Goal: Task Accomplishment & Management: Use online tool/utility

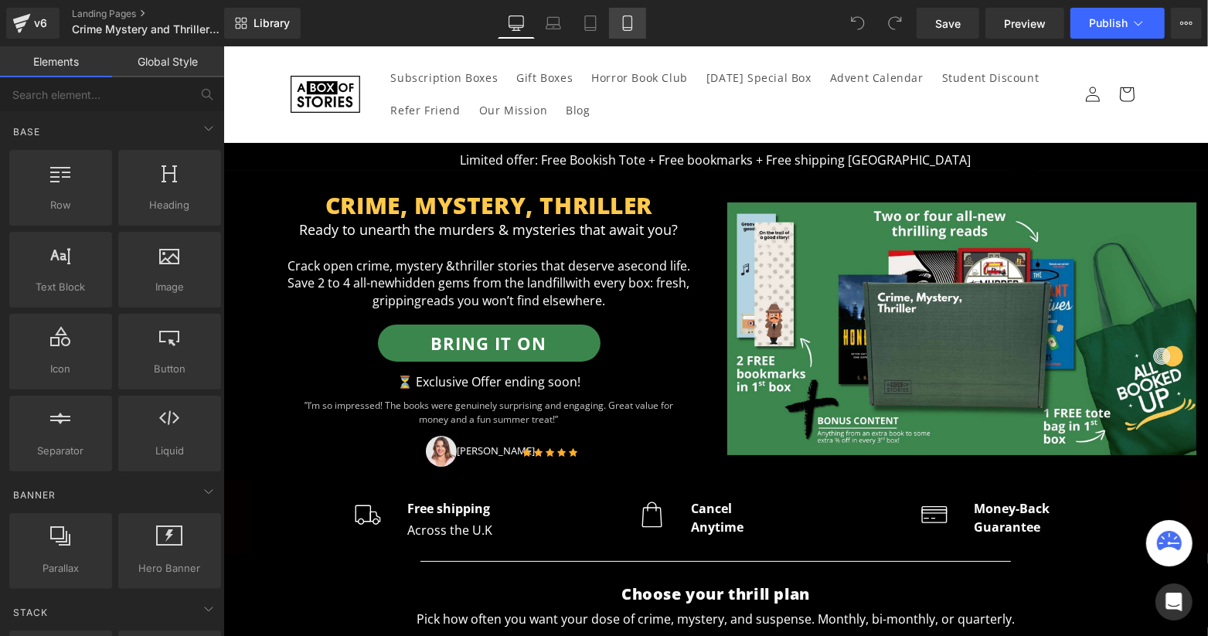
click at [625, 16] on icon at bounding box center [627, 23] width 9 height 15
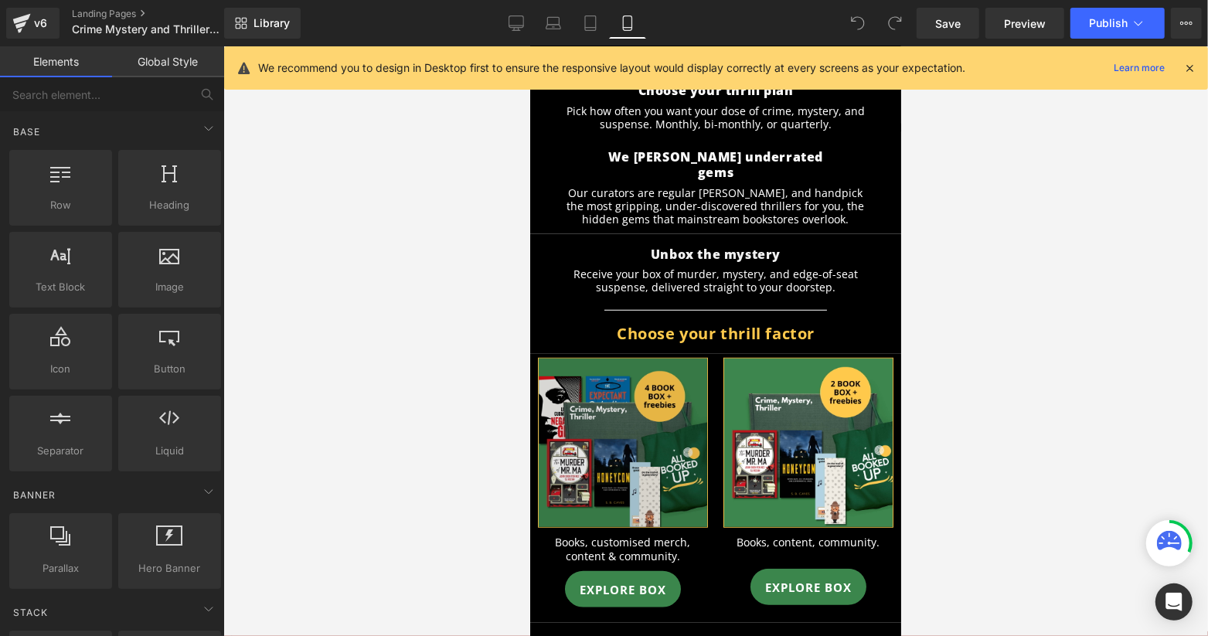
scroll to position [1031, 0]
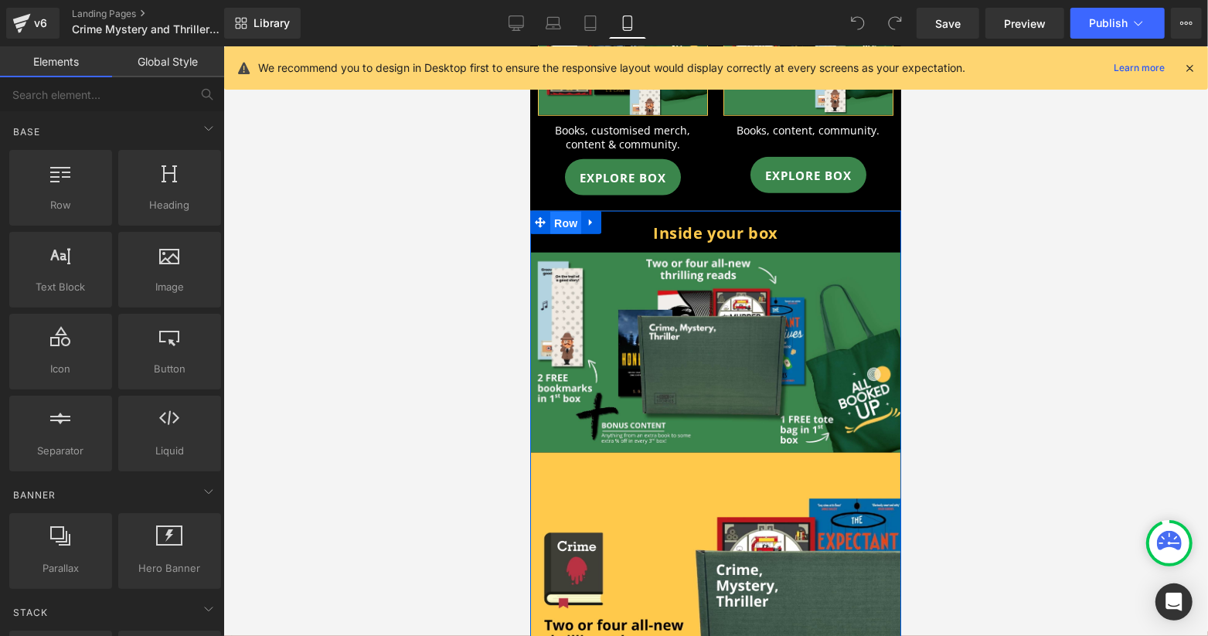
click at [556, 211] on span "Row" at bounding box center [565, 222] width 31 height 23
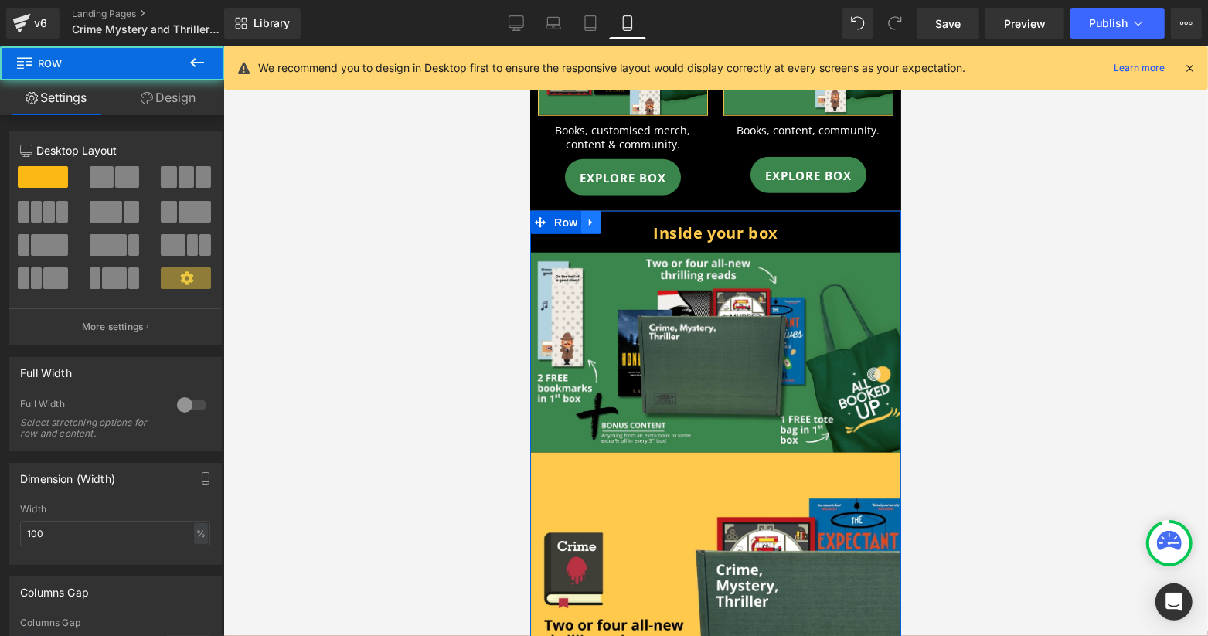
click at [595, 216] on icon at bounding box center [590, 222] width 11 height 12
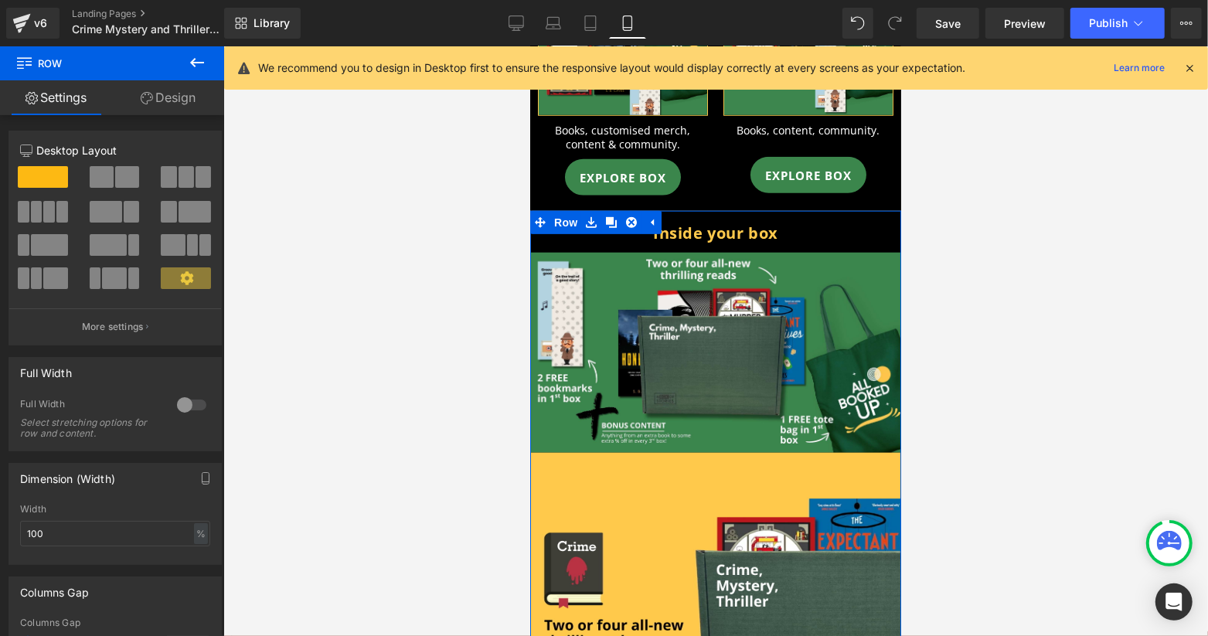
click at [176, 101] on link "Design" at bounding box center [168, 97] width 112 height 35
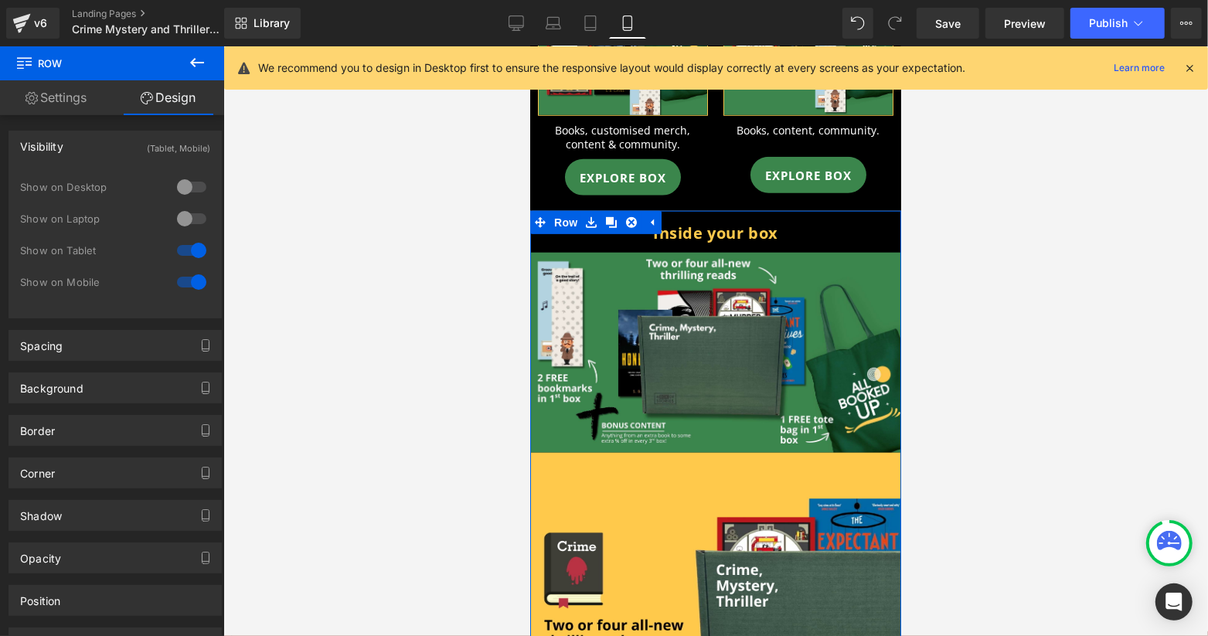
click at [191, 284] on div at bounding box center [191, 282] width 37 height 25
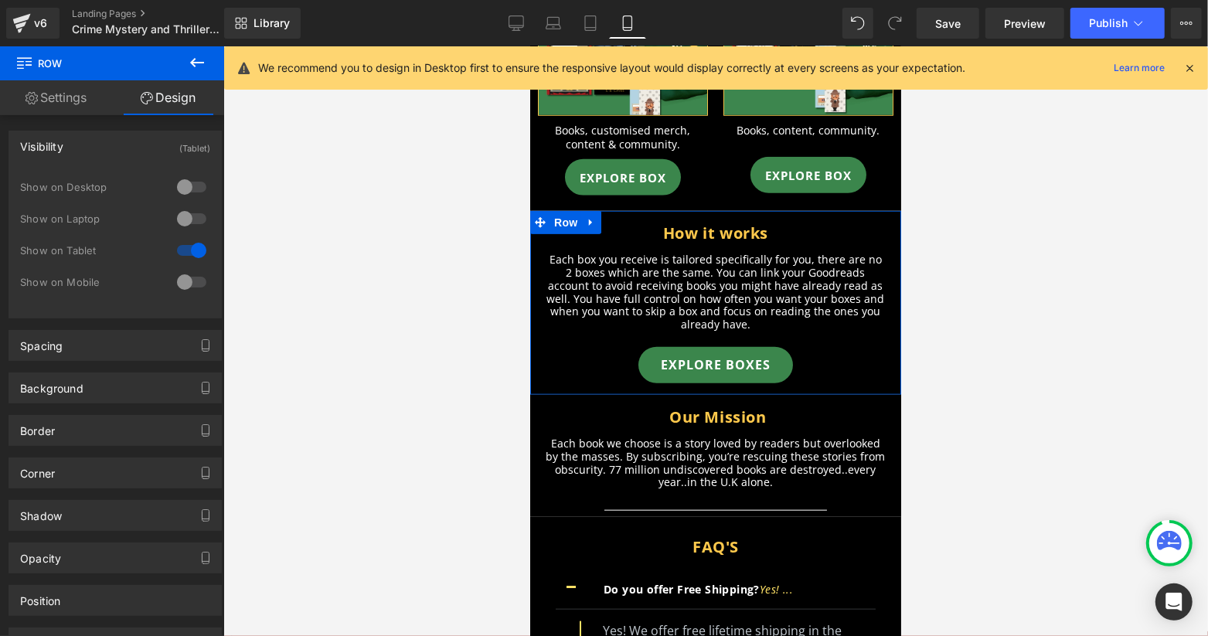
scroll to position [721, 0]
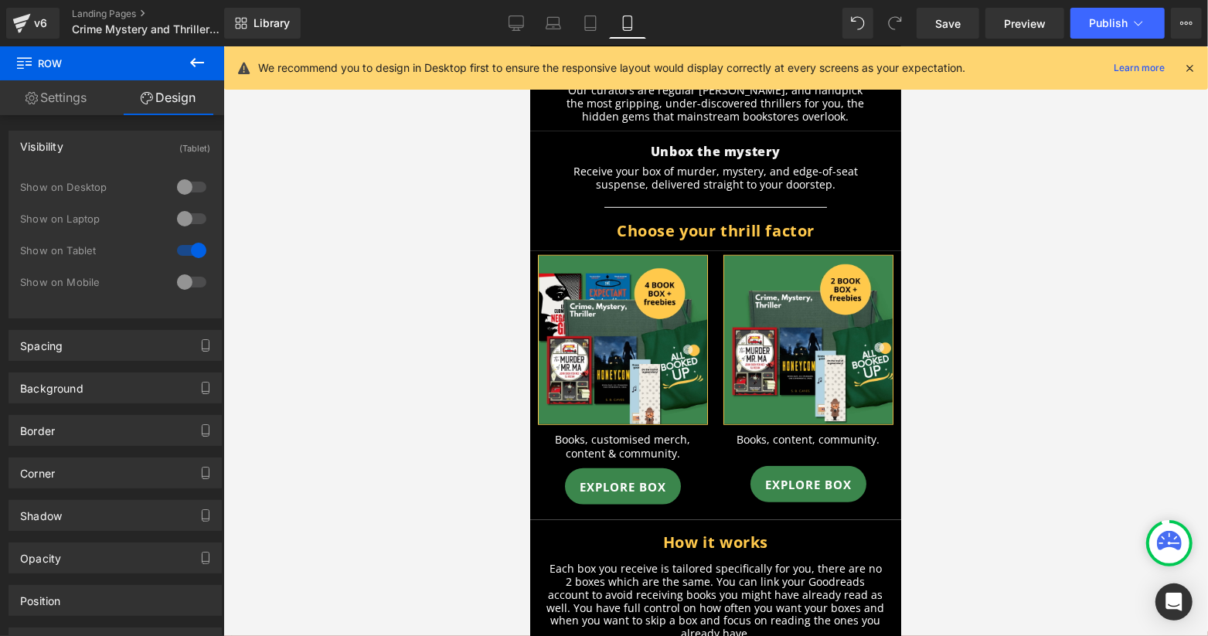
click at [1191, 59] on div "We recommend you to design in Desktop first to ensure the responsive layout wou…" at bounding box center [727, 68] width 938 height 19
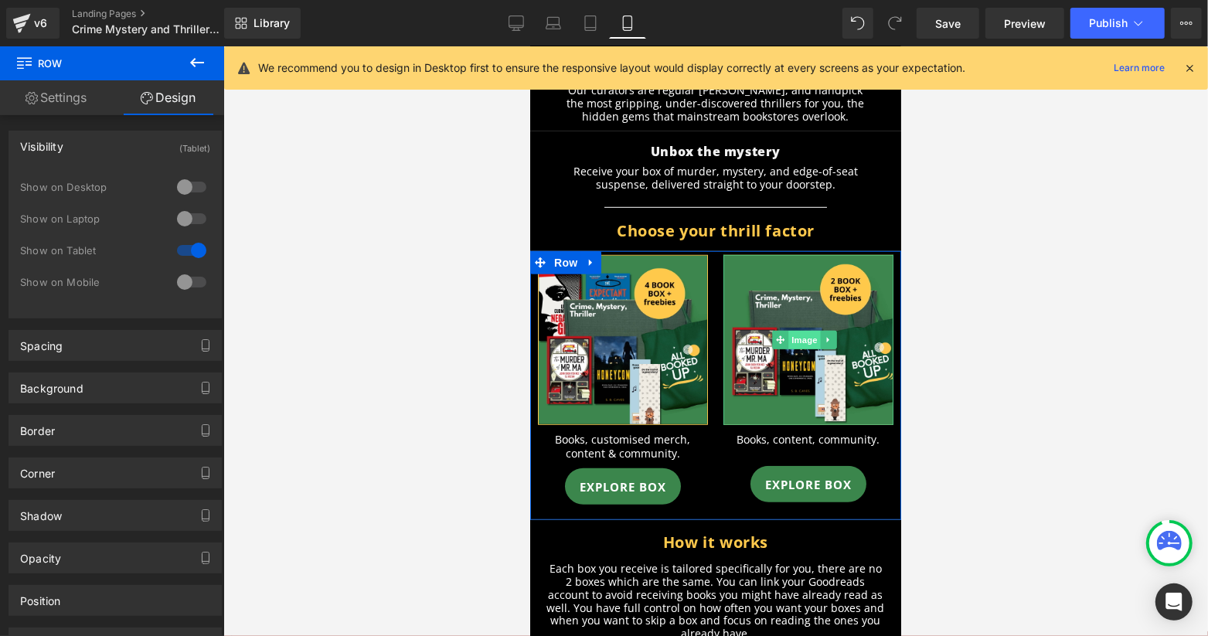
scroll to position [1031, 0]
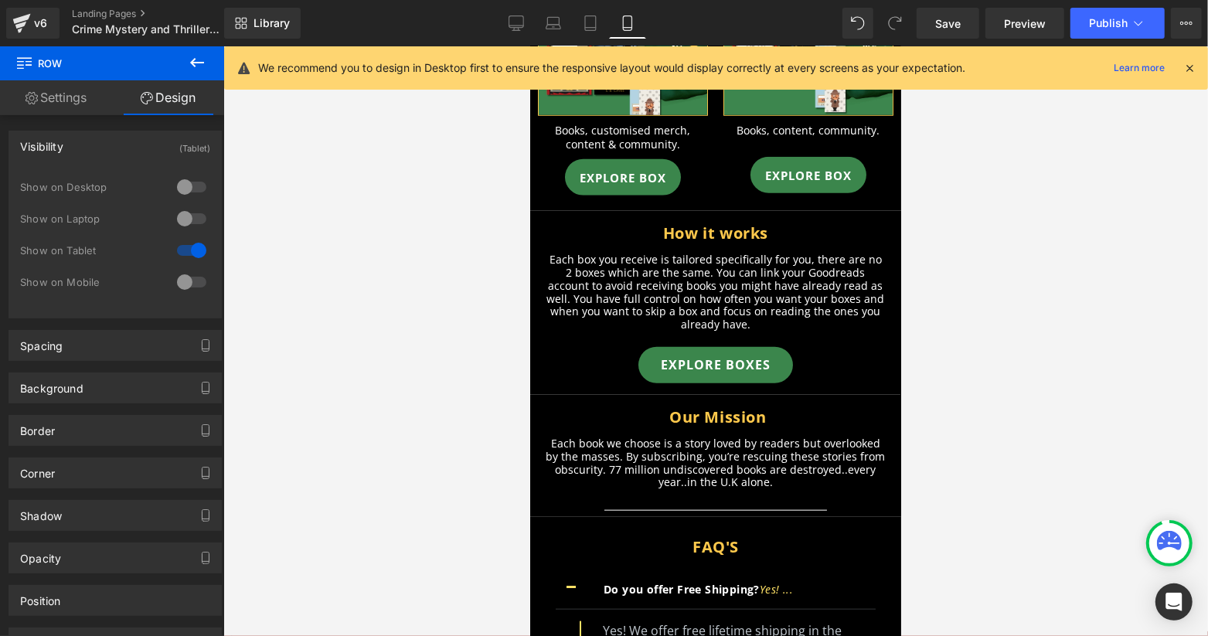
click at [188, 247] on div at bounding box center [191, 250] width 37 height 25
click at [177, 278] on div at bounding box center [191, 282] width 37 height 25
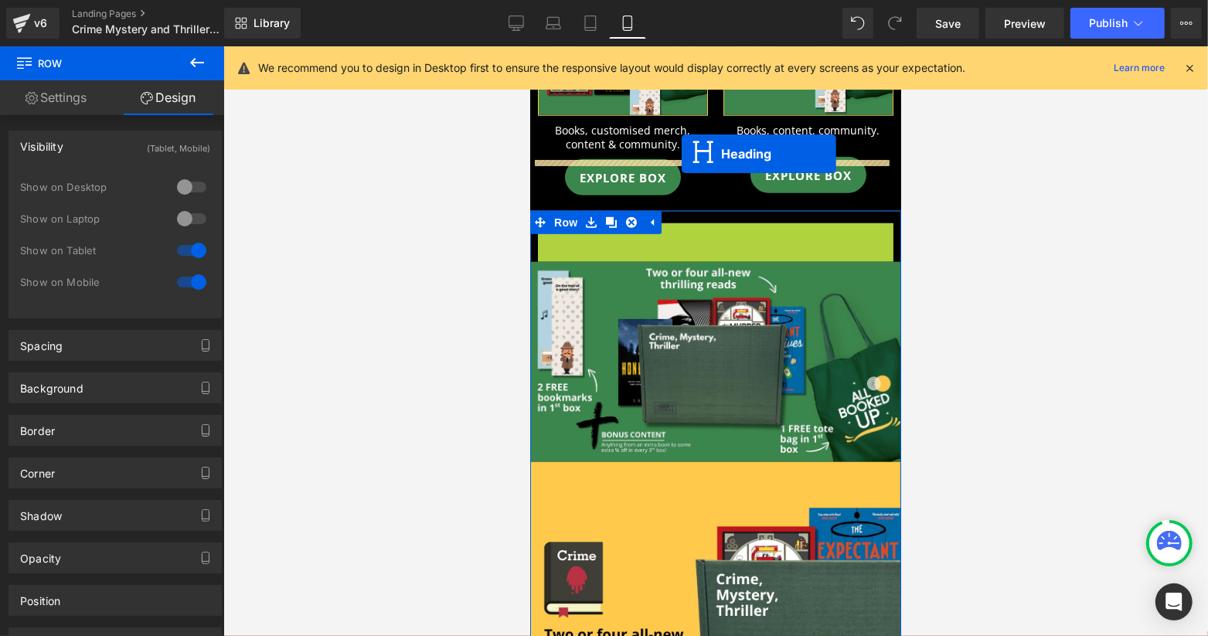
drag, startPoint x: 669, startPoint y: 182, endPoint x: 681, endPoint y: 153, distance: 31.9
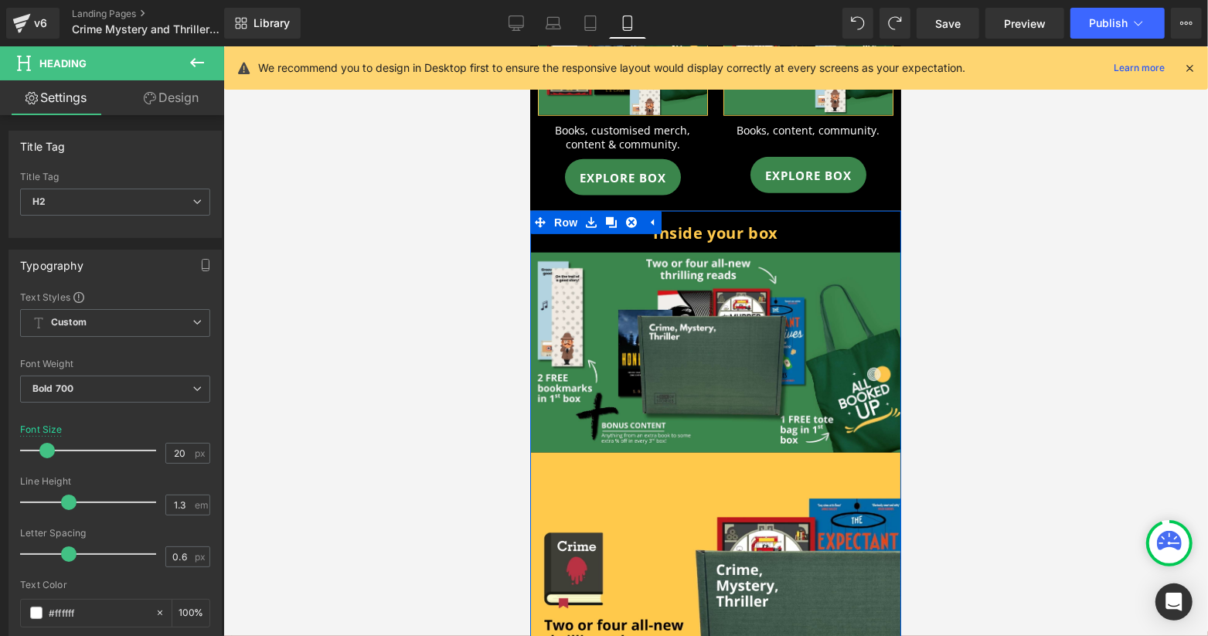
drag, startPoint x: 612, startPoint y: 170, endPoint x: 704, endPoint y: 170, distance: 92.0
click at [612, 216] on icon at bounding box center [610, 221] width 11 height 11
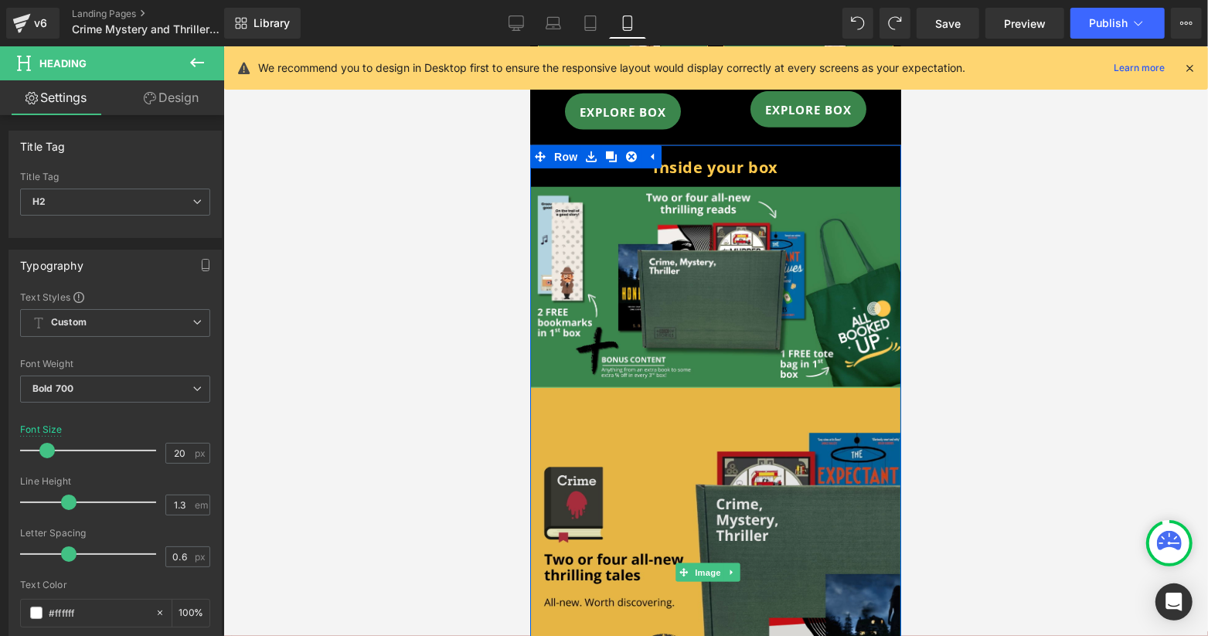
scroll to position [1134, 0]
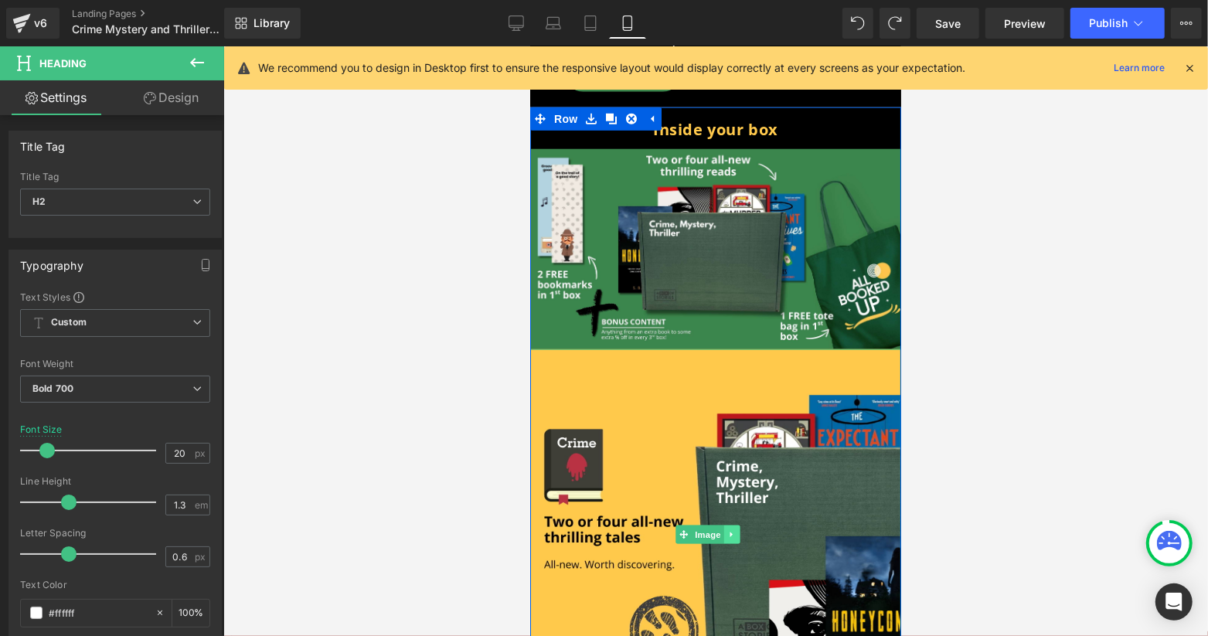
click at [731, 530] on icon at bounding box center [732, 534] width 9 height 9
click at [740, 530] on icon at bounding box center [739, 534] width 9 height 9
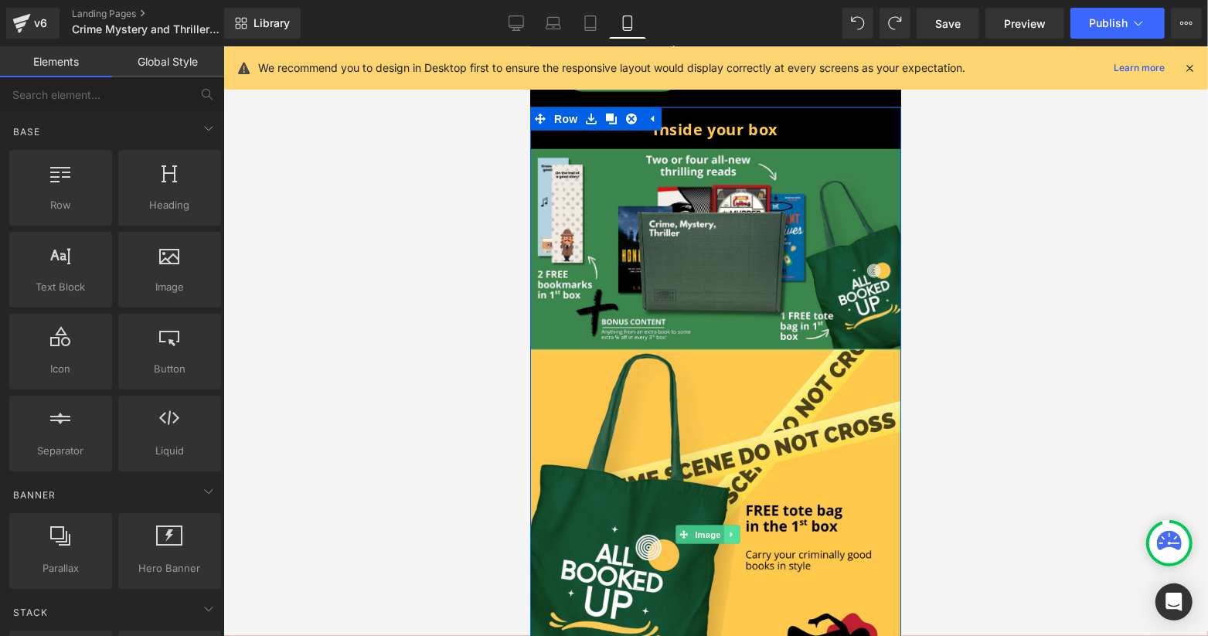
click at [735, 530] on icon at bounding box center [732, 534] width 9 height 9
click at [735, 530] on icon at bounding box center [739, 534] width 9 height 9
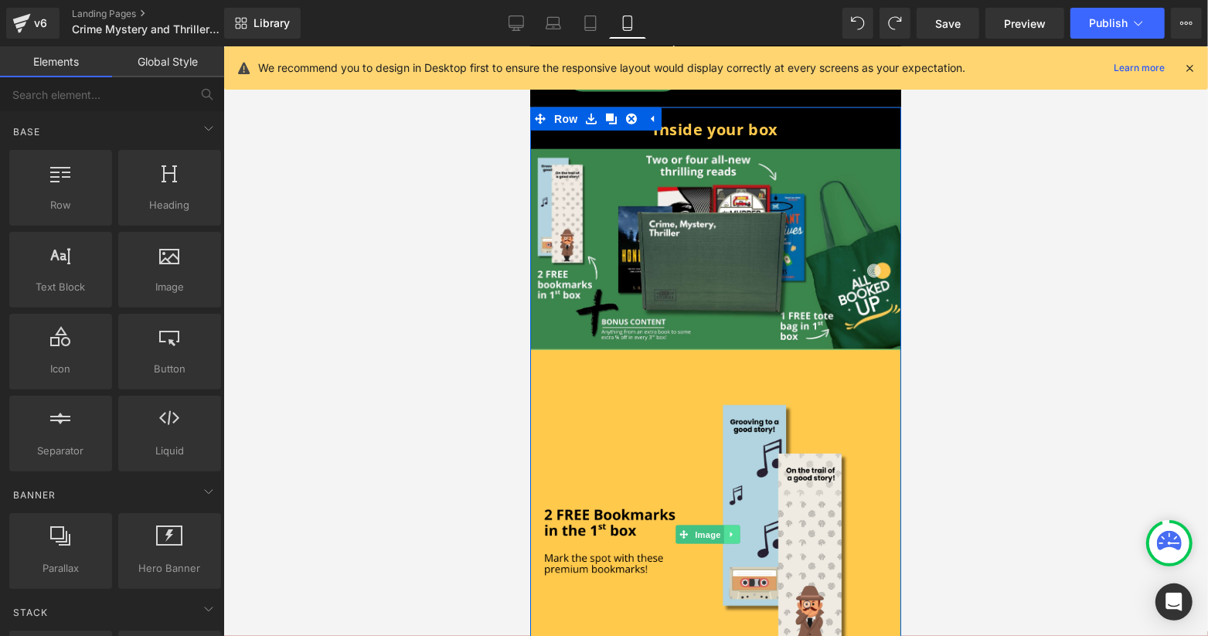
click at [725, 525] on link at bounding box center [732, 534] width 16 height 19
click at [735, 525] on link at bounding box center [739, 534] width 16 height 19
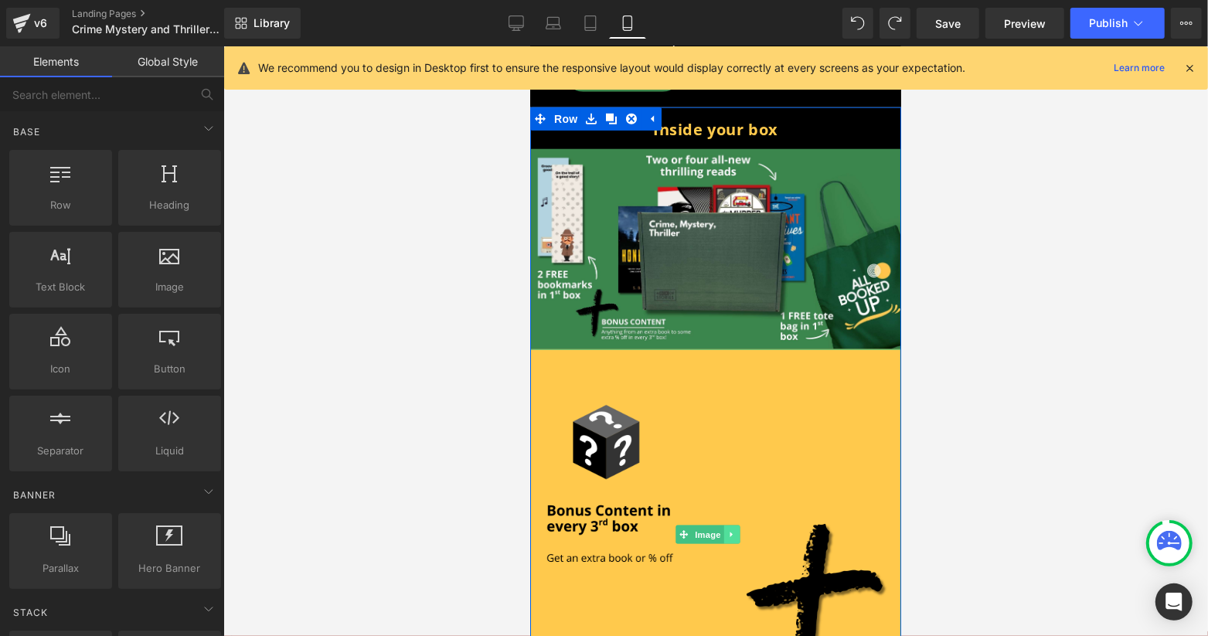
click at [734, 525] on link at bounding box center [732, 534] width 16 height 19
click at [738, 530] on icon at bounding box center [739, 534] width 9 height 9
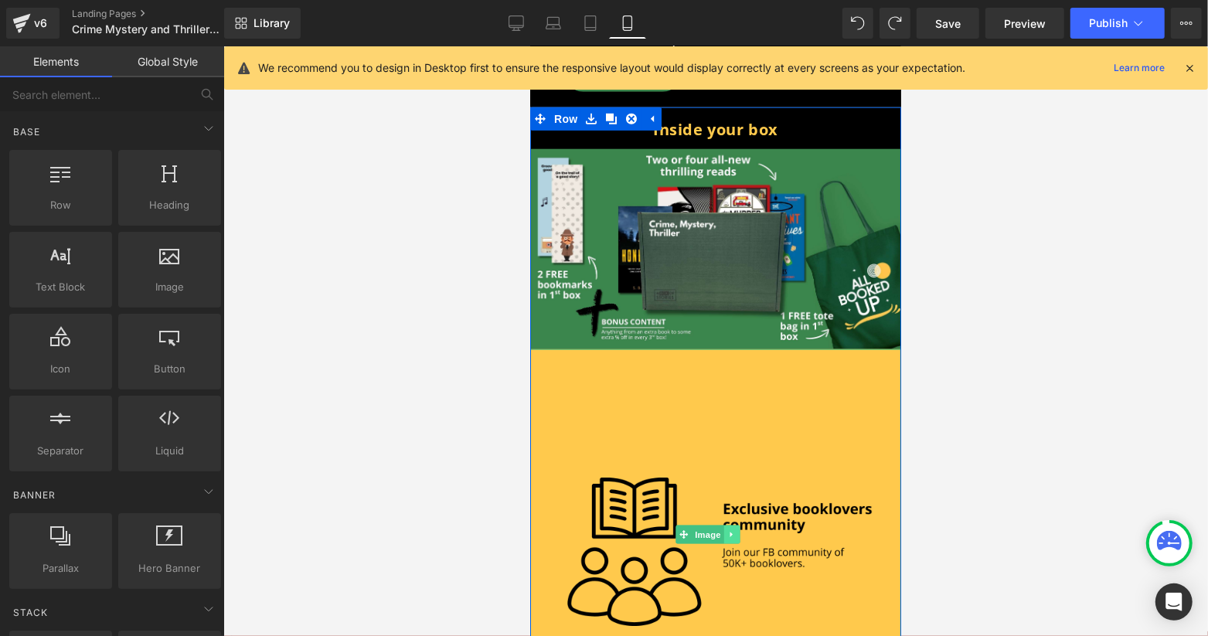
click at [724, 525] on link at bounding box center [732, 534] width 16 height 19
click at [738, 530] on icon at bounding box center [739, 534] width 9 height 9
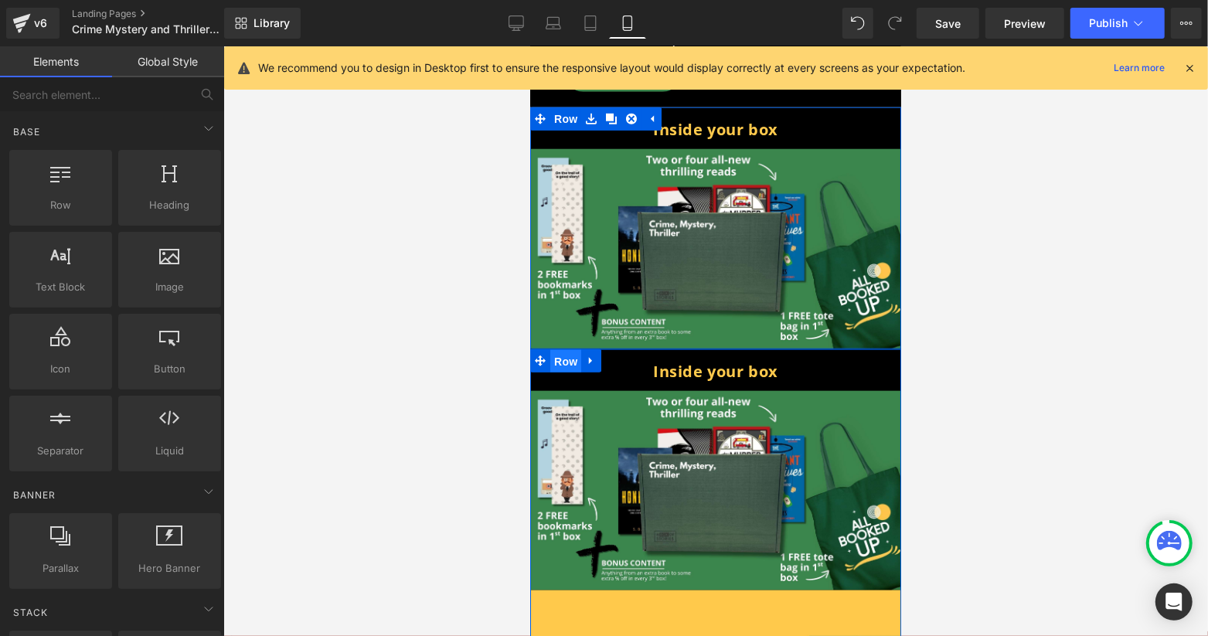
click at [570, 349] on span "Row" at bounding box center [565, 360] width 31 height 23
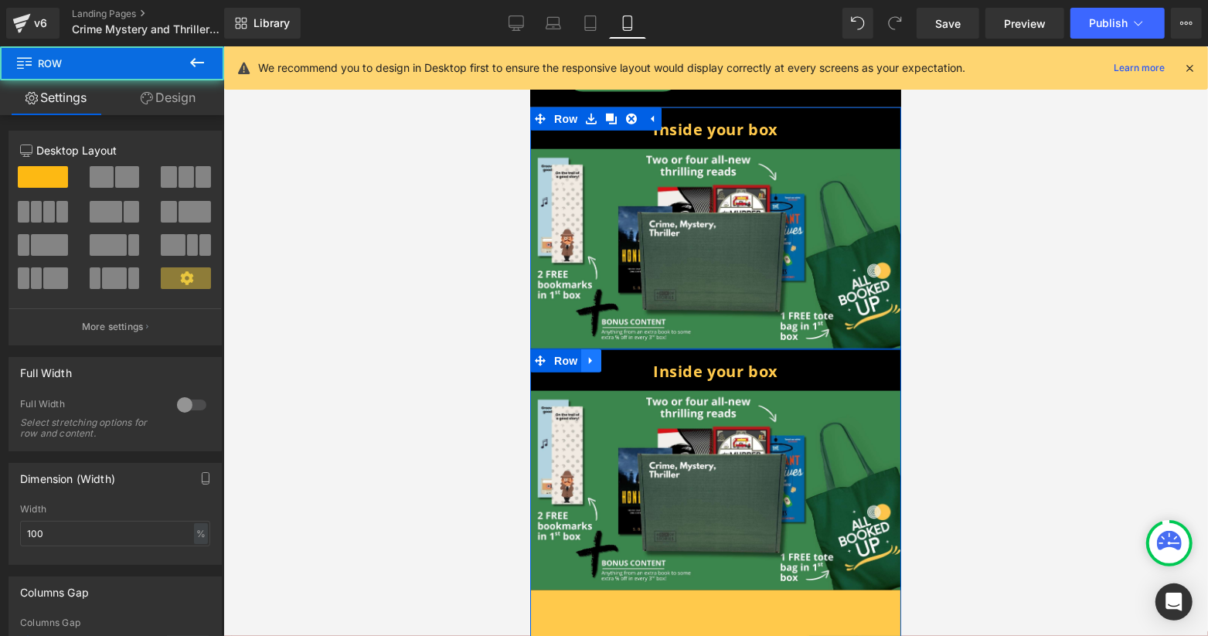
click at [586, 354] on icon at bounding box center [590, 360] width 11 height 12
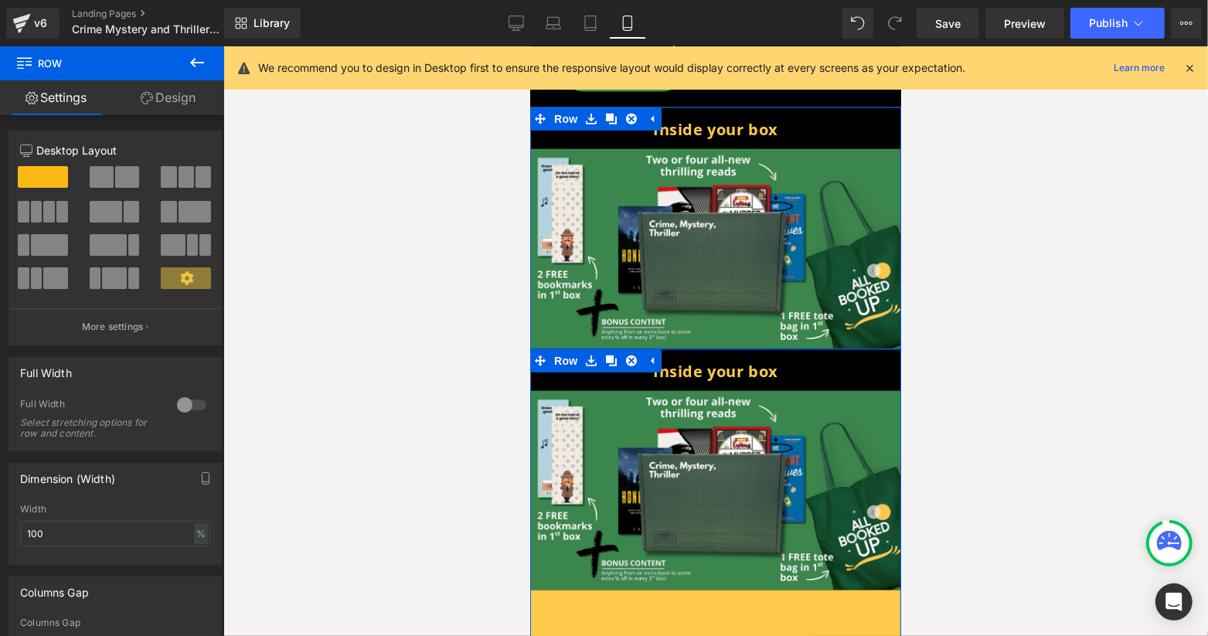
click at [152, 91] on link "Design" at bounding box center [168, 97] width 112 height 35
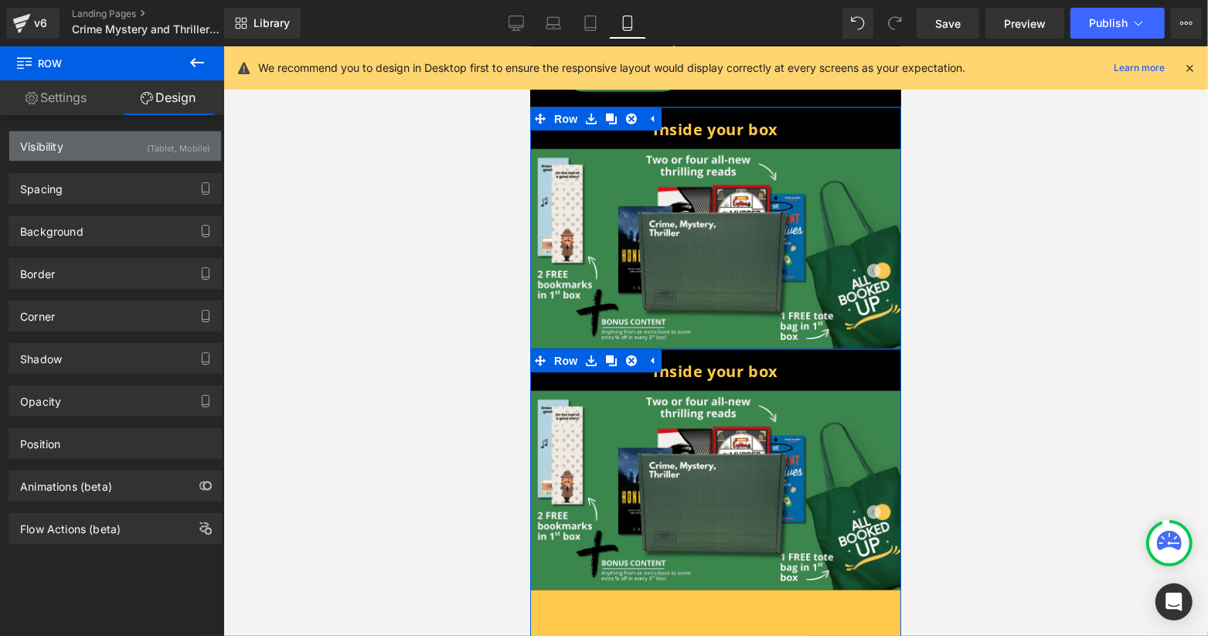
click at [104, 146] on div "Visibility (Tablet, Mobile)" at bounding box center [115, 145] width 212 height 29
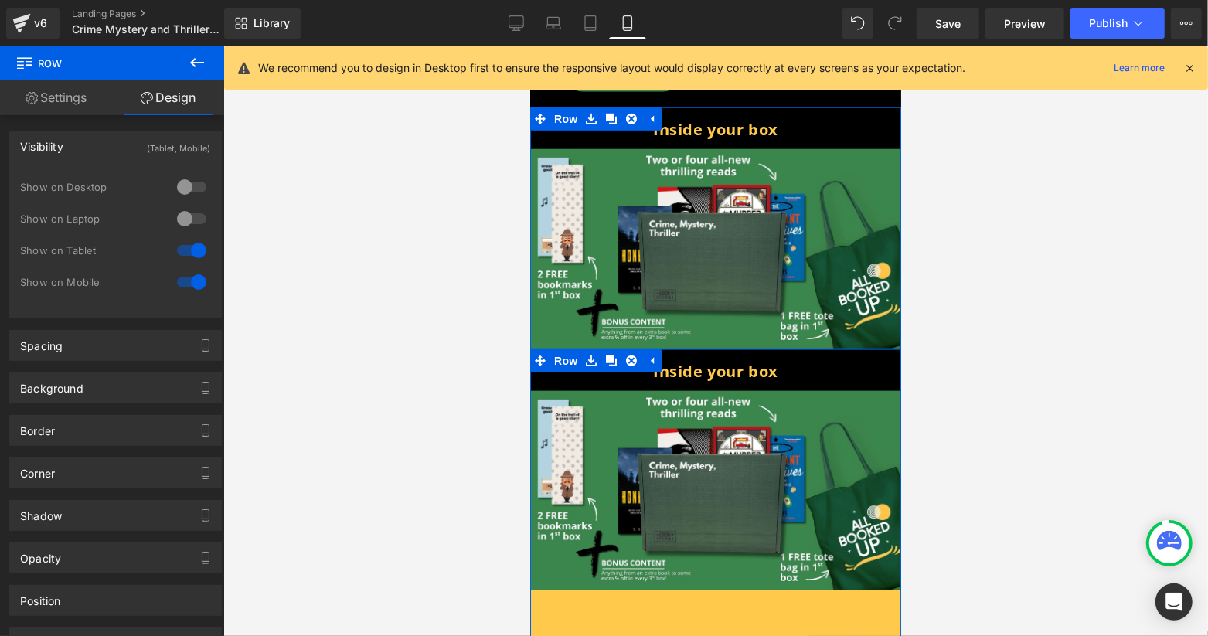
click at [186, 256] on div at bounding box center [191, 250] width 37 height 25
click at [191, 284] on div at bounding box center [191, 282] width 37 height 25
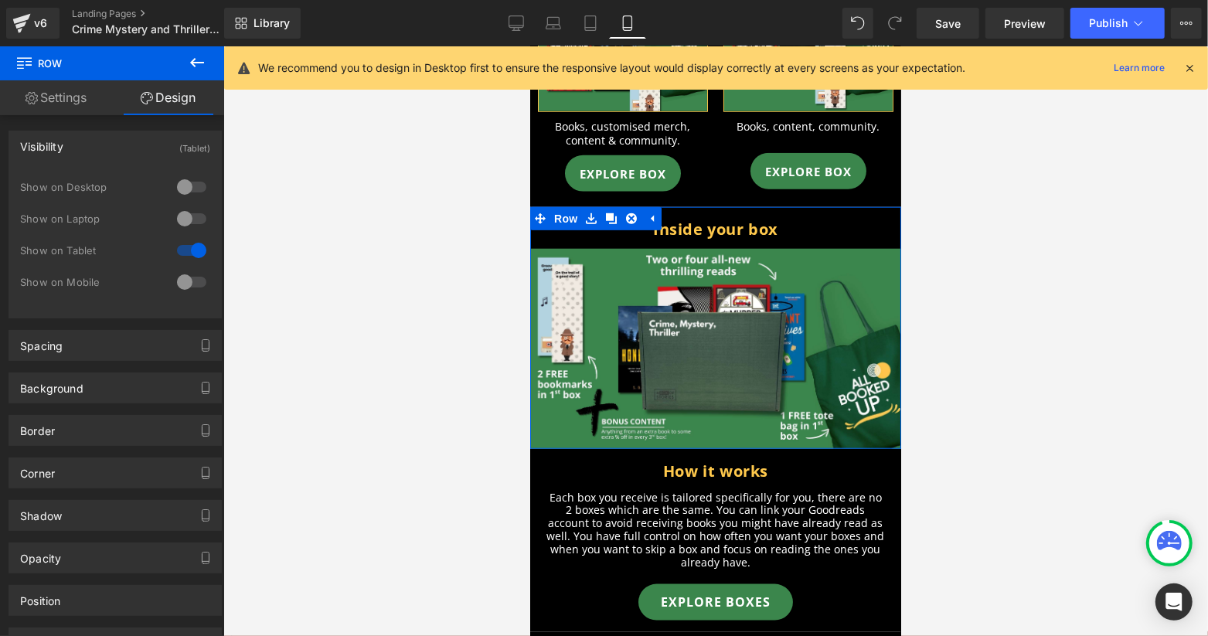
scroll to position [1031, 0]
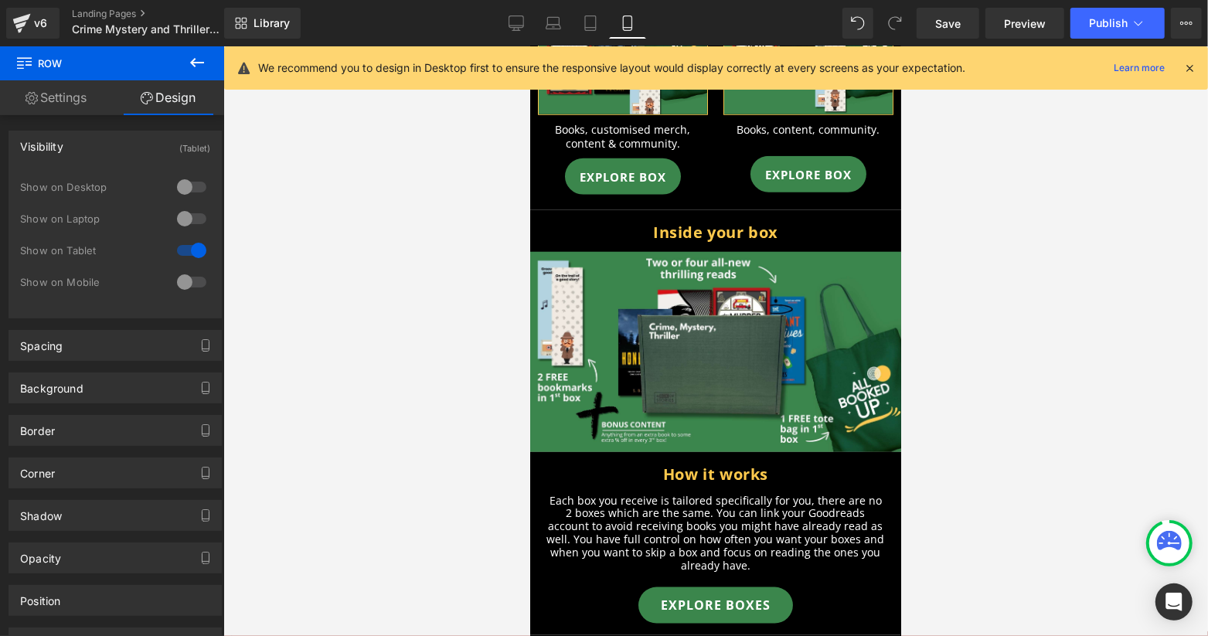
click at [1189, 71] on icon at bounding box center [1190, 68] width 14 height 14
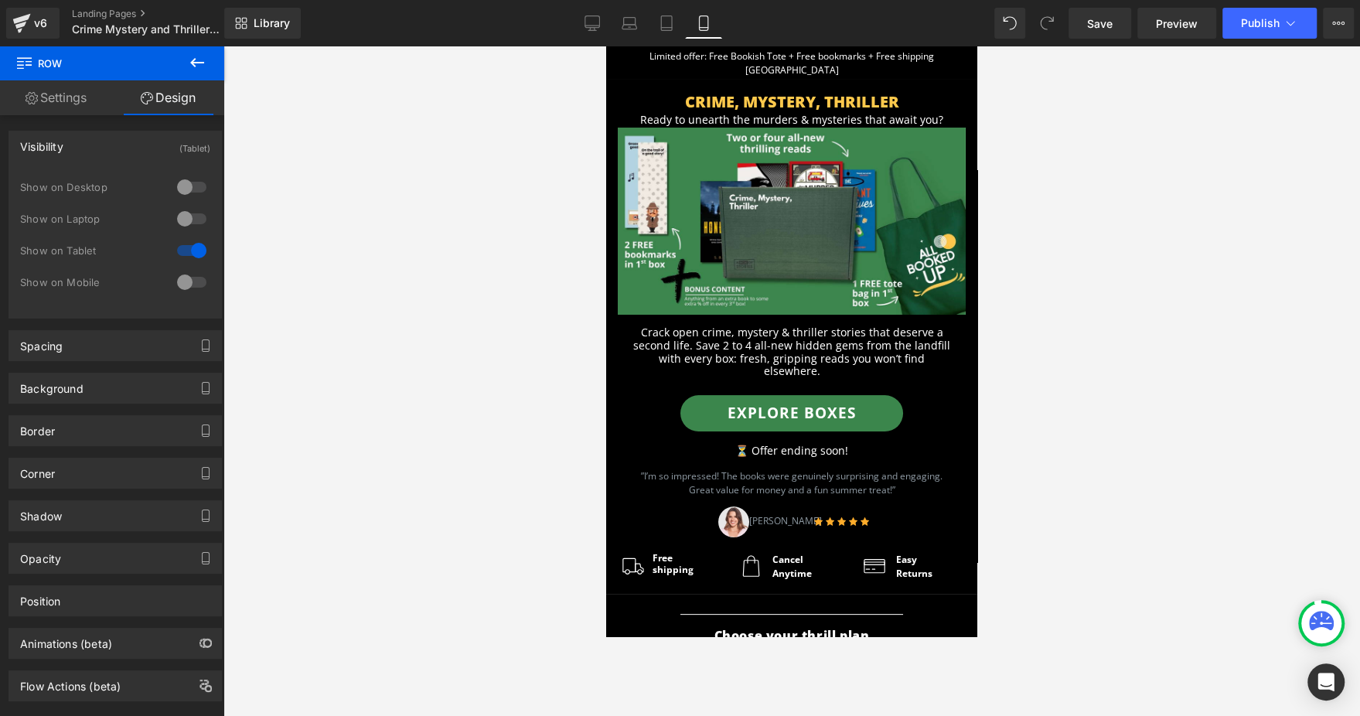
scroll to position [2, 0]
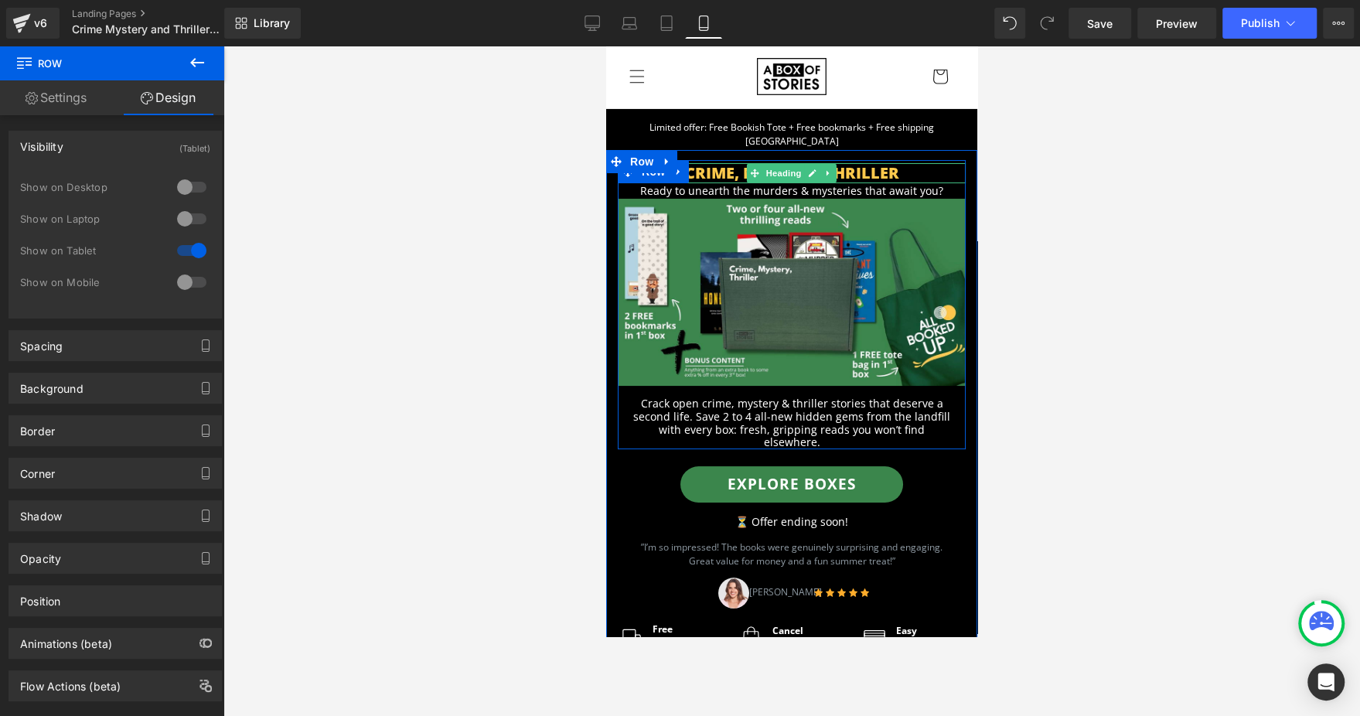
click at [899, 163] on h1 "CRIME, MYSTERY, THRILLER" at bounding box center [792, 173] width 348 height 20
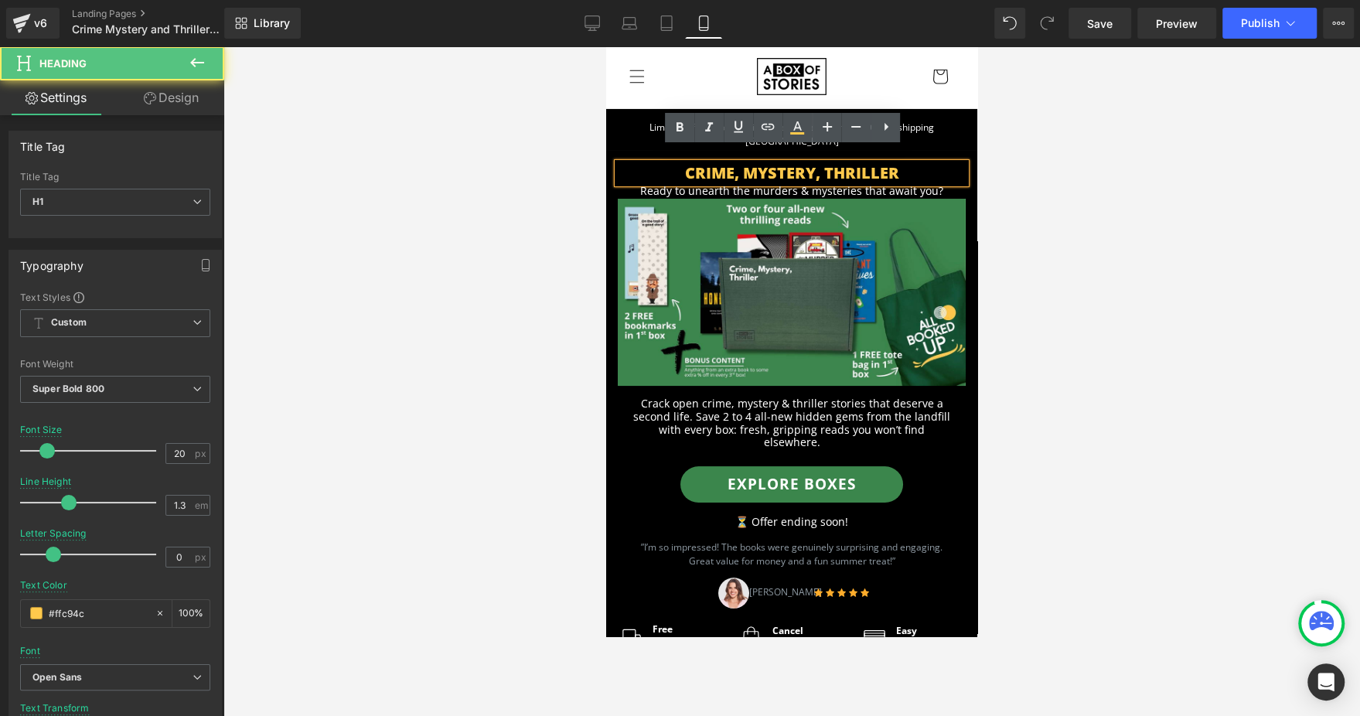
click at [898, 163] on h1 "CRIME, MYSTERY, THRILLER" at bounding box center [792, 173] width 348 height 20
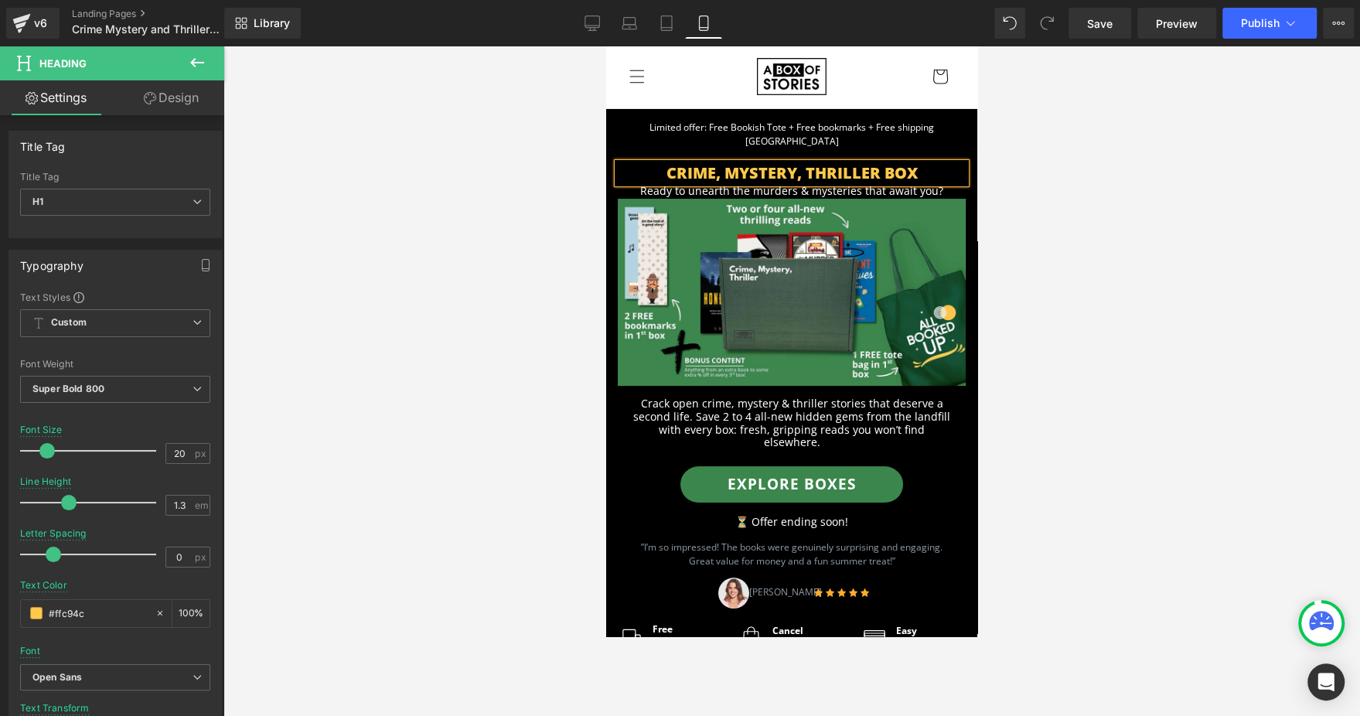
click at [990, 221] on div at bounding box center [791, 381] width 1137 height 670
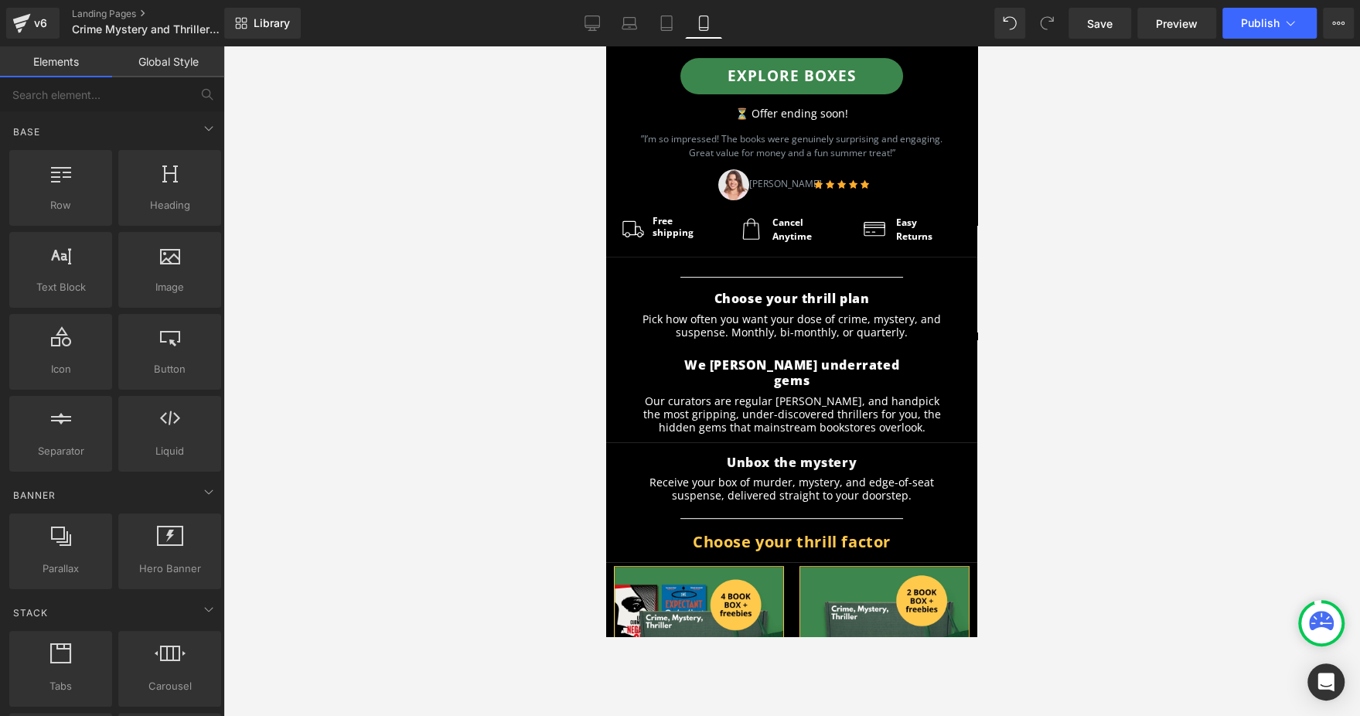
scroll to position [417, 0]
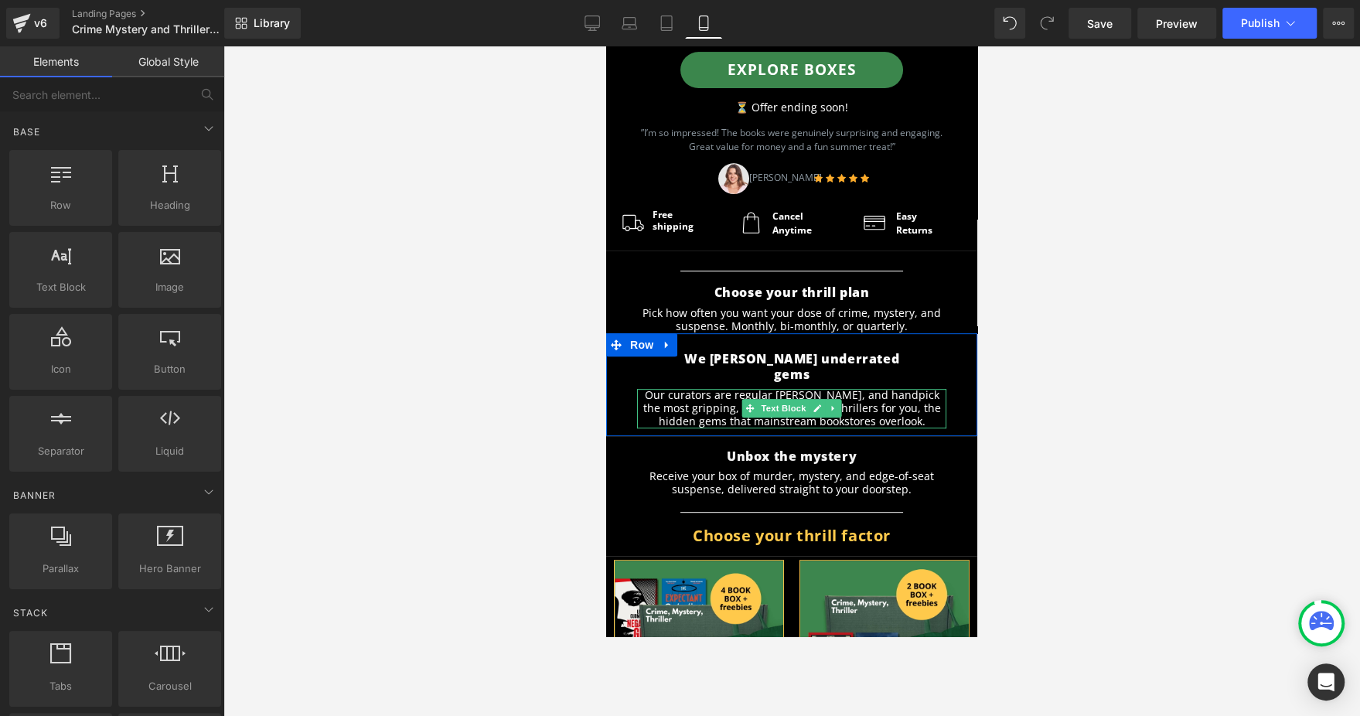
click at [833, 389] on p "Our curators are regular [PERSON_NAME], and handpick the most gripping, under-d…" at bounding box center [791, 408] width 309 height 39
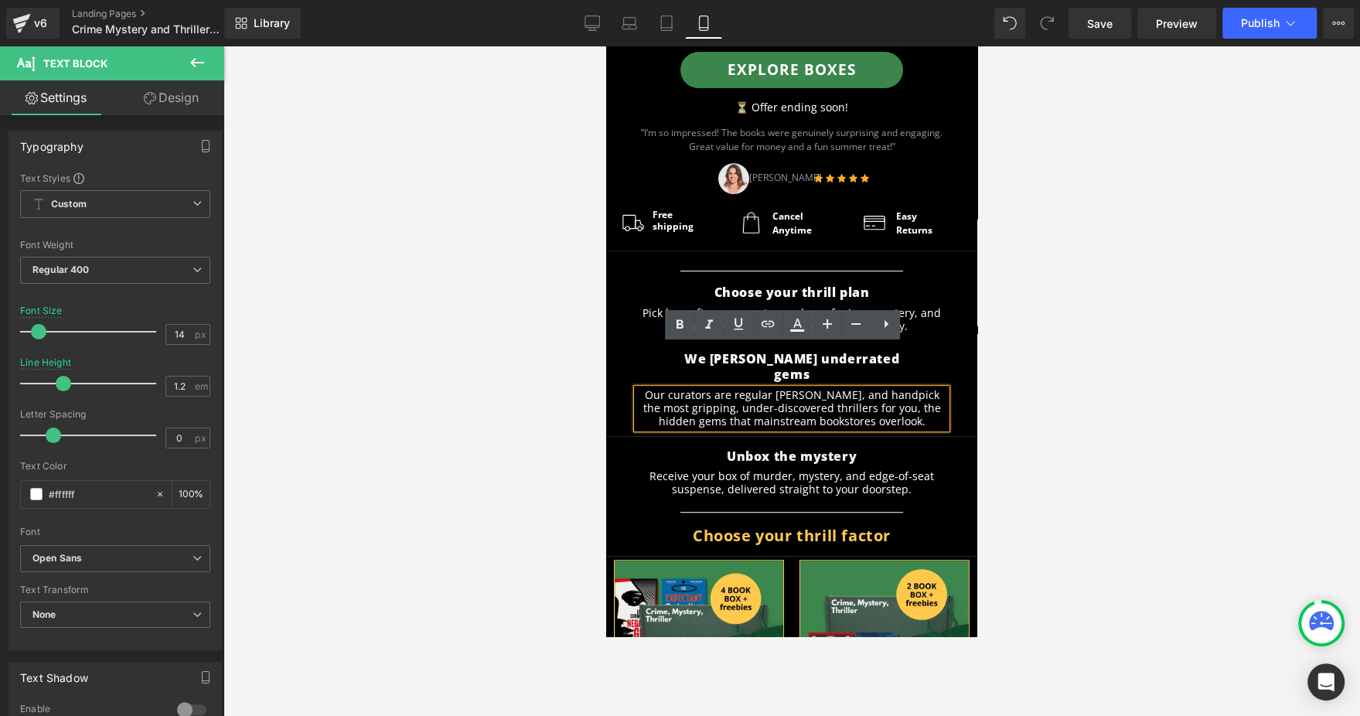
click at [1114, 363] on div at bounding box center [791, 381] width 1137 height 670
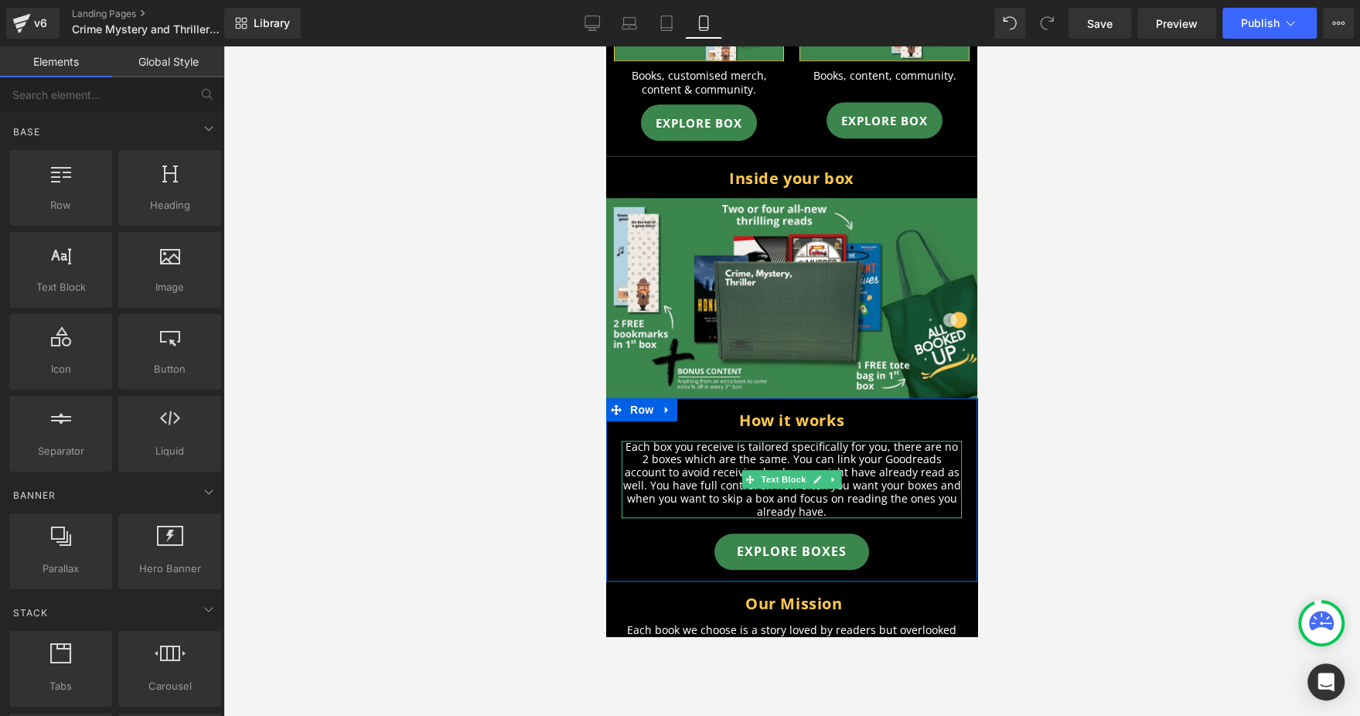
scroll to position [1113, 0]
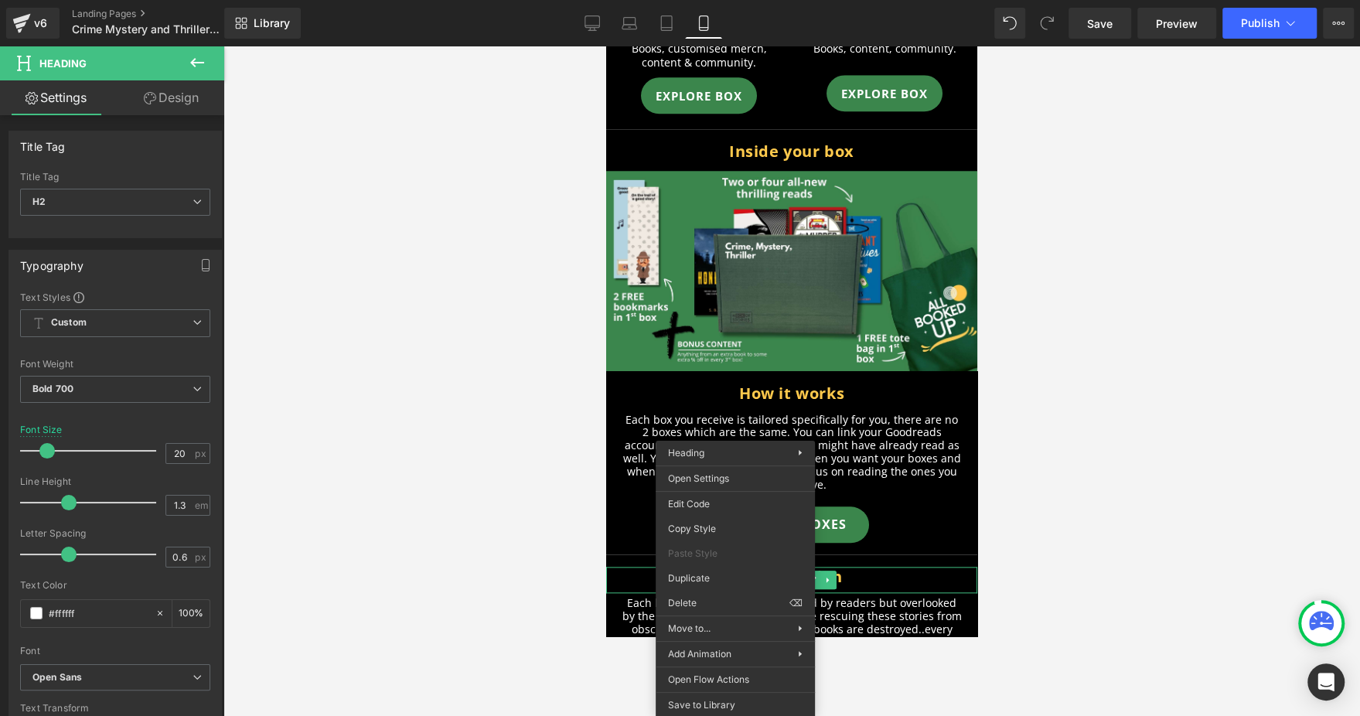
click at [480, 446] on div at bounding box center [791, 381] width 1137 height 670
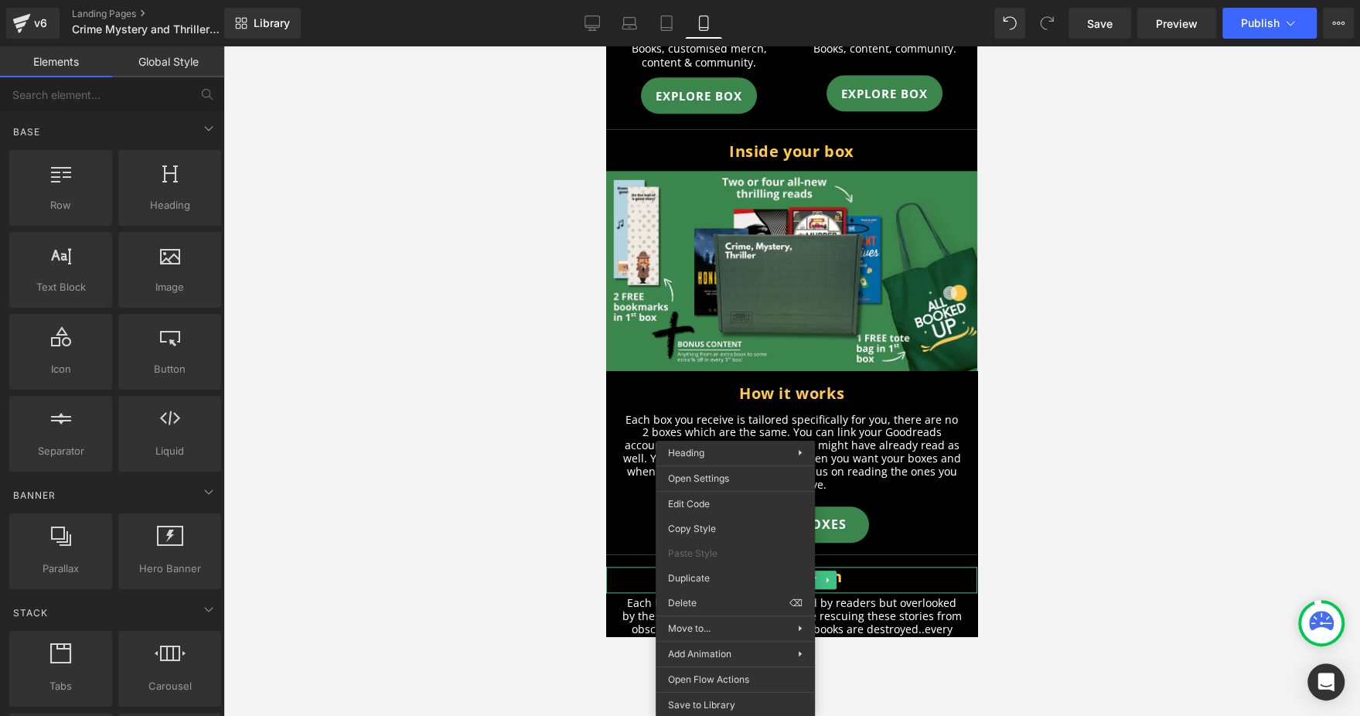
click at [998, 278] on div at bounding box center [791, 381] width 1137 height 670
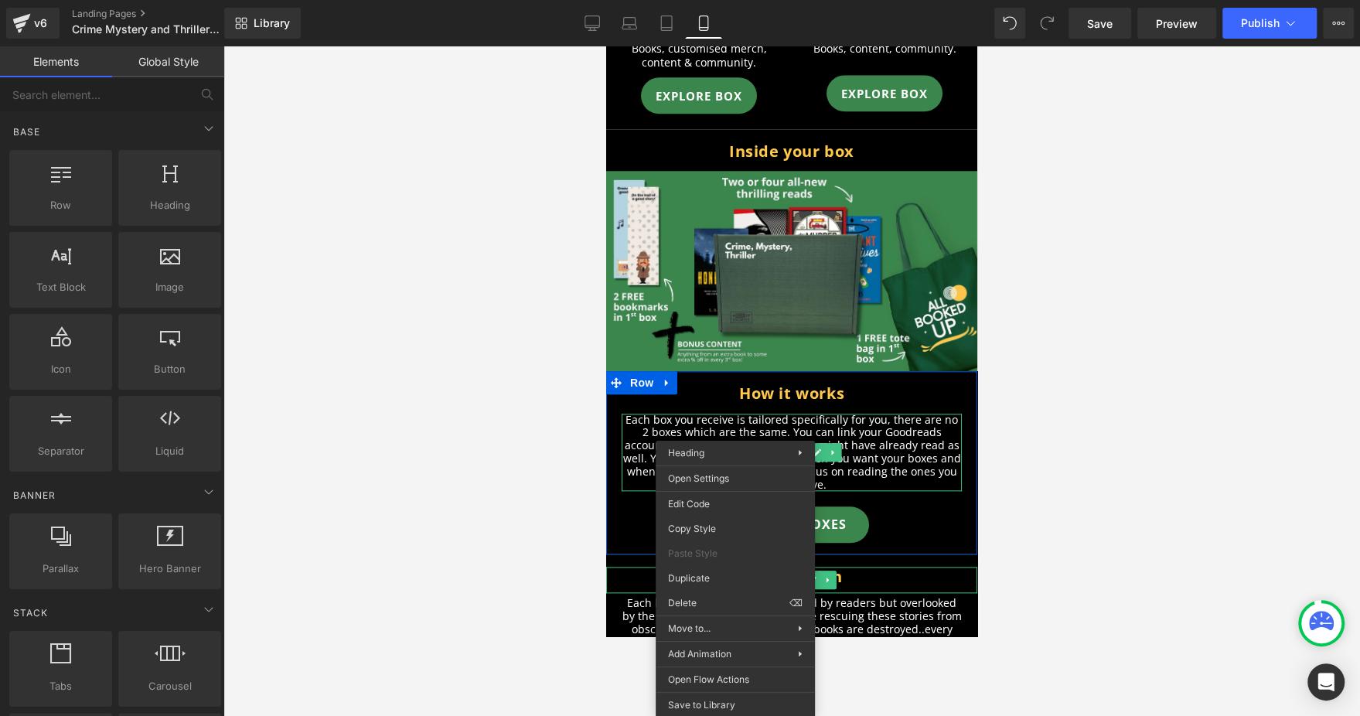
click at [929, 414] on p "Each box you receive is tailored specifically for you, there are no 2 boxes whi…" at bounding box center [792, 453] width 340 height 78
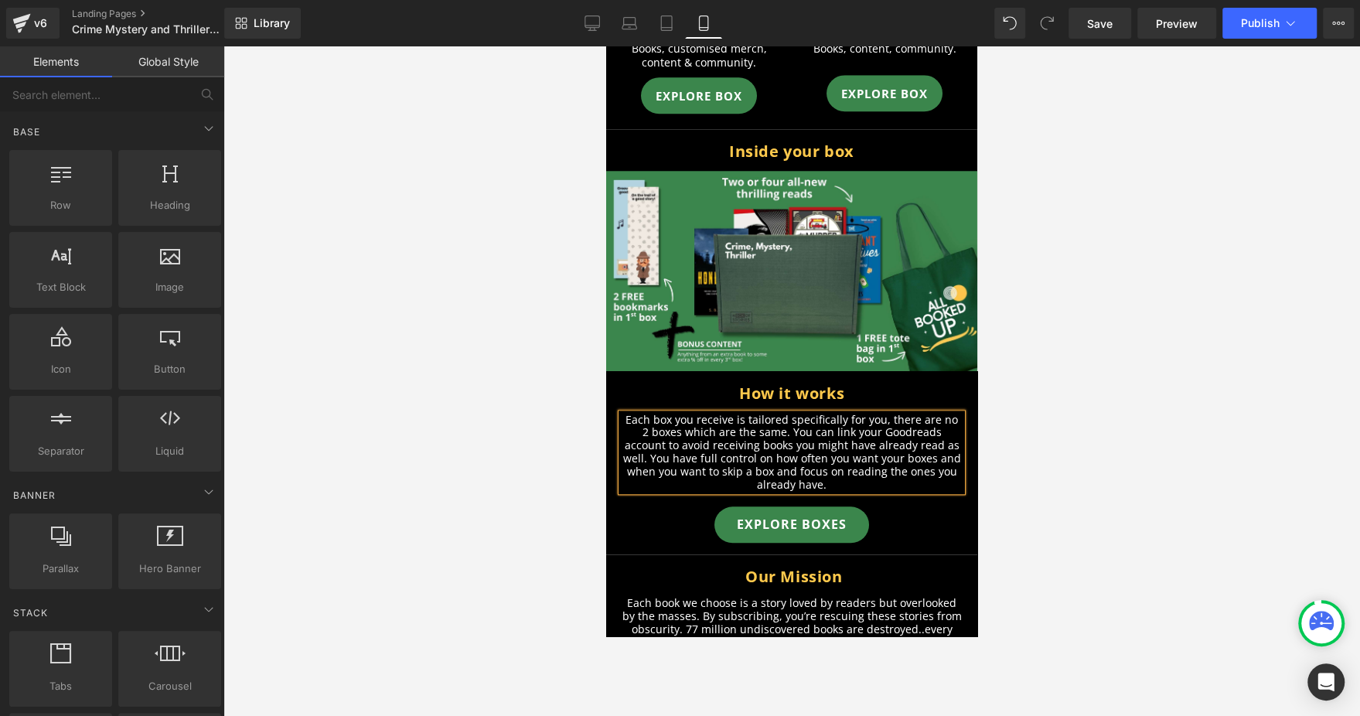
click at [1075, 368] on div at bounding box center [791, 381] width 1137 height 670
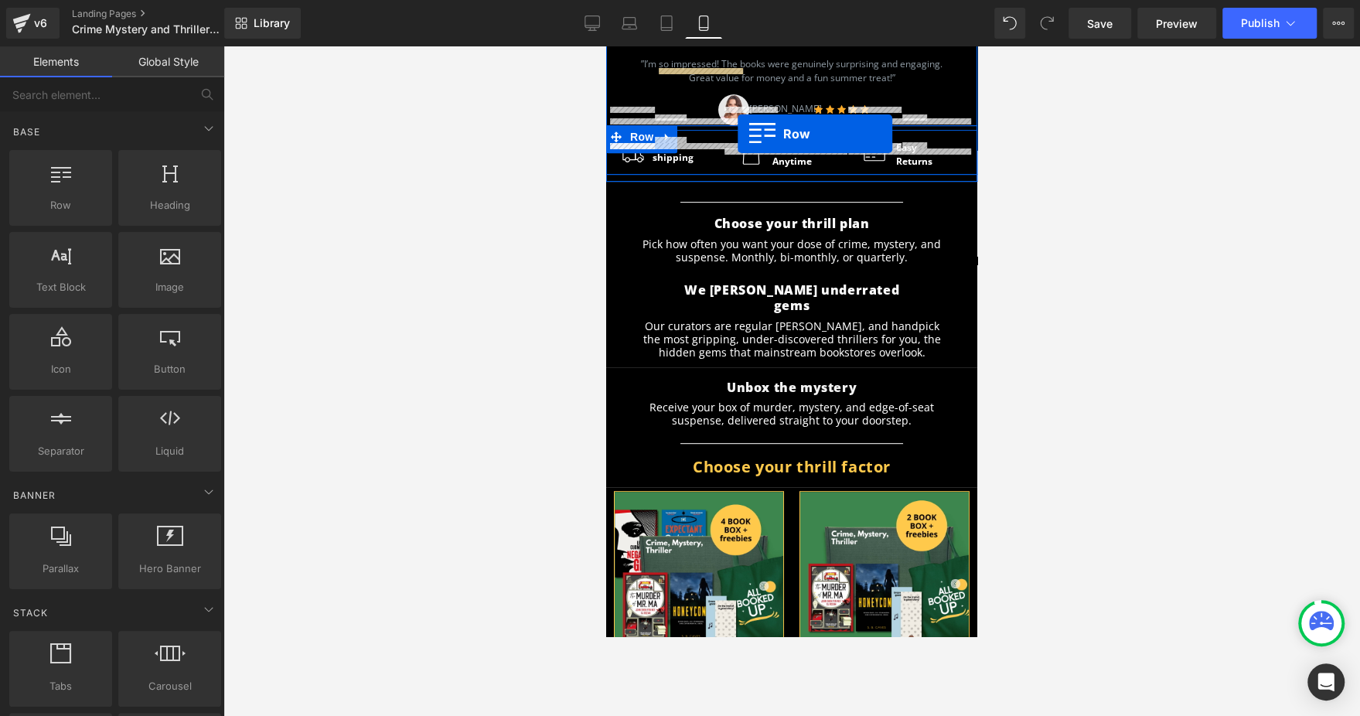
scroll to position [485, 0]
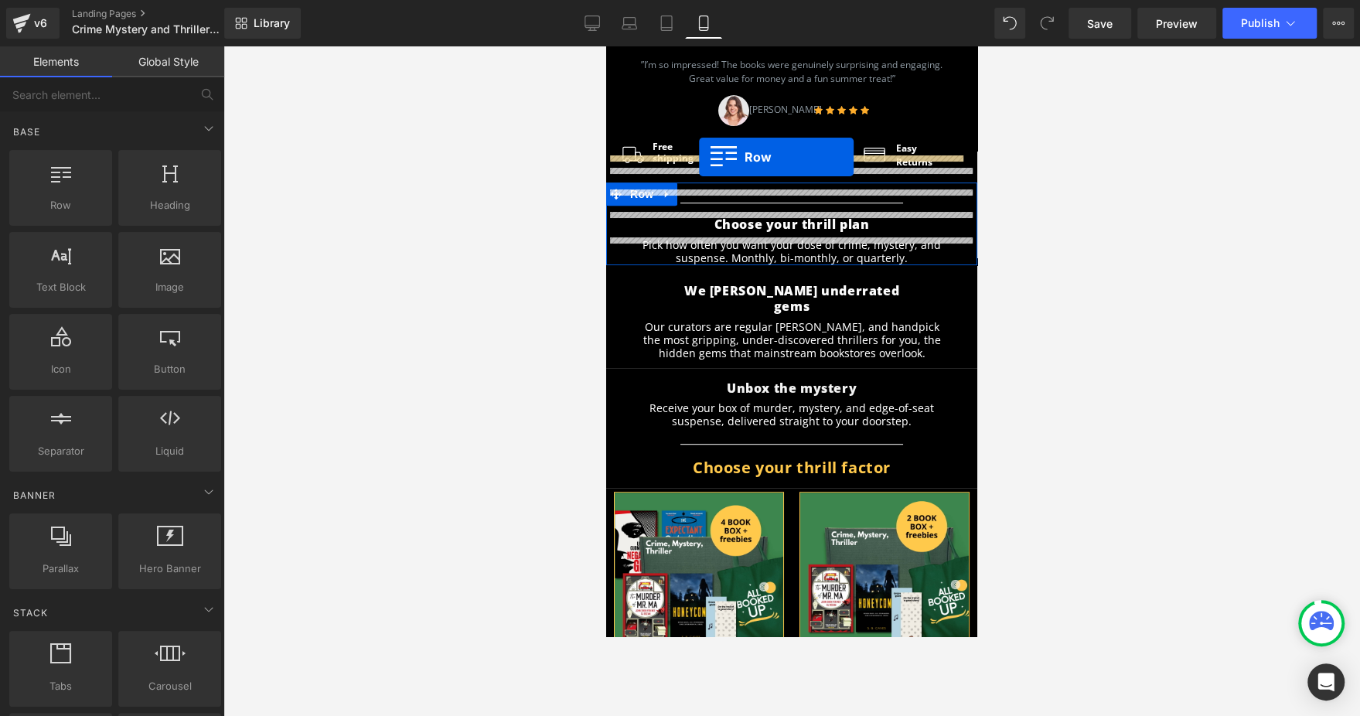
drag, startPoint x: 631, startPoint y: 392, endPoint x: 701, endPoint y: 155, distance: 247.6
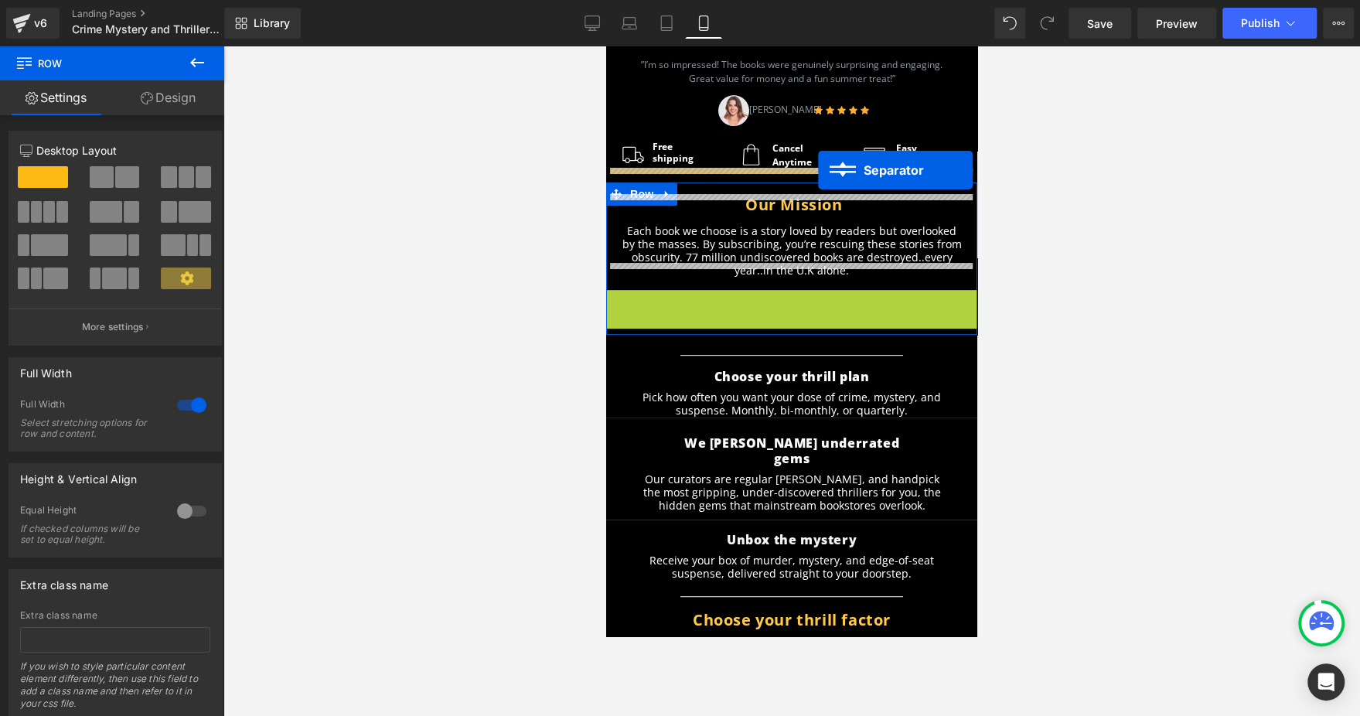
drag, startPoint x: 756, startPoint y: 268, endPoint x: 818, endPoint y: 170, distance: 115.4
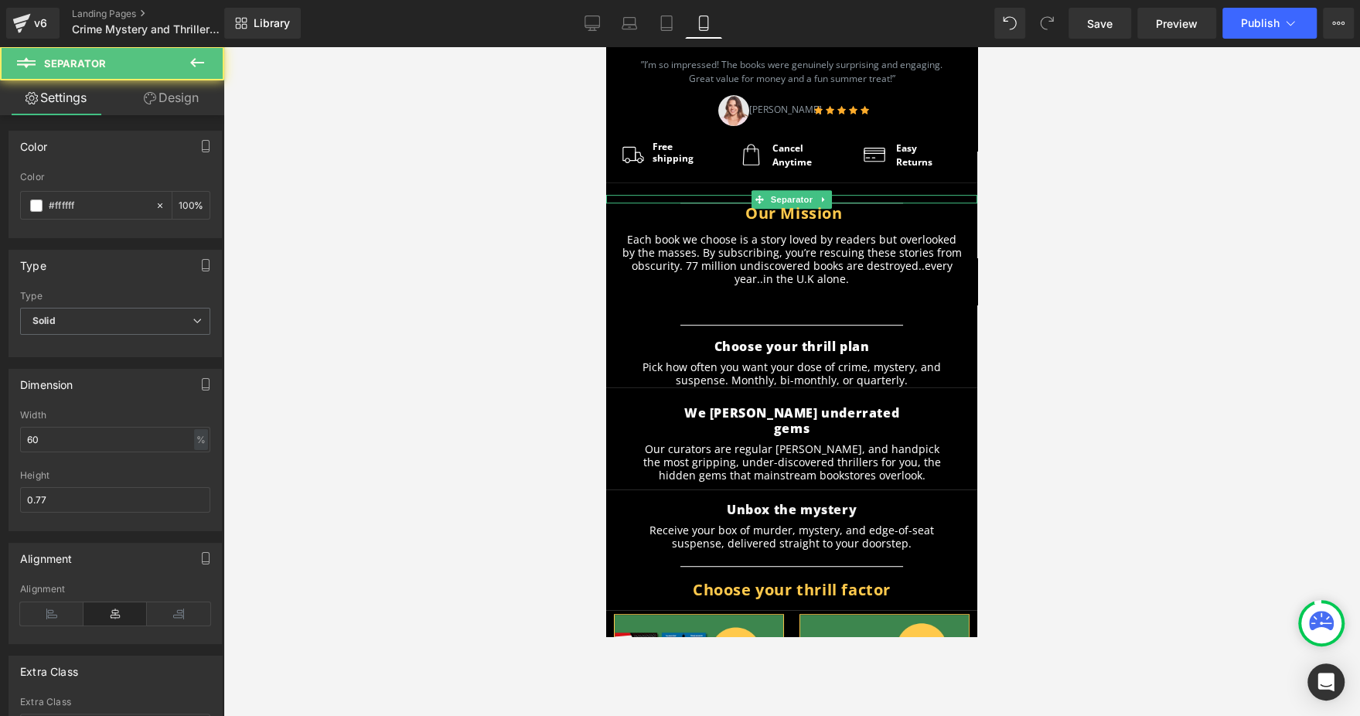
click at [1148, 259] on div at bounding box center [791, 381] width 1137 height 670
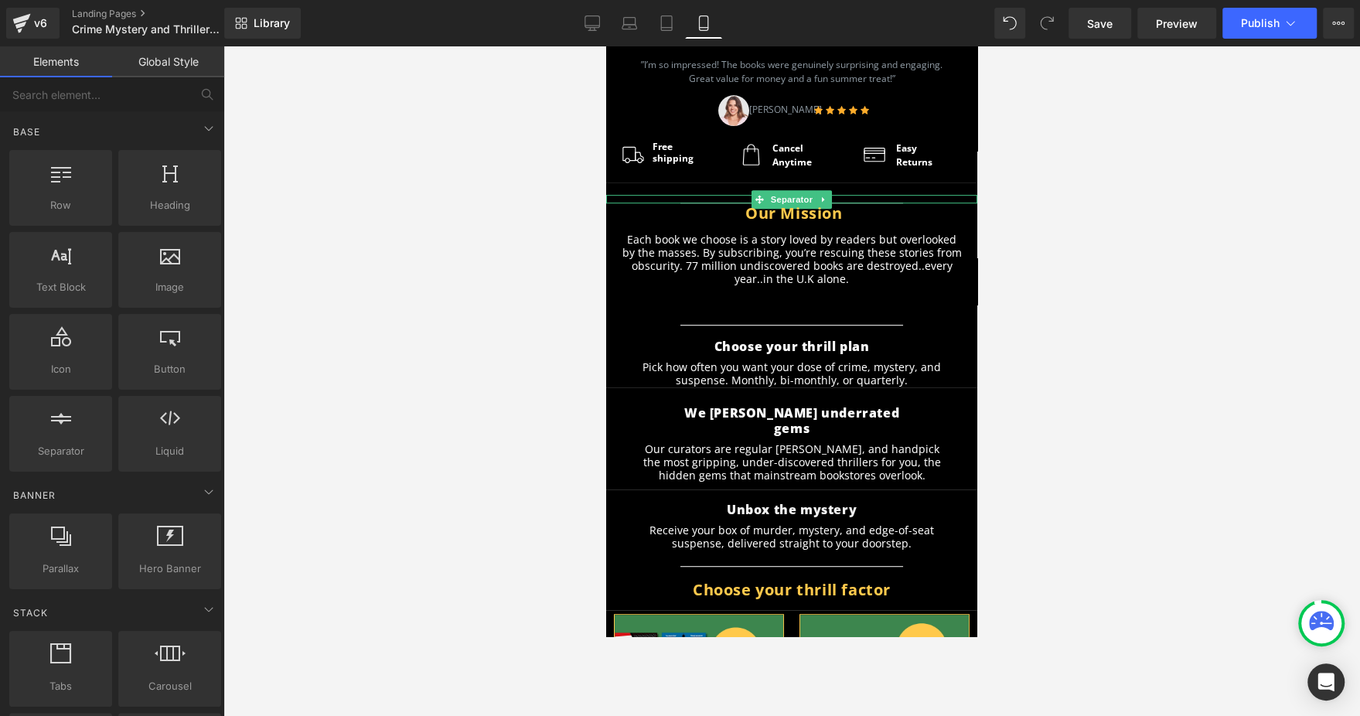
click at [1058, 205] on div at bounding box center [791, 381] width 1137 height 670
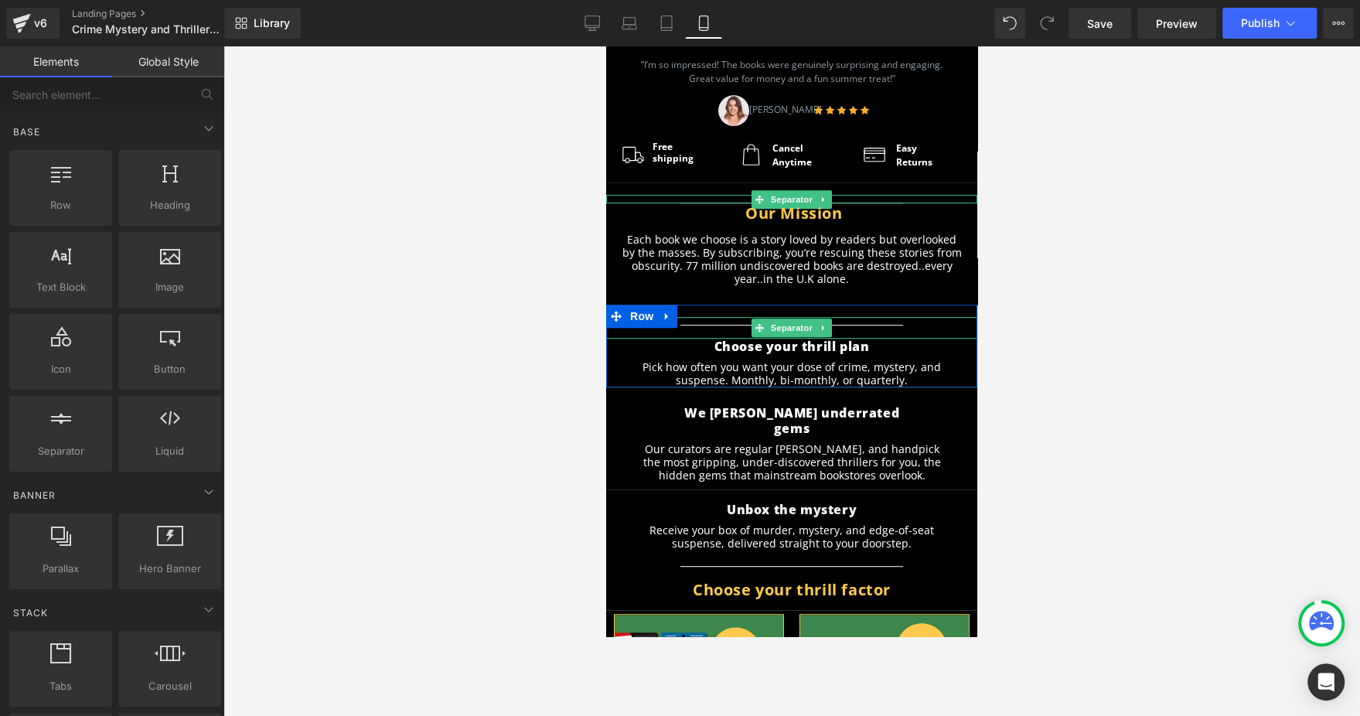
click at [906, 317] on div at bounding box center [791, 328] width 371 height 22
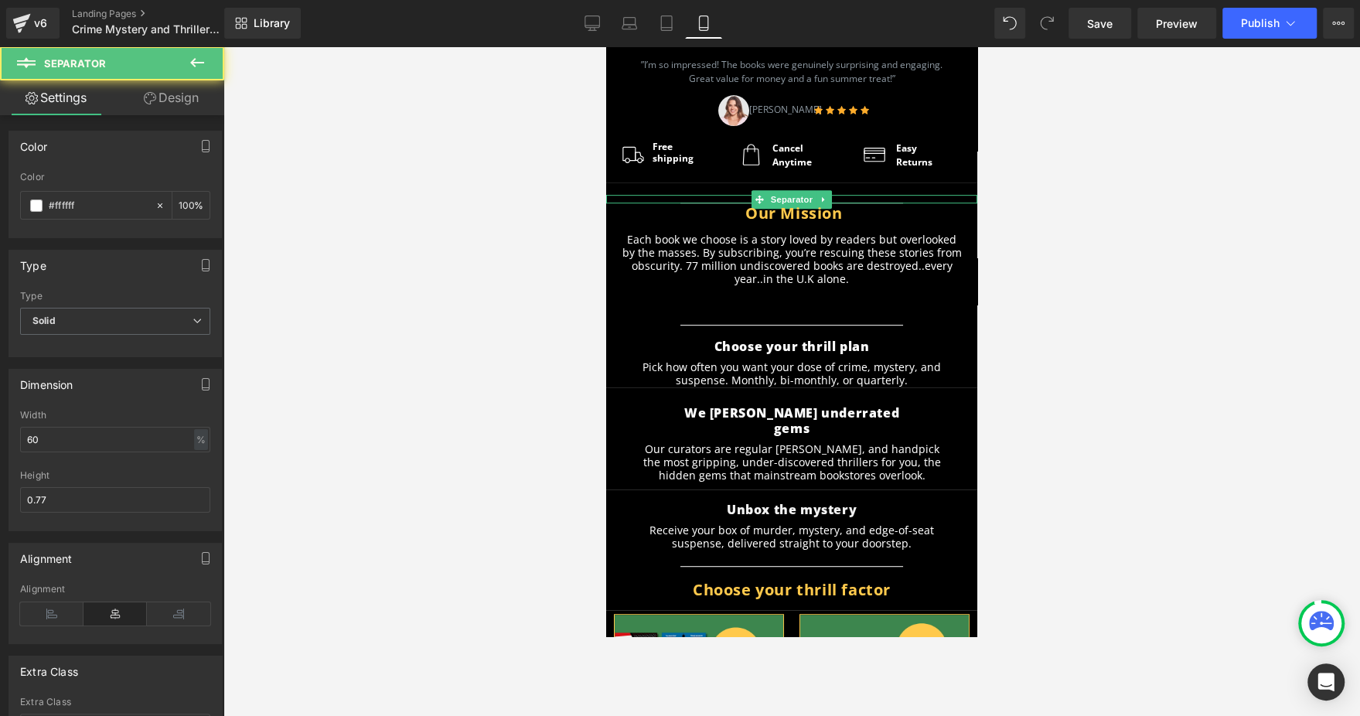
click at [805, 405] on div "We [PERSON_NAME] underrated gems Heading" at bounding box center [791, 424] width 216 height 39
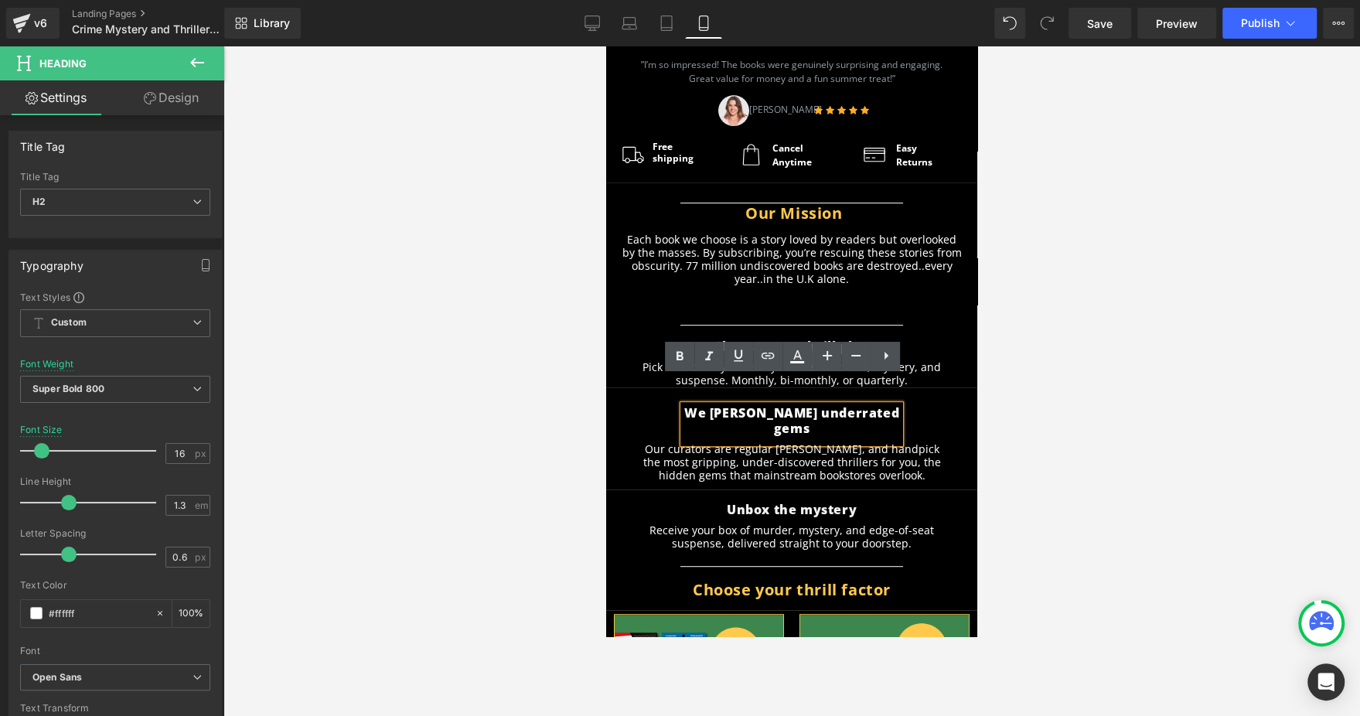
click at [1157, 189] on div at bounding box center [791, 381] width 1137 height 670
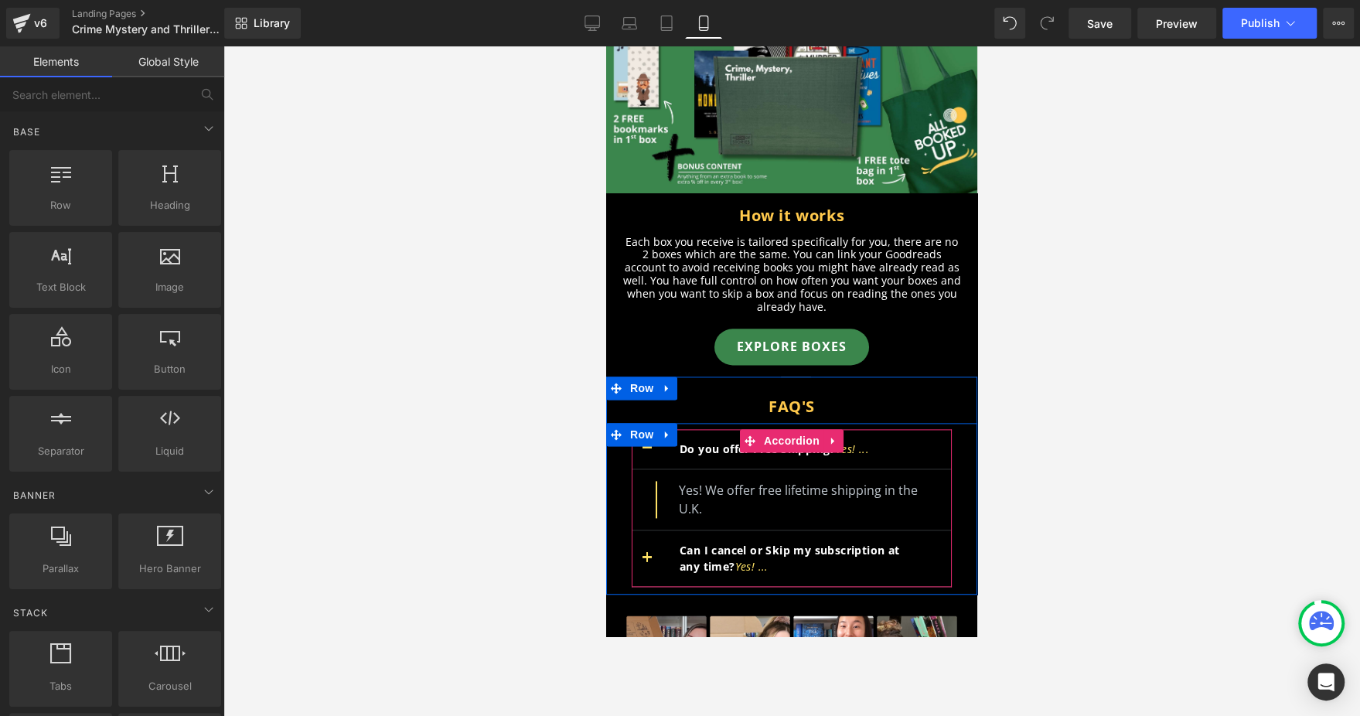
scroll to position [1181, 0]
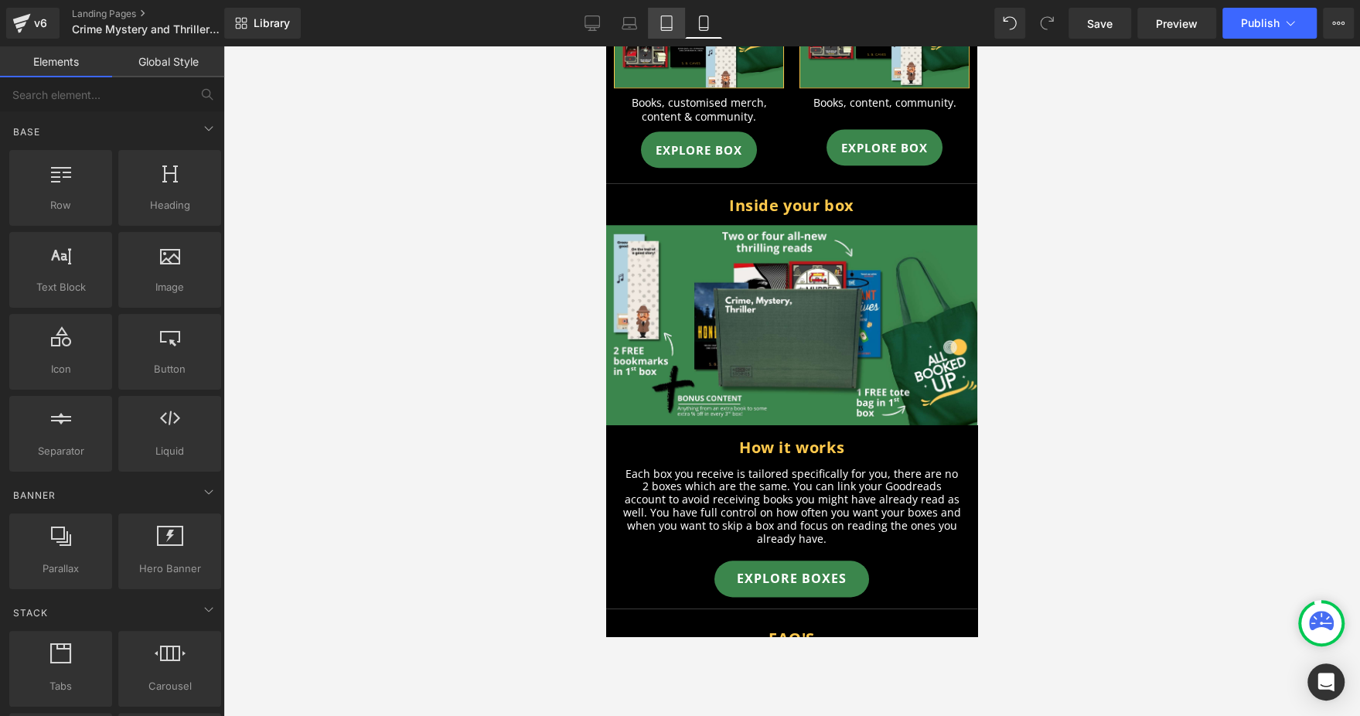
drag, startPoint x: 666, startPoint y: 32, endPoint x: 238, endPoint y: 244, distance: 477.5
click at [666, 32] on link "Tablet" at bounding box center [666, 23] width 37 height 31
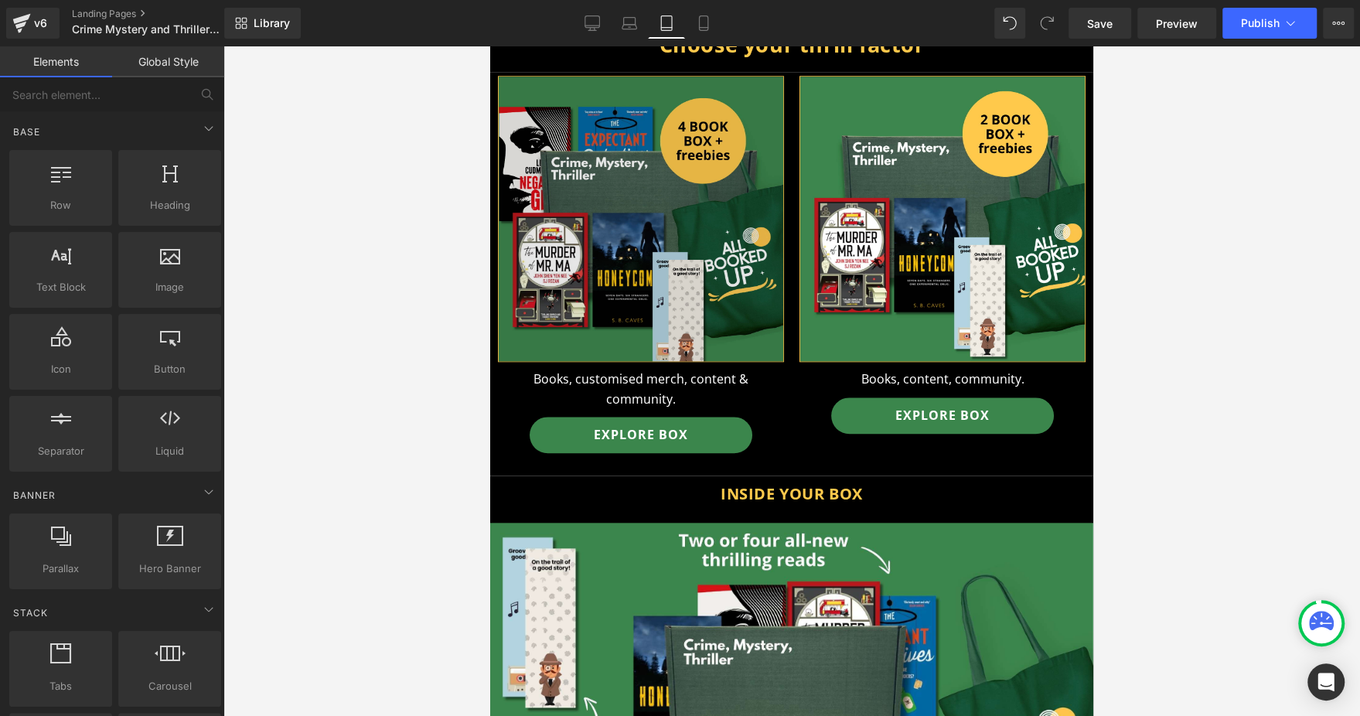
scroll to position [1091, 0]
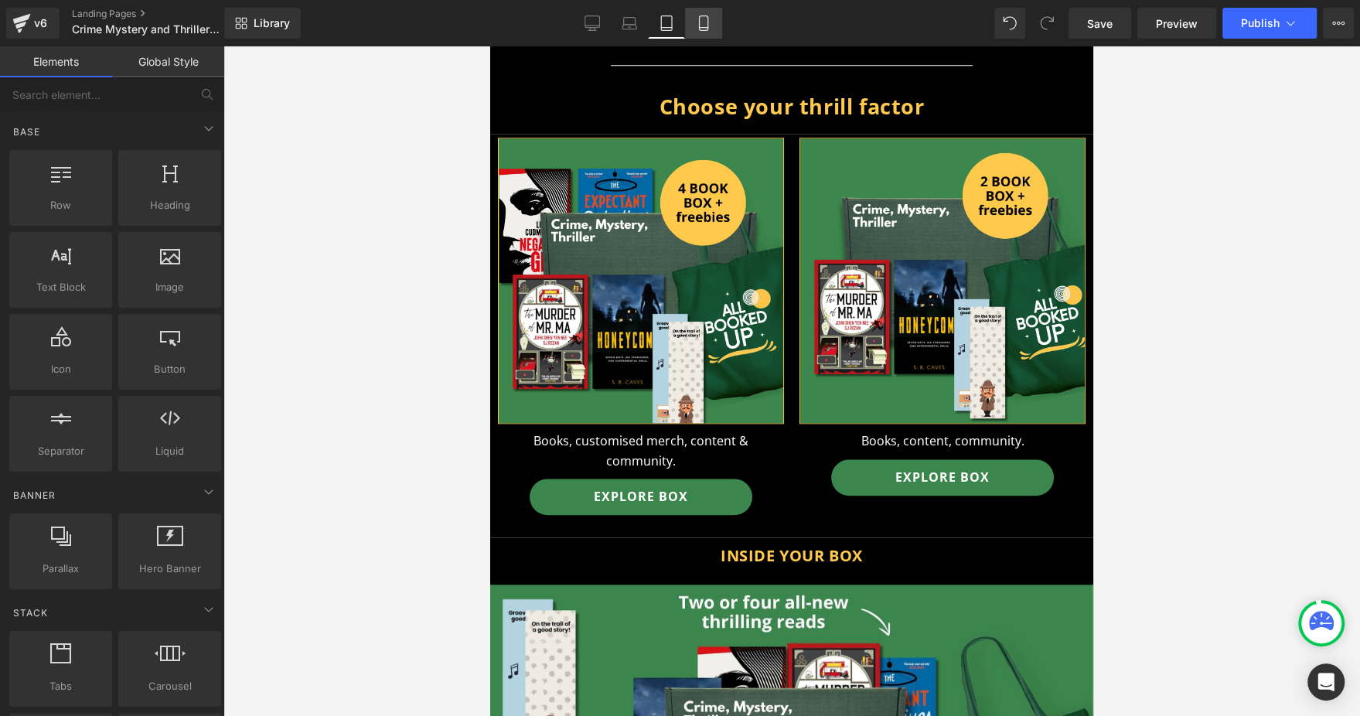
click at [693, 22] on link "Mobile" at bounding box center [703, 23] width 37 height 31
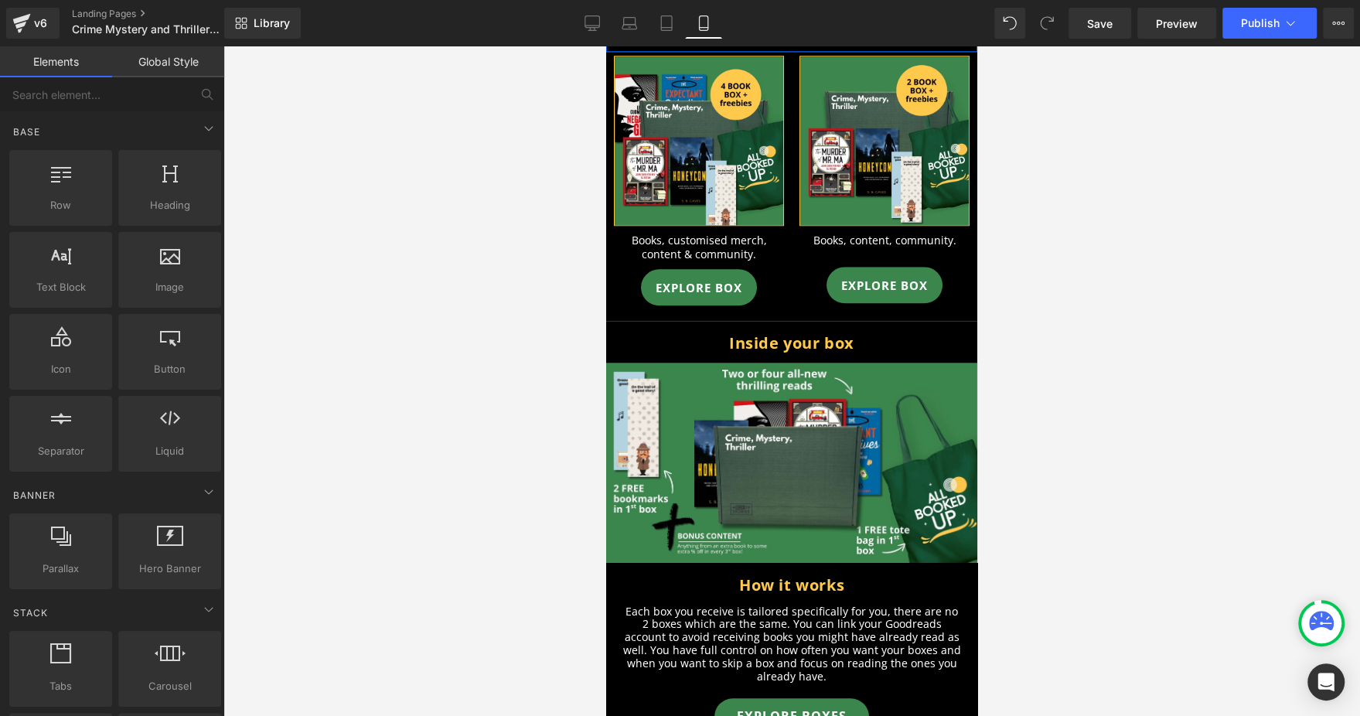
scroll to position [1044, 0]
drag, startPoint x: 666, startPoint y: 30, endPoint x: 165, endPoint y: 251, distance: 548.3
click at [666, 30] on icon at bounding box center [666, 23] width 11 height 15
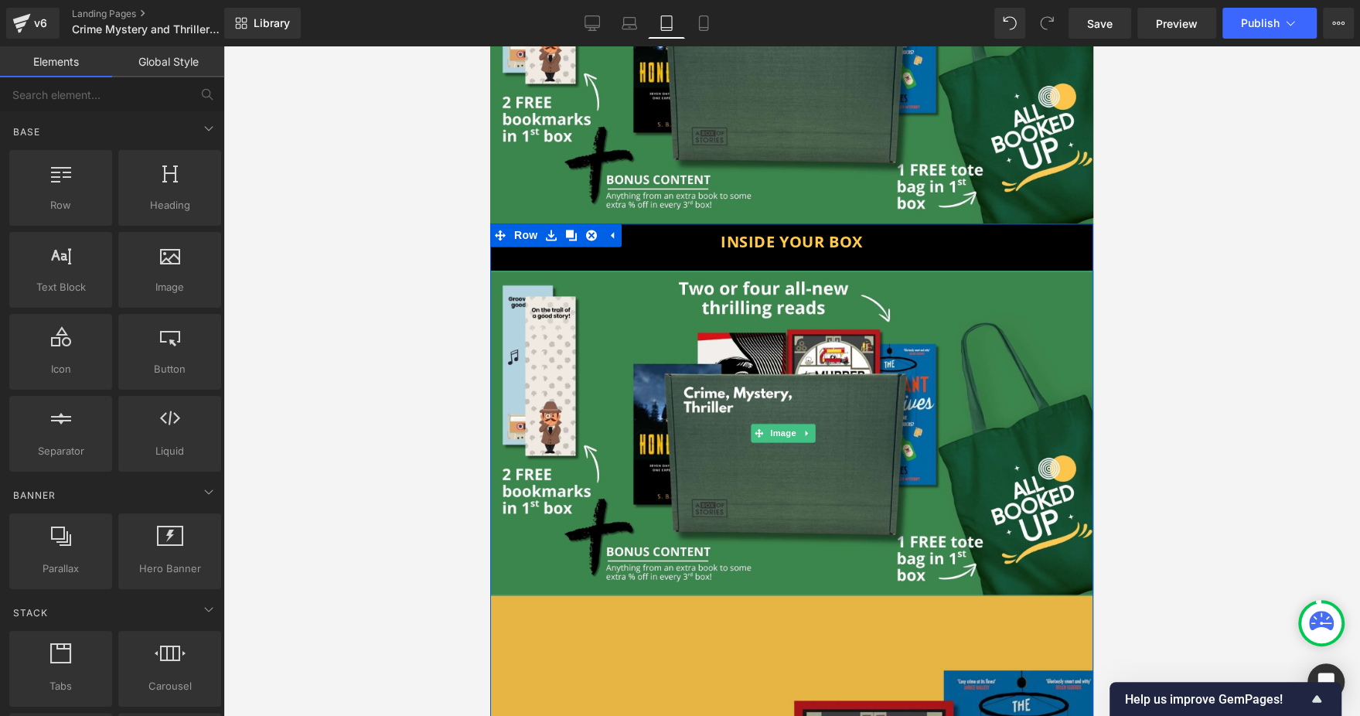
scroll to position [1774, 0]
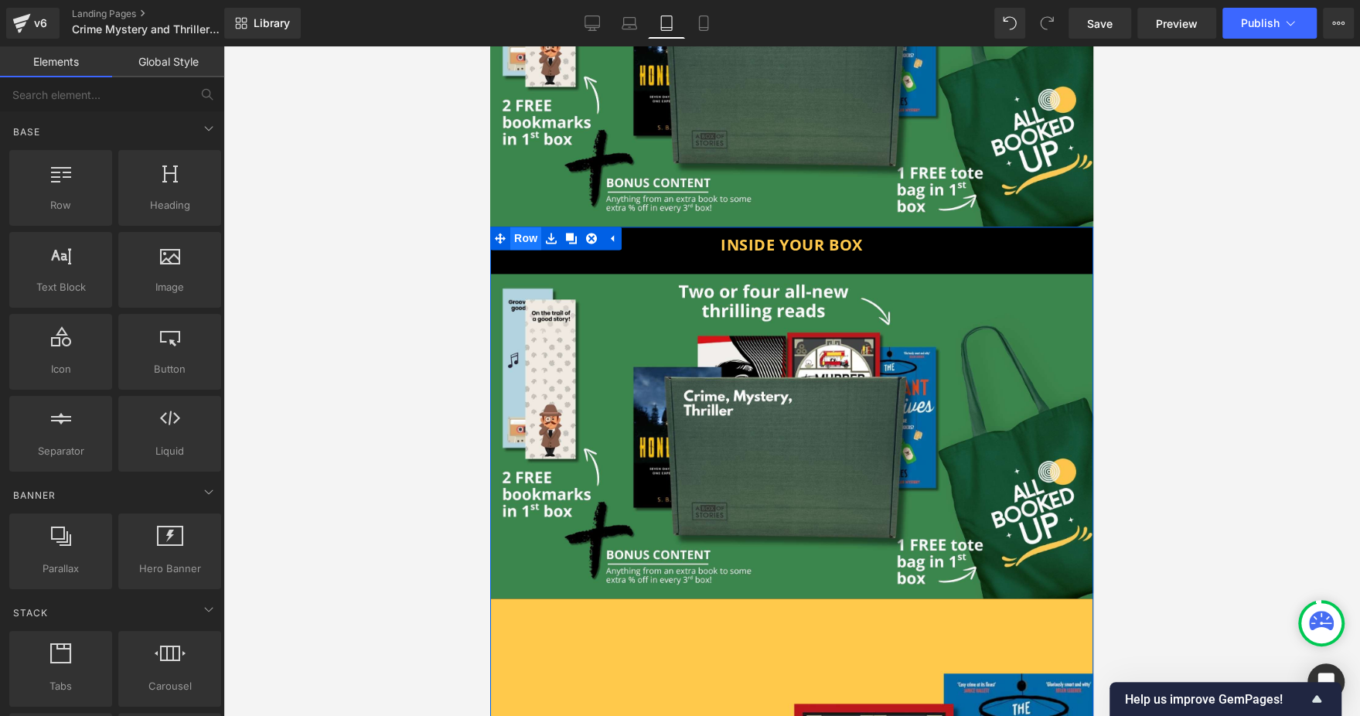
click at [524, 227] on span "Row" at bounding box center [525, 238] width 31 height 23
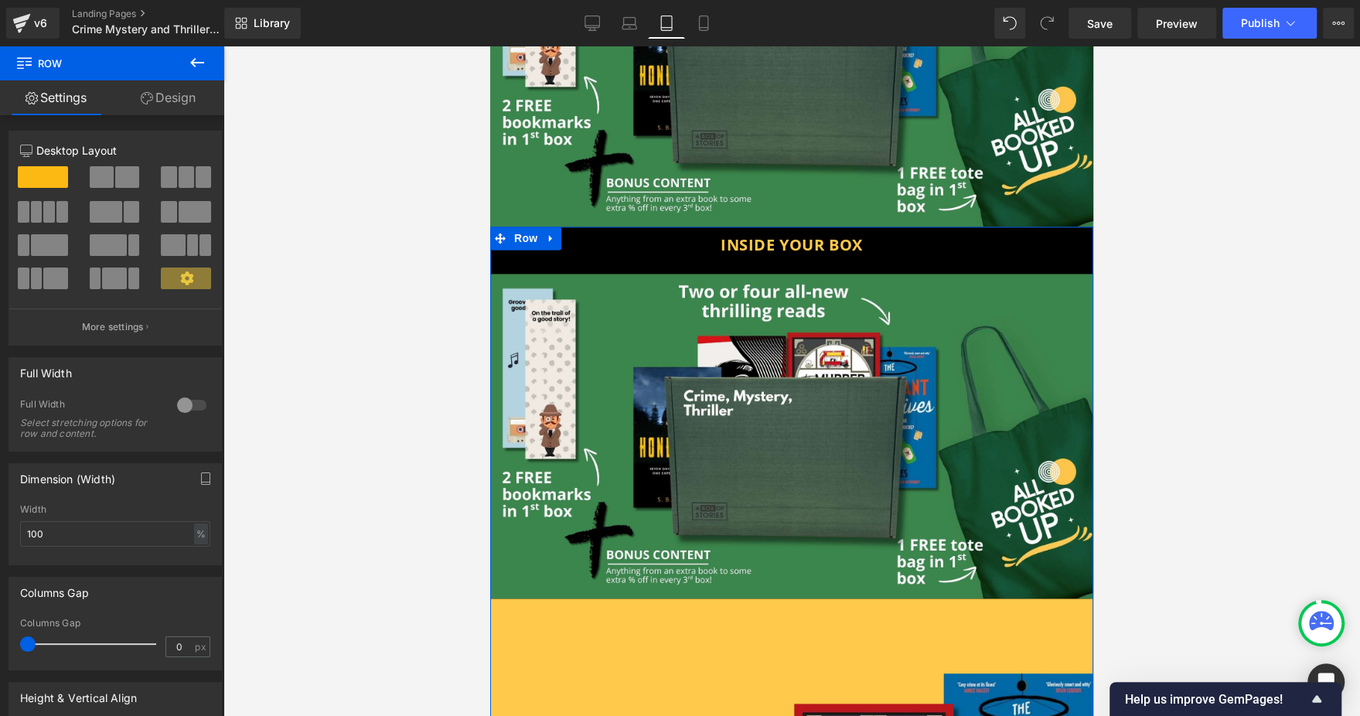
click at [165, 106] on link "Design" at bounding box center [168, 97] width 112 height 35
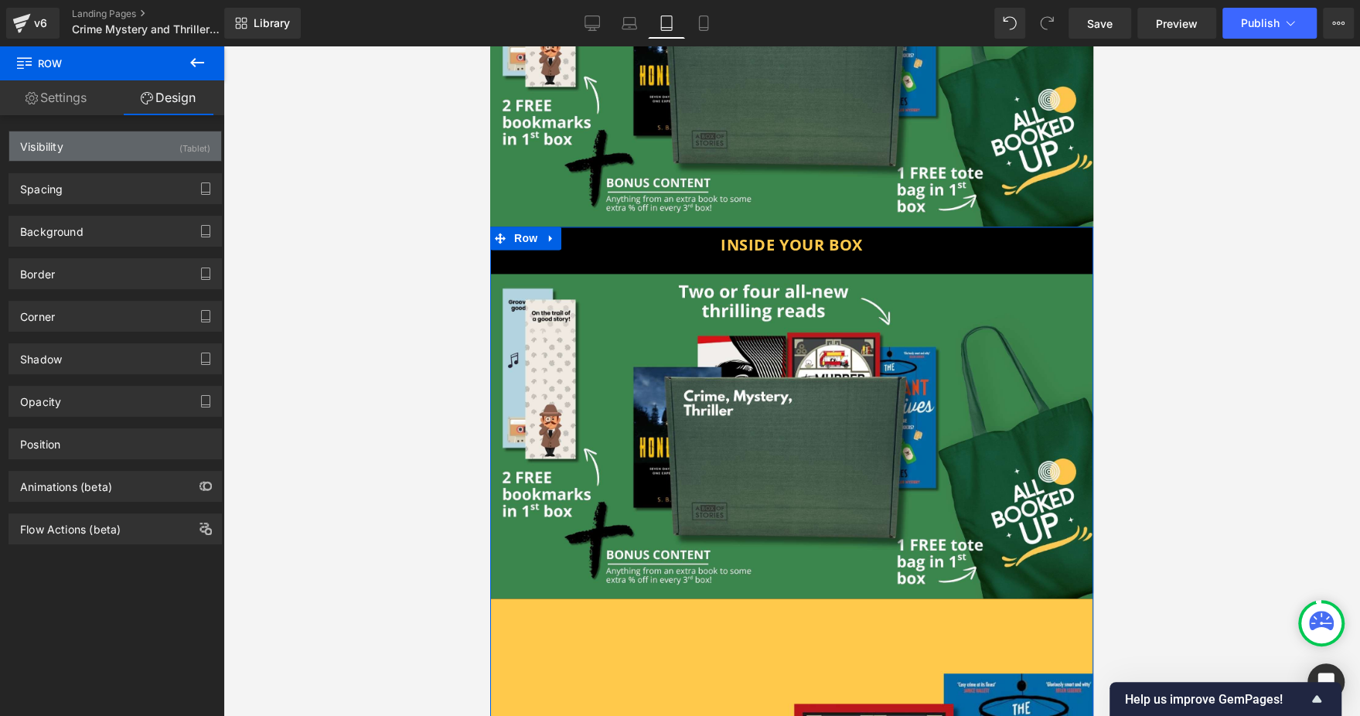
click at [162, 150] on div "Visibility (Tablet)" at bounding box center [115, 145] width 212 height 29
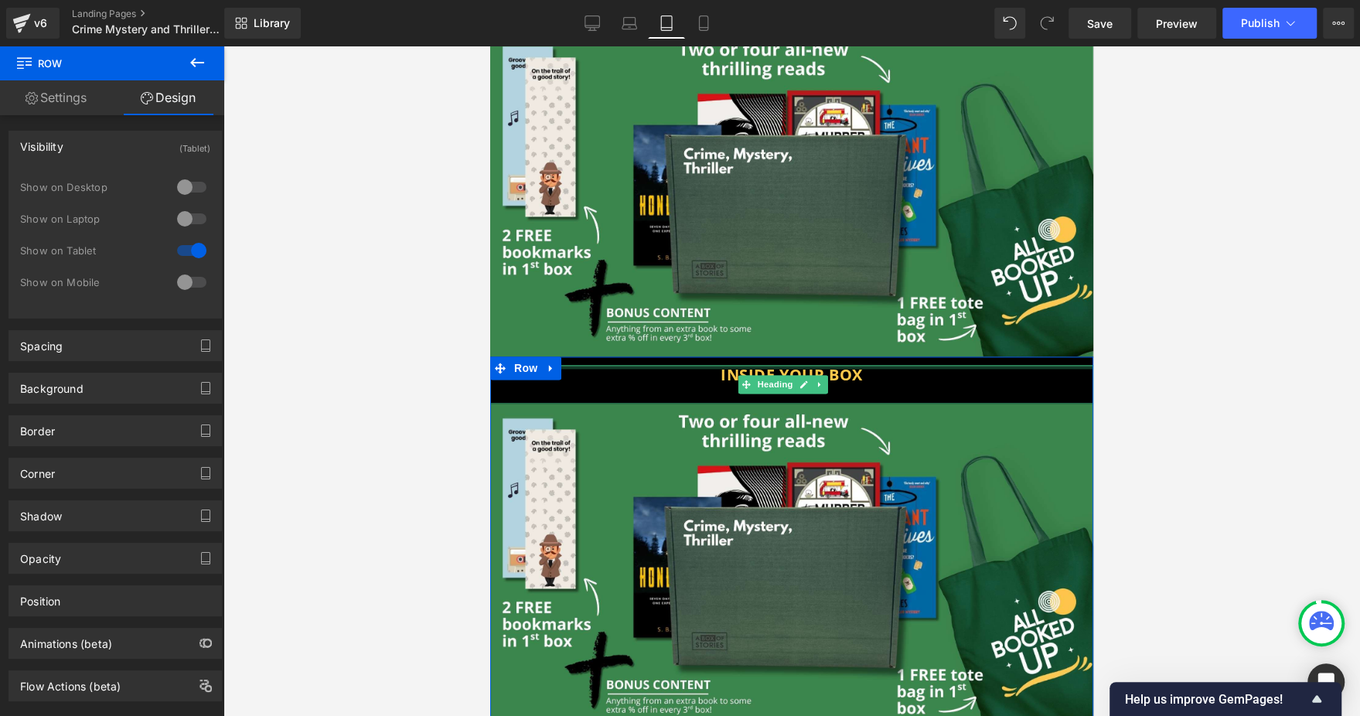
scroll to position [1542, 0]
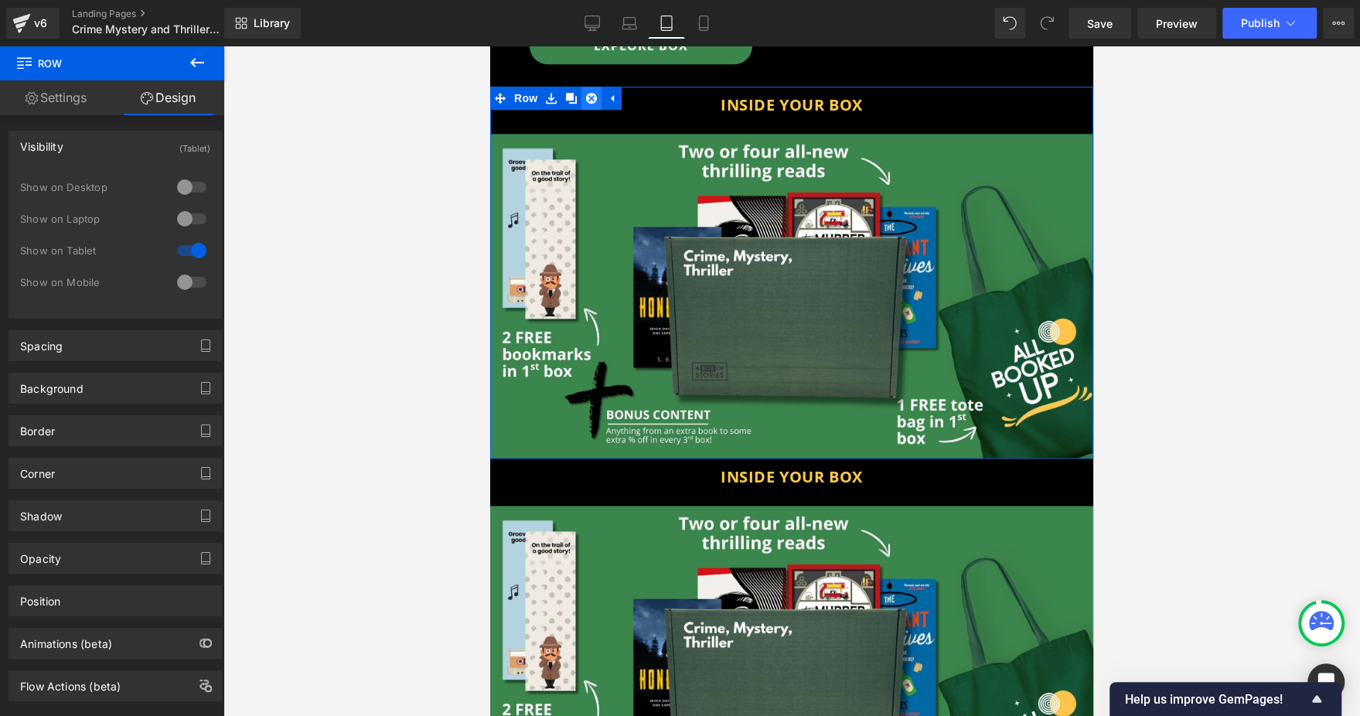
click at [595, 87] on link at bounding box center [591, 98] width 20 height 23
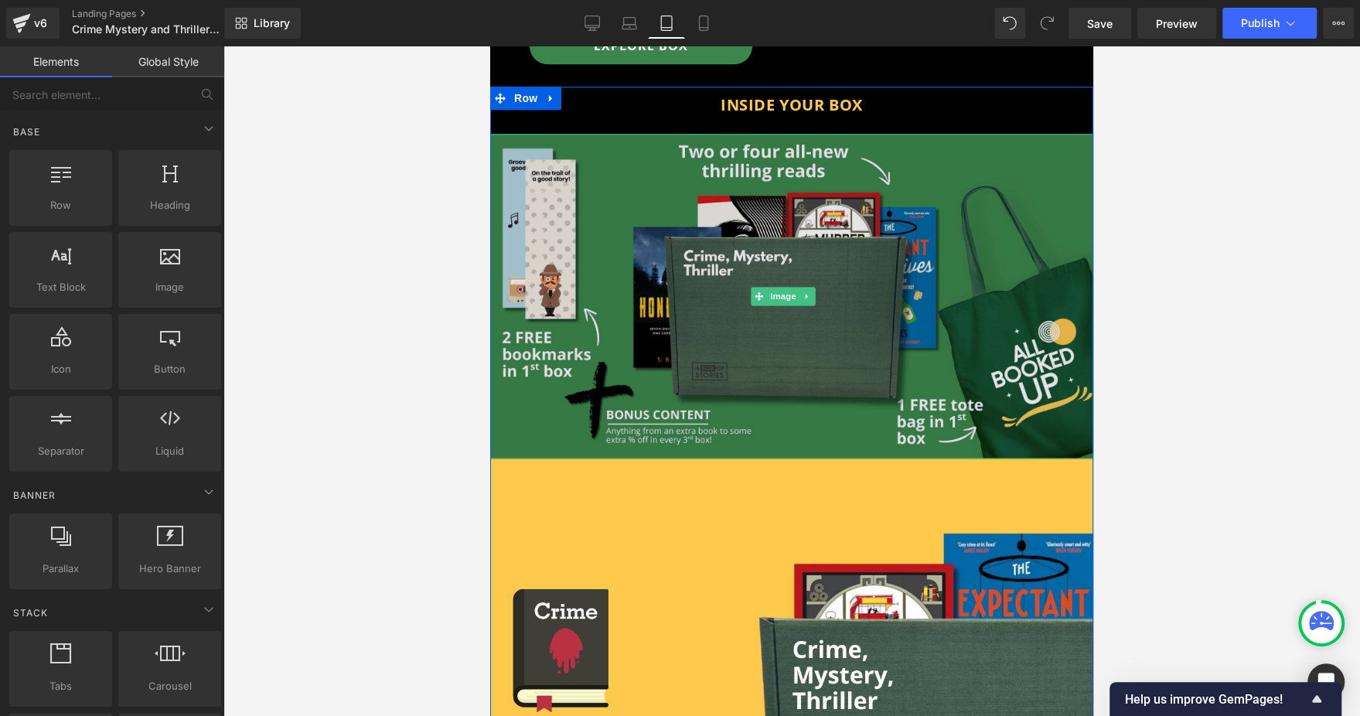
scroll to position [1310, 0]
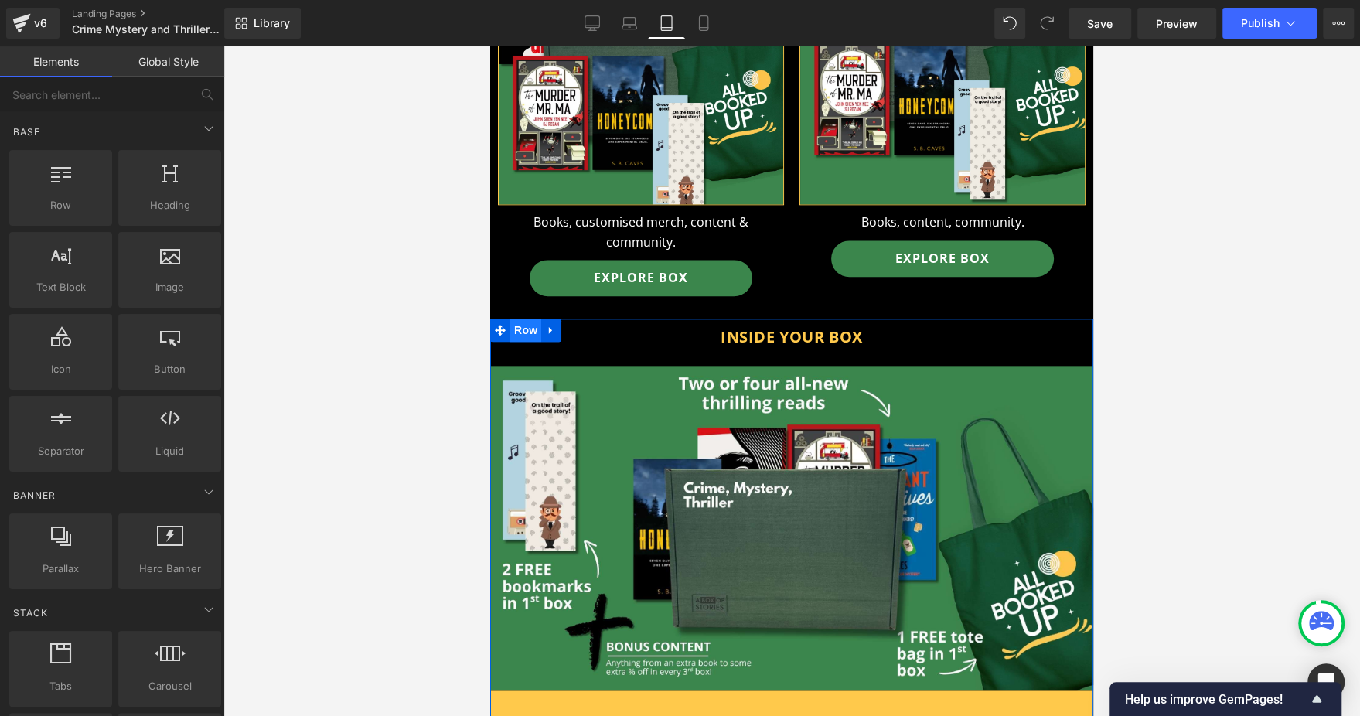
click at [513, 319] on span "Row" at bounding box center [525, 330] width 31 height 23
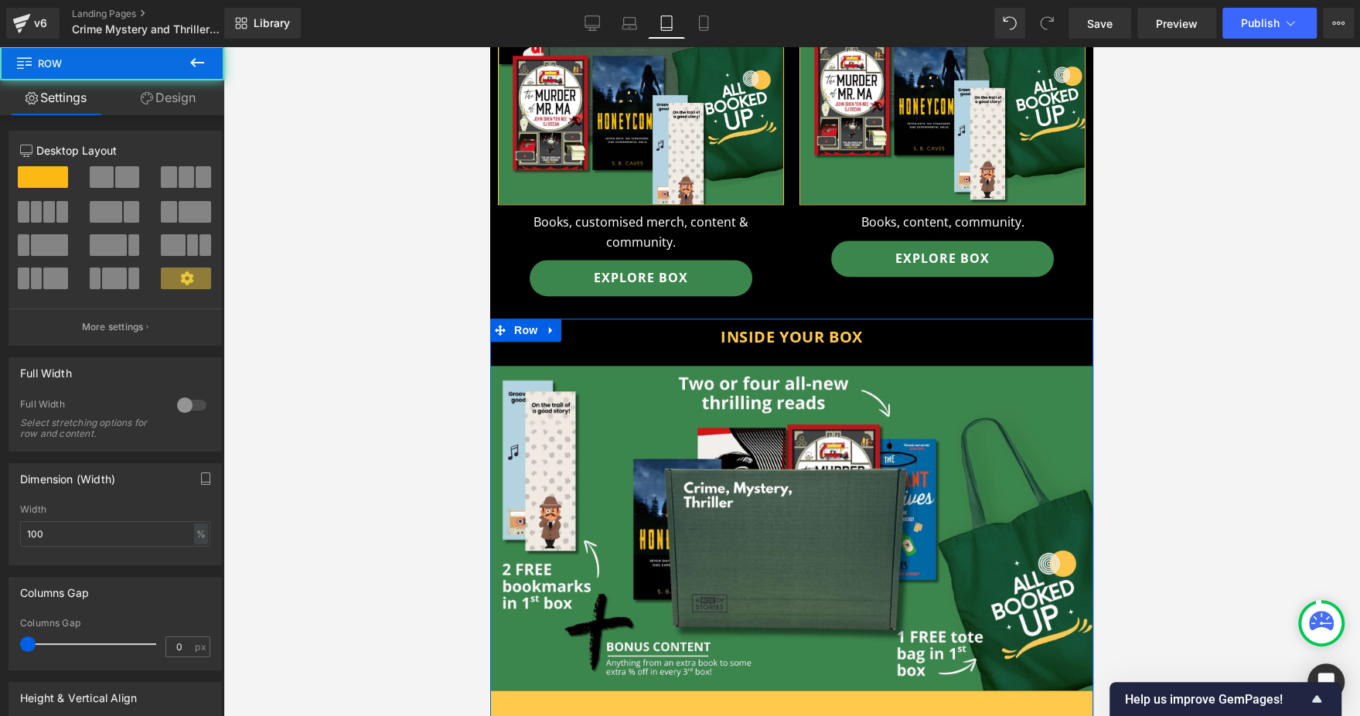
click at [172, 106] on link "Design" at bounding box center [168, 97] width 112 height 35
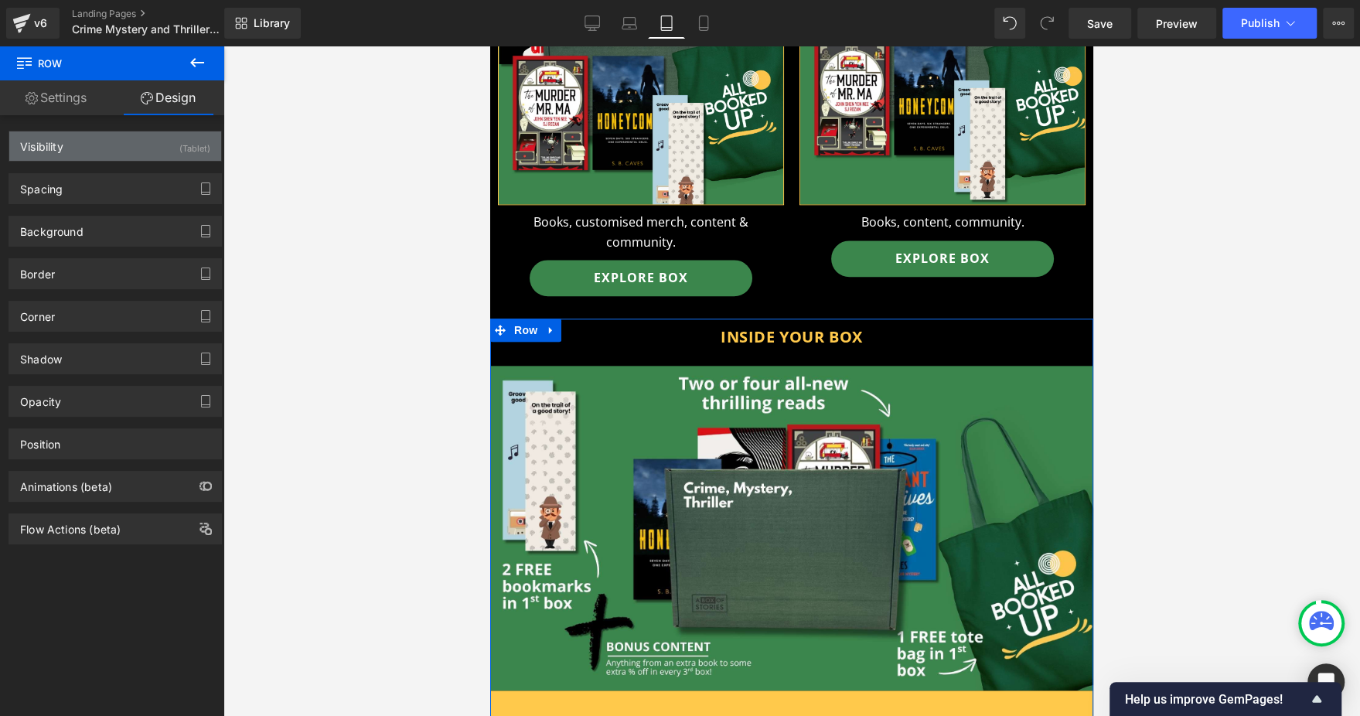
click at [166, 145] on div "Visibility (Tablet)" at bounding box center [115, 145] width 212 height 29
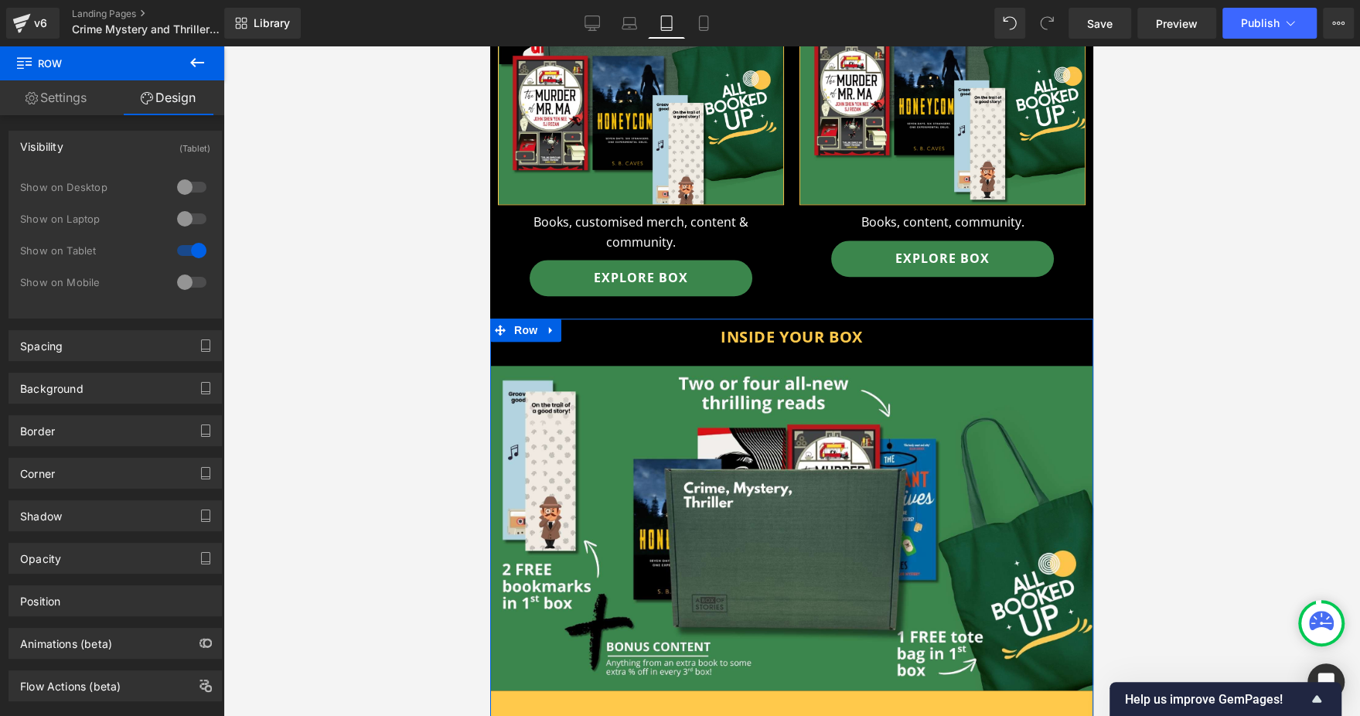
click at [193, 286] on div at bounding box center [191, 282] width 37 height 25
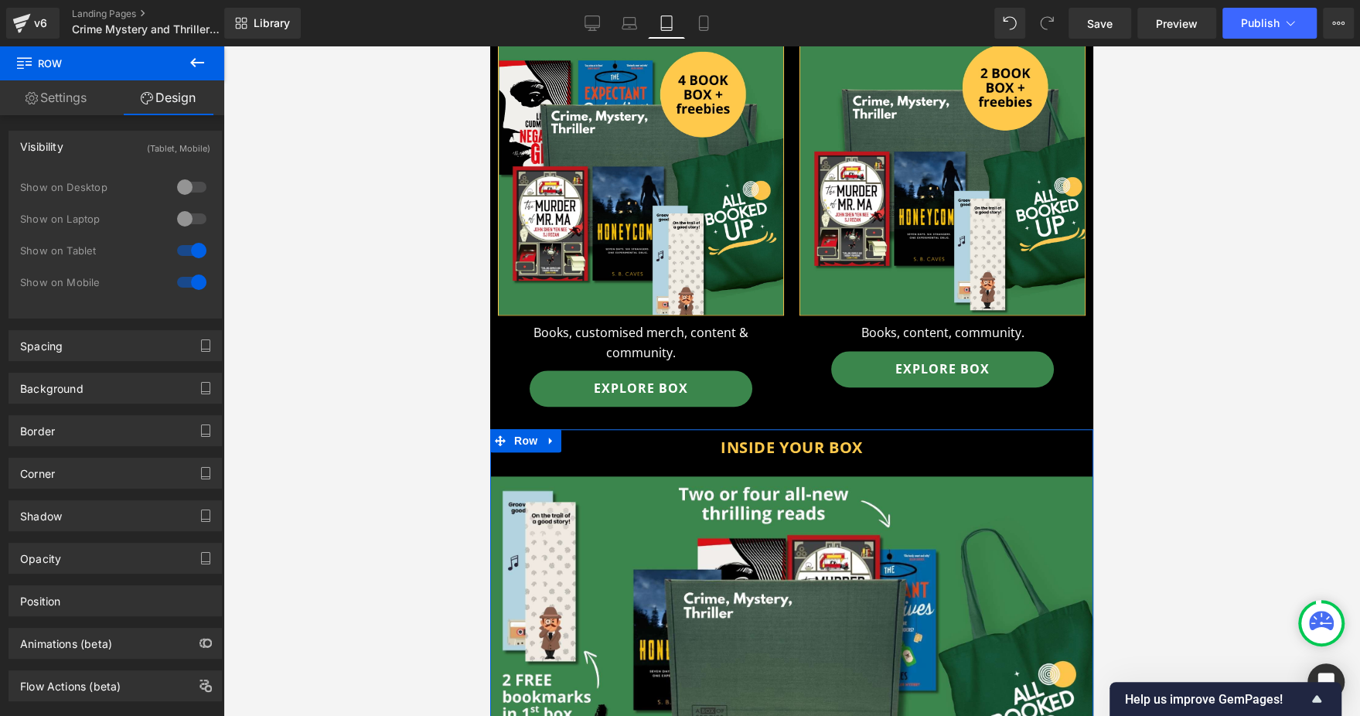
scroll to position [1195, 0]
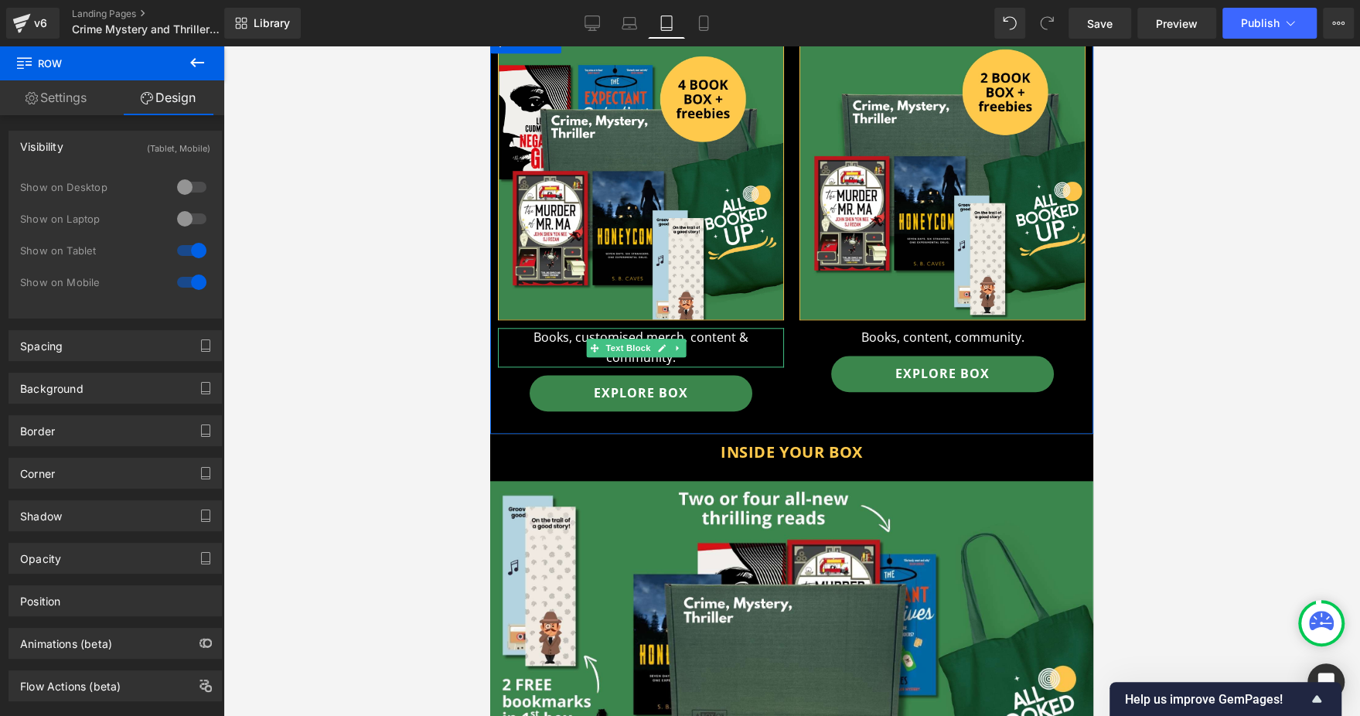
click at [532, 328] on p "Books, customised merch, content & community." at bounding box center [641, 347] width 286 height 39
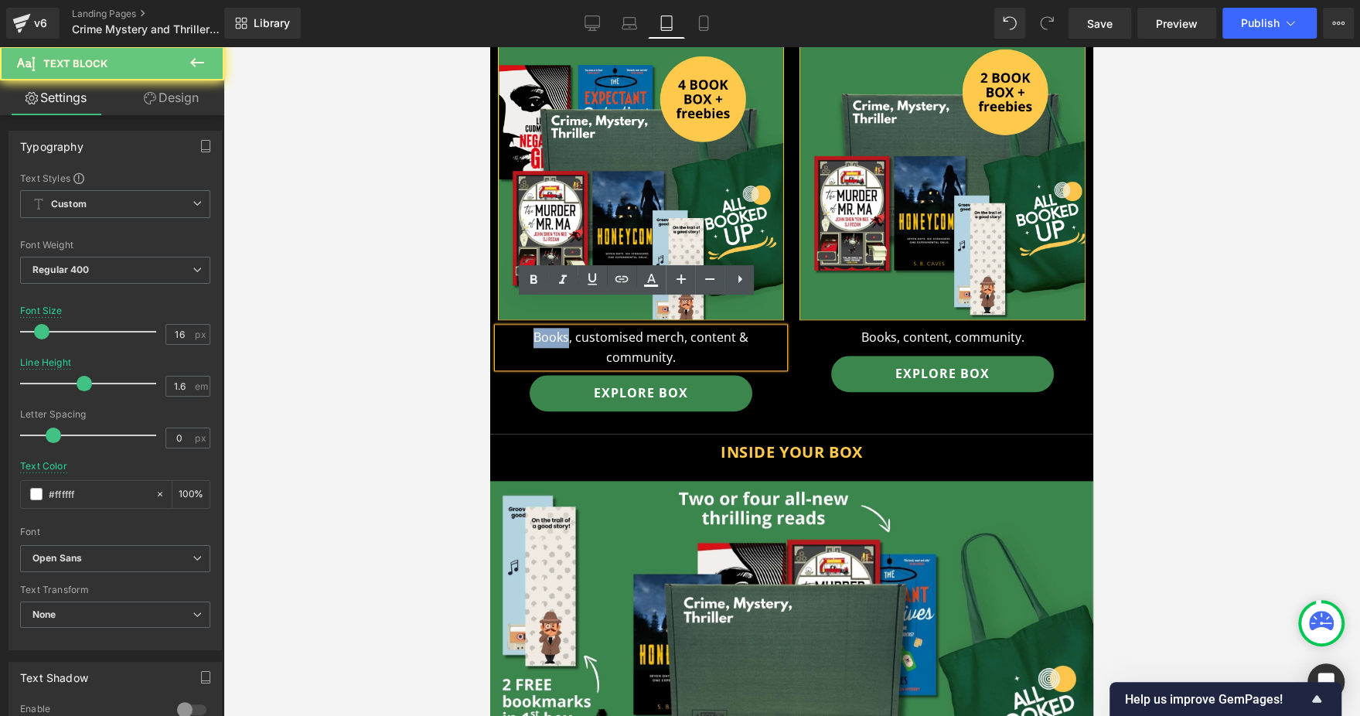
click at [532, 328] on p "Books, customised merch, content & community." at bounding box center [641, 347] width 286 height 39
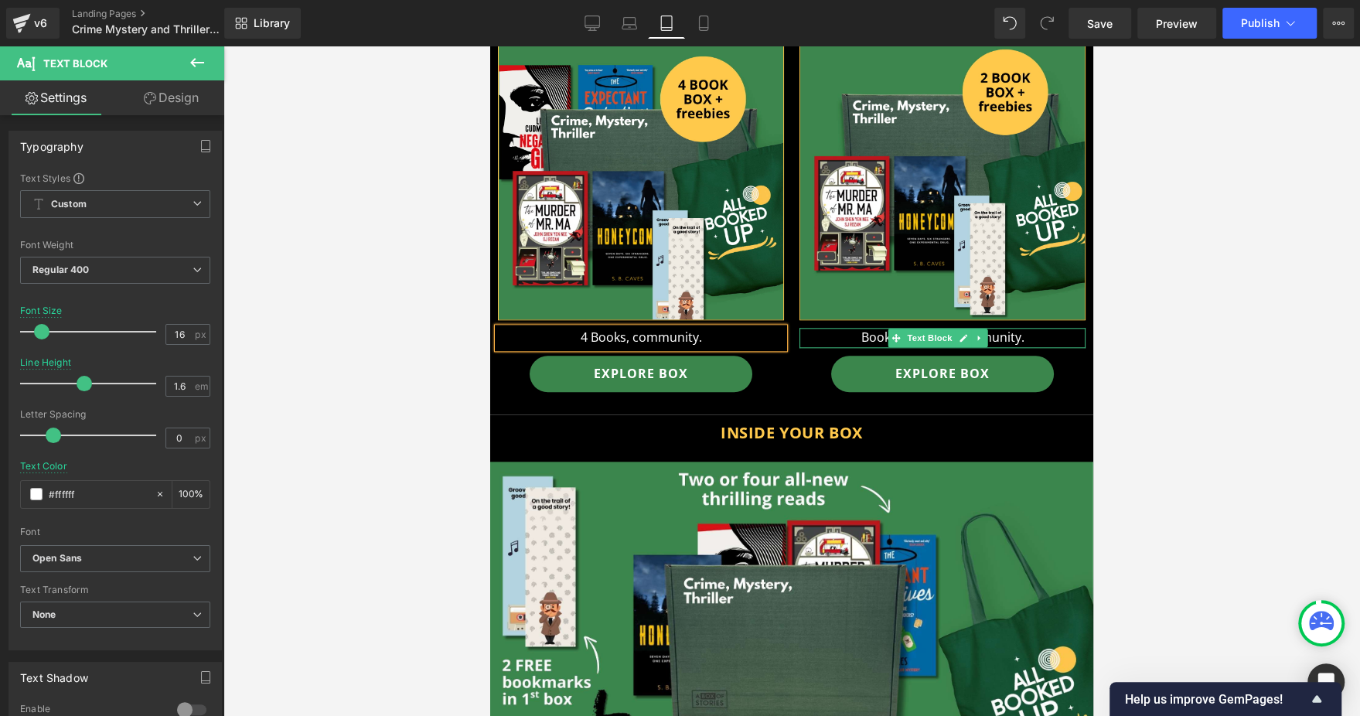
click at [877, 328] on p "Books, content, community." at bounding box center [942, 338] width 286 height 20
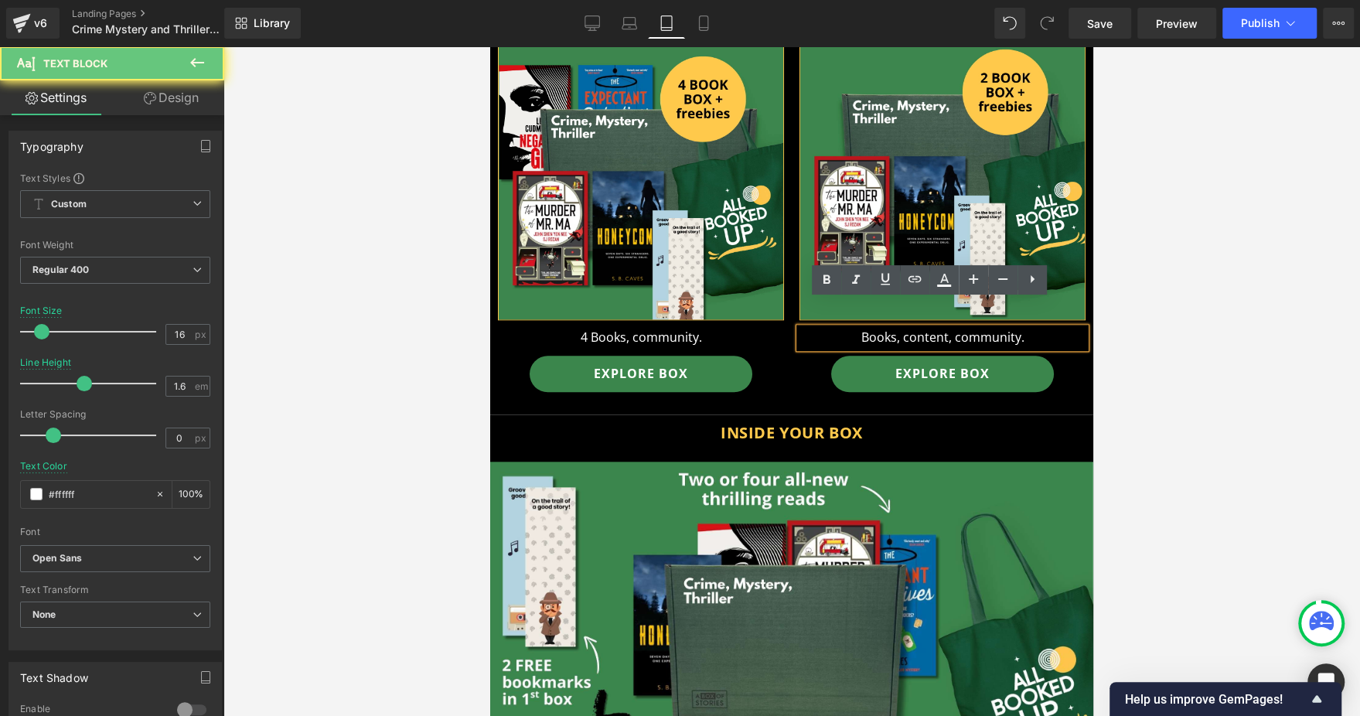
click at [850, 328] on p "Books, content, community." at bounding box center [942, 338] width 286 height 20
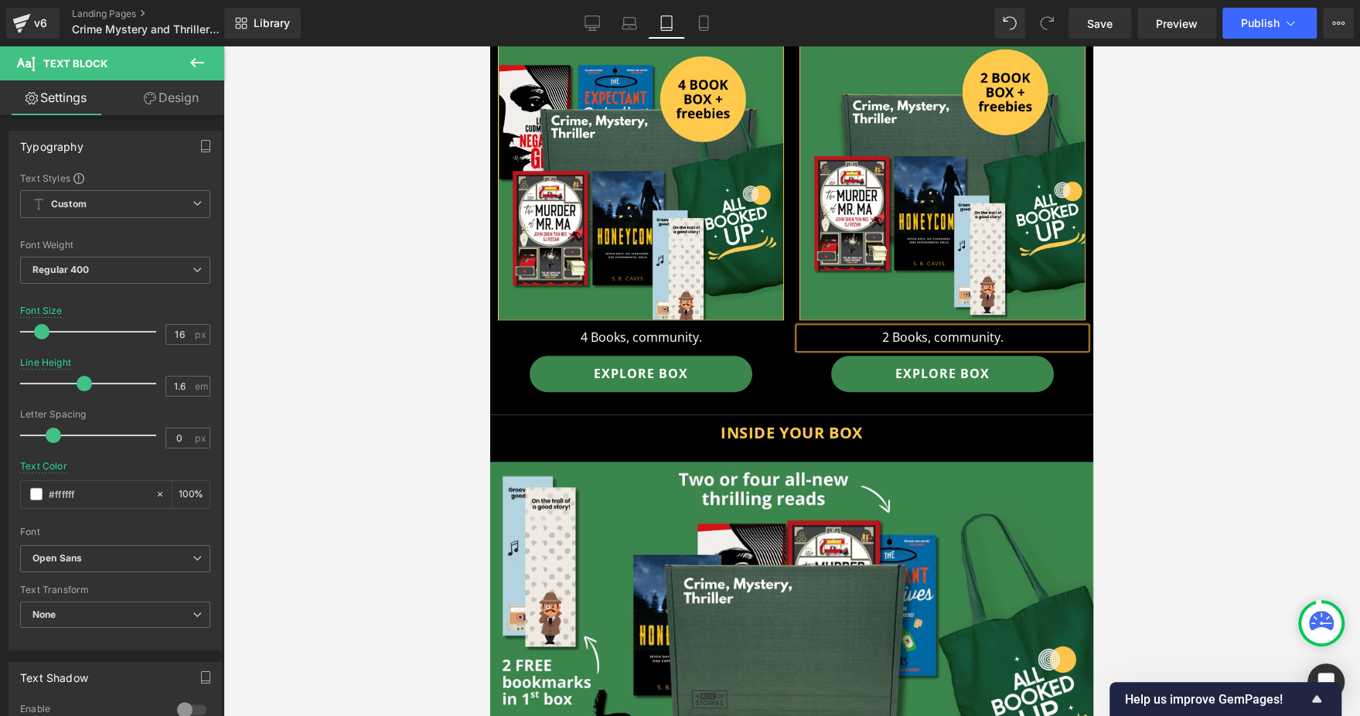
click at [1127, 326] on div at bounding box center [791, 381] width 1137 height 670
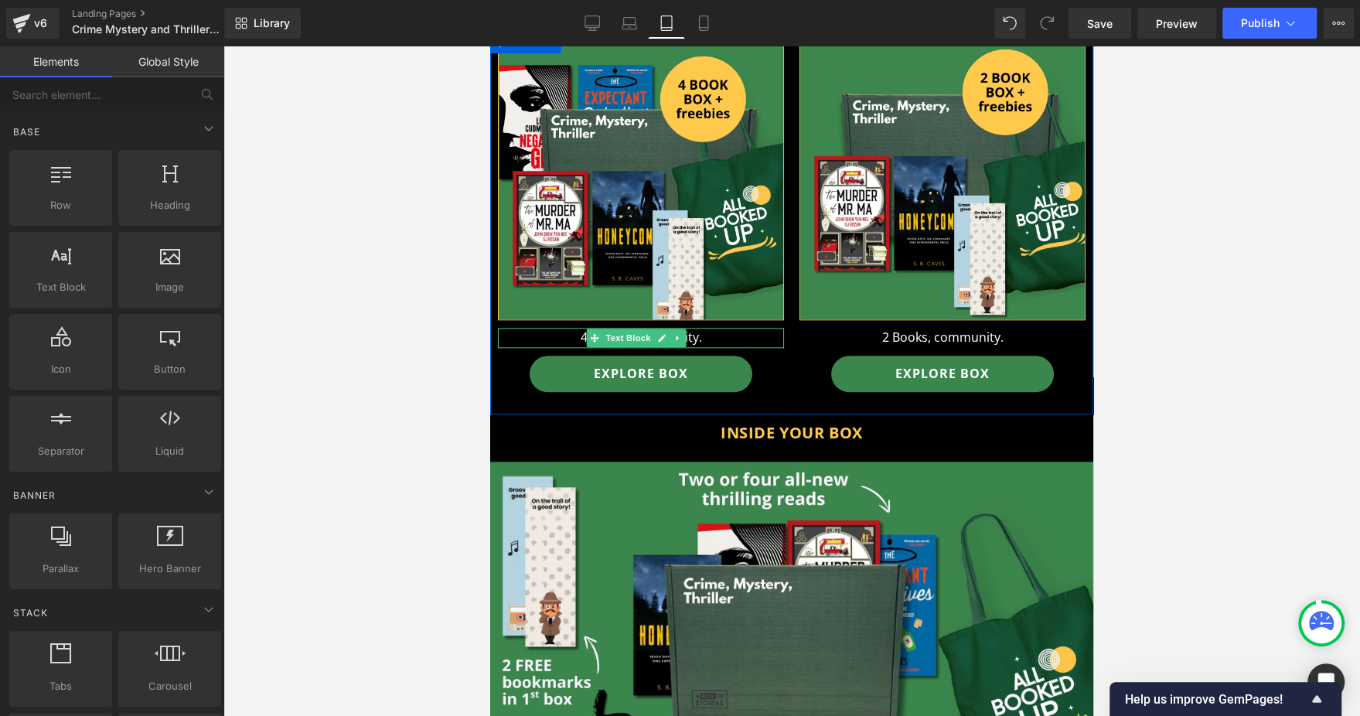
click at [571, 328] on p "4 Books, community." at bounding box center [641, 338] width 286 height 20
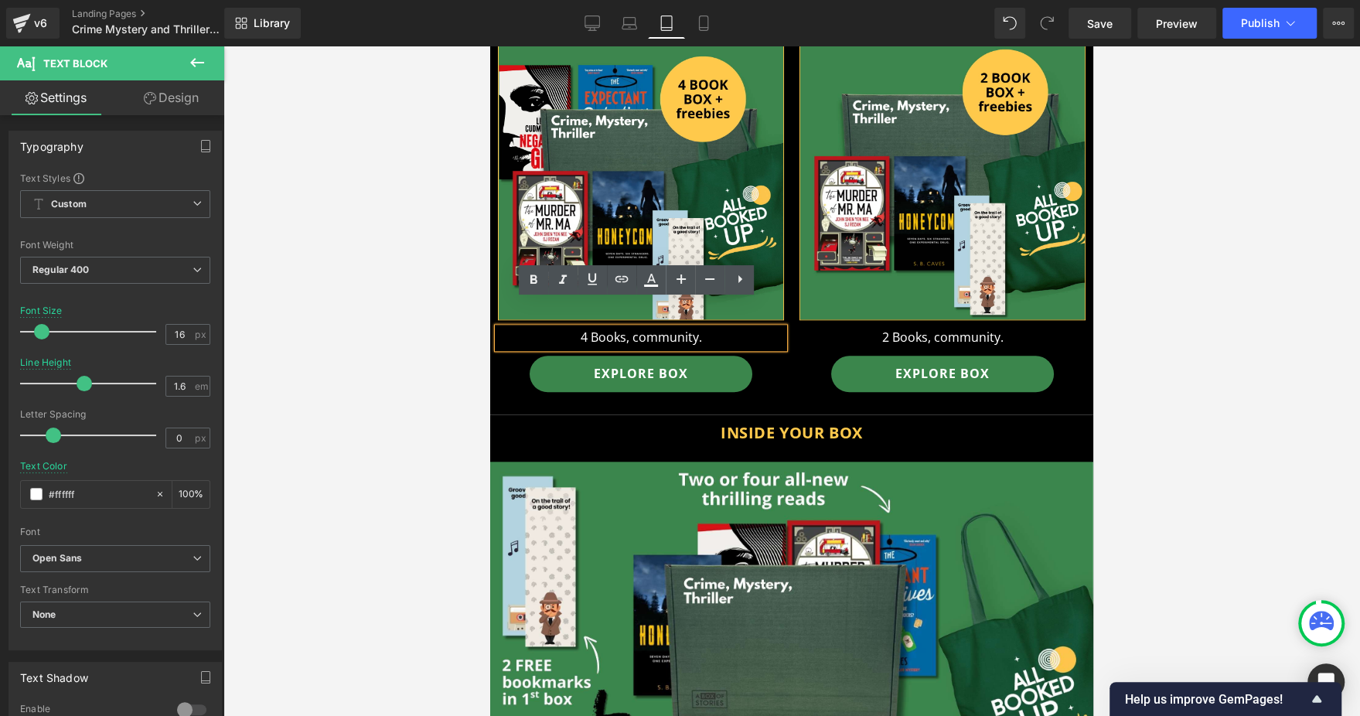
click at [1208, 283] on div at bounding box center [791, 381] width 1137 height 670
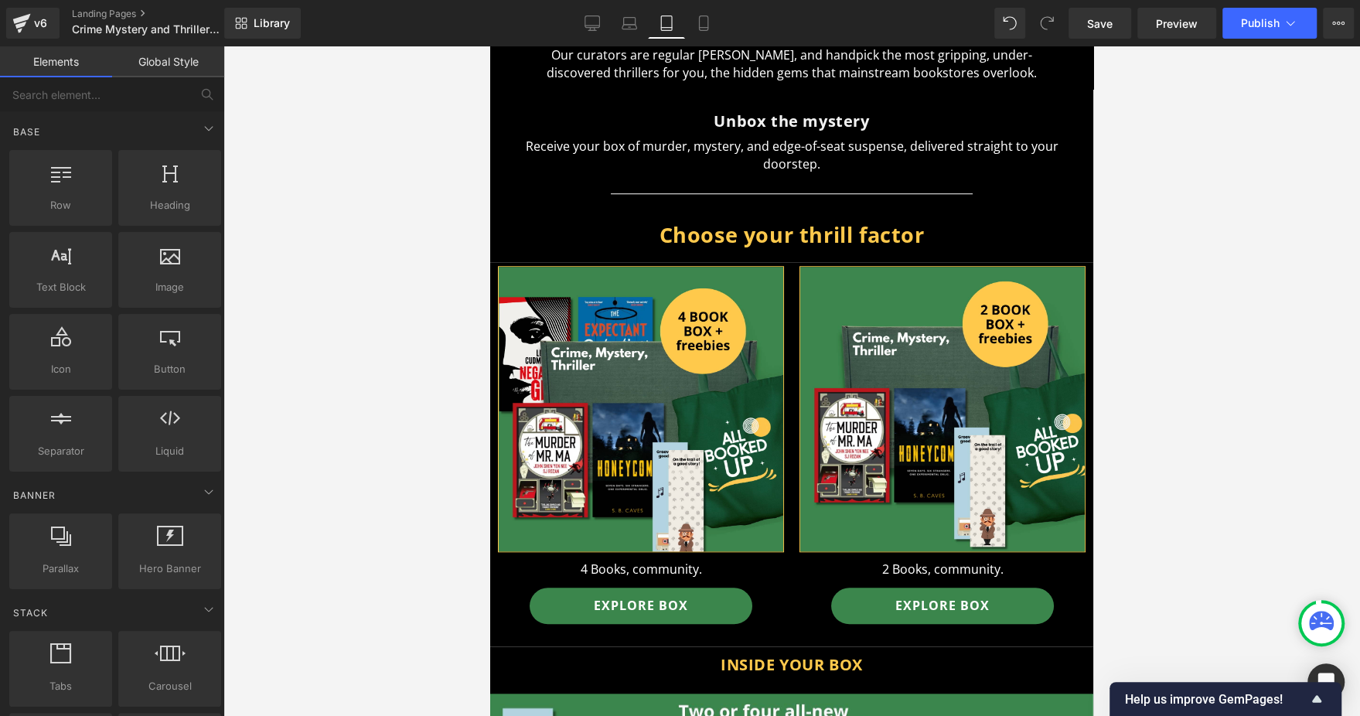
scroll to position [846, 0]
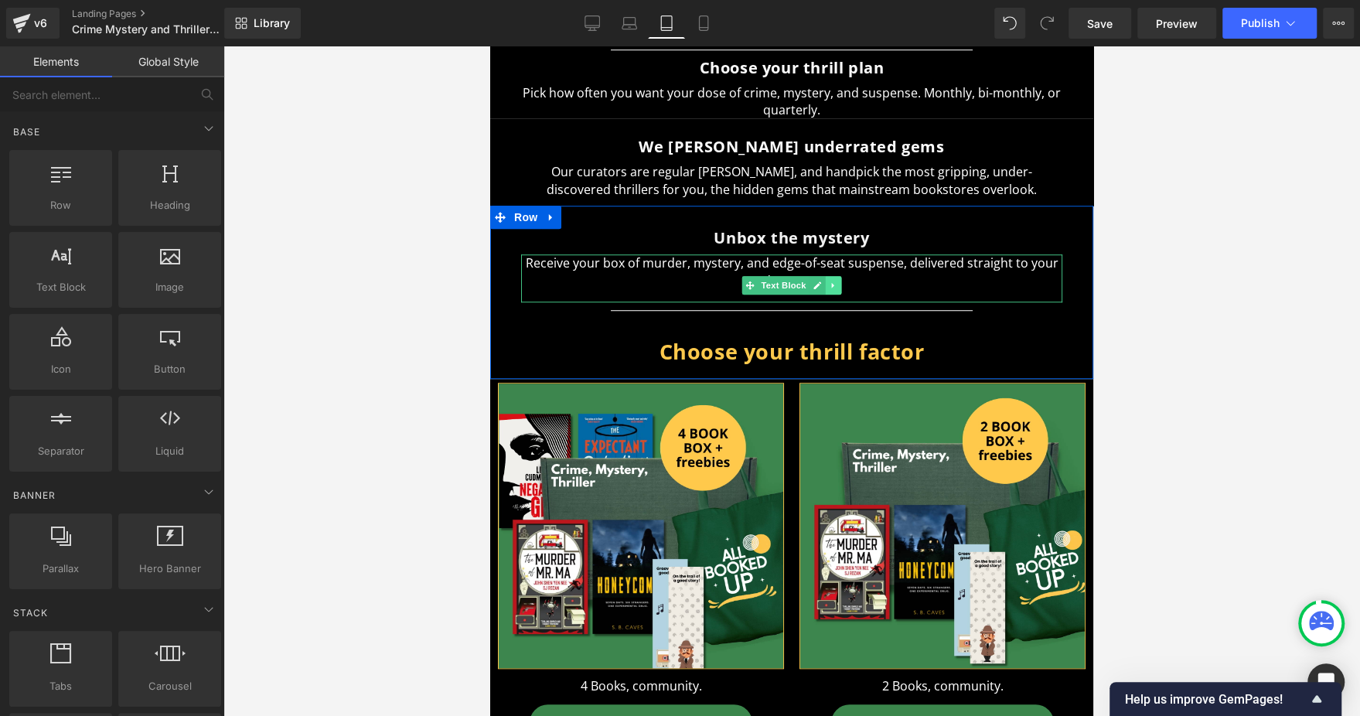
click at [829, 281] on icon at bounding box center [833, 285] width 9 height 9
click at [821, 281] on icon at bounding box center [825, 285] width 9 height 9
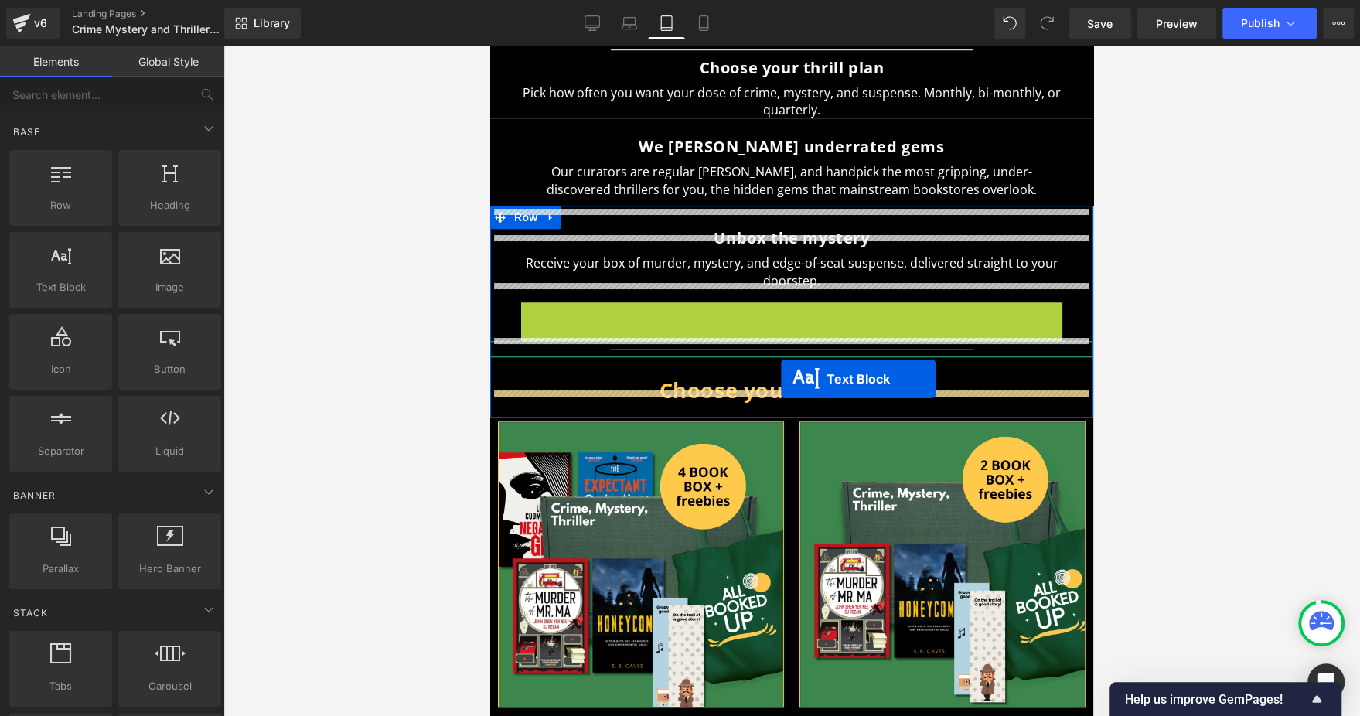
drag, startPoint x: 765, startPoint y: 311, endPoint x: 781, endPoint y: 379, distance: 69.8
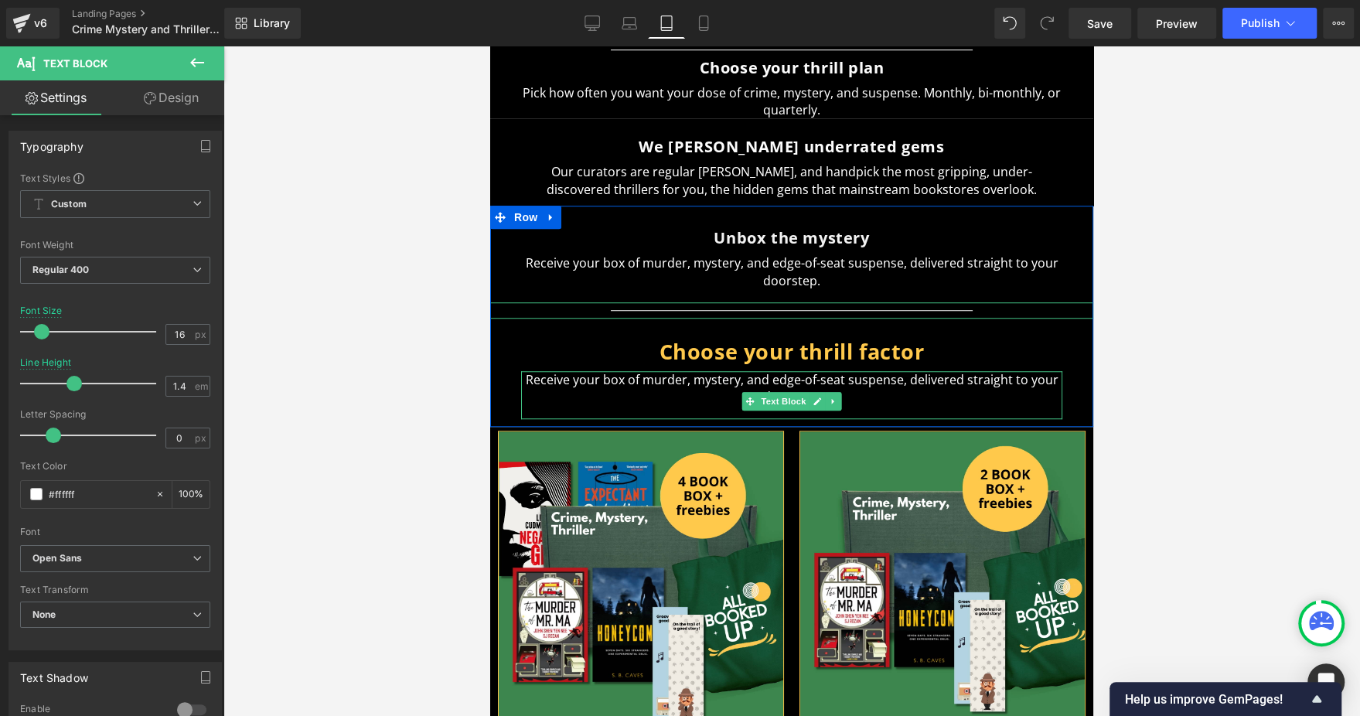
click at [645, 371] on p "Receive your box of murder, mystery, and edge-of-seat suspense, delivered strai…" at bounding box center [791, 388] width 541 height 35
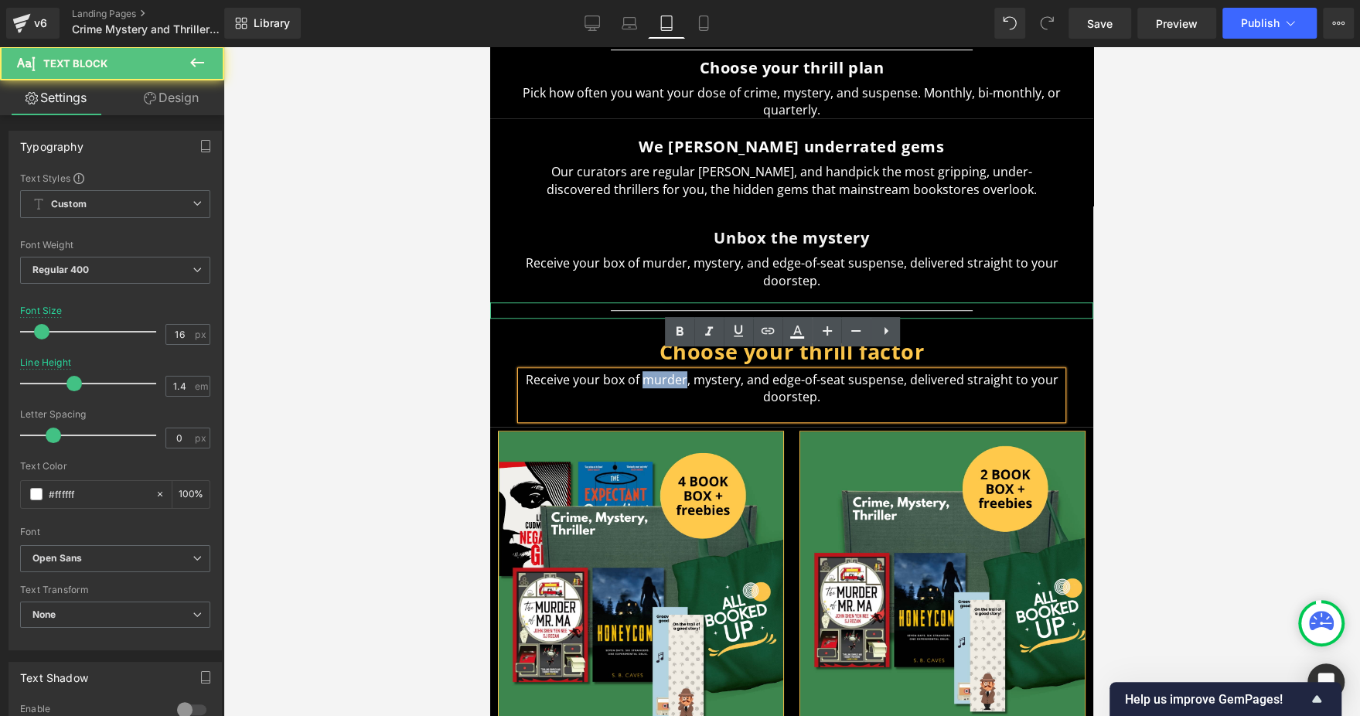
click at [645, 371] on p "Receive your box of murder, mystery, and edge-of-seat suspense, delivered strai…" at bounding box center [791, 388] width 541 height 35
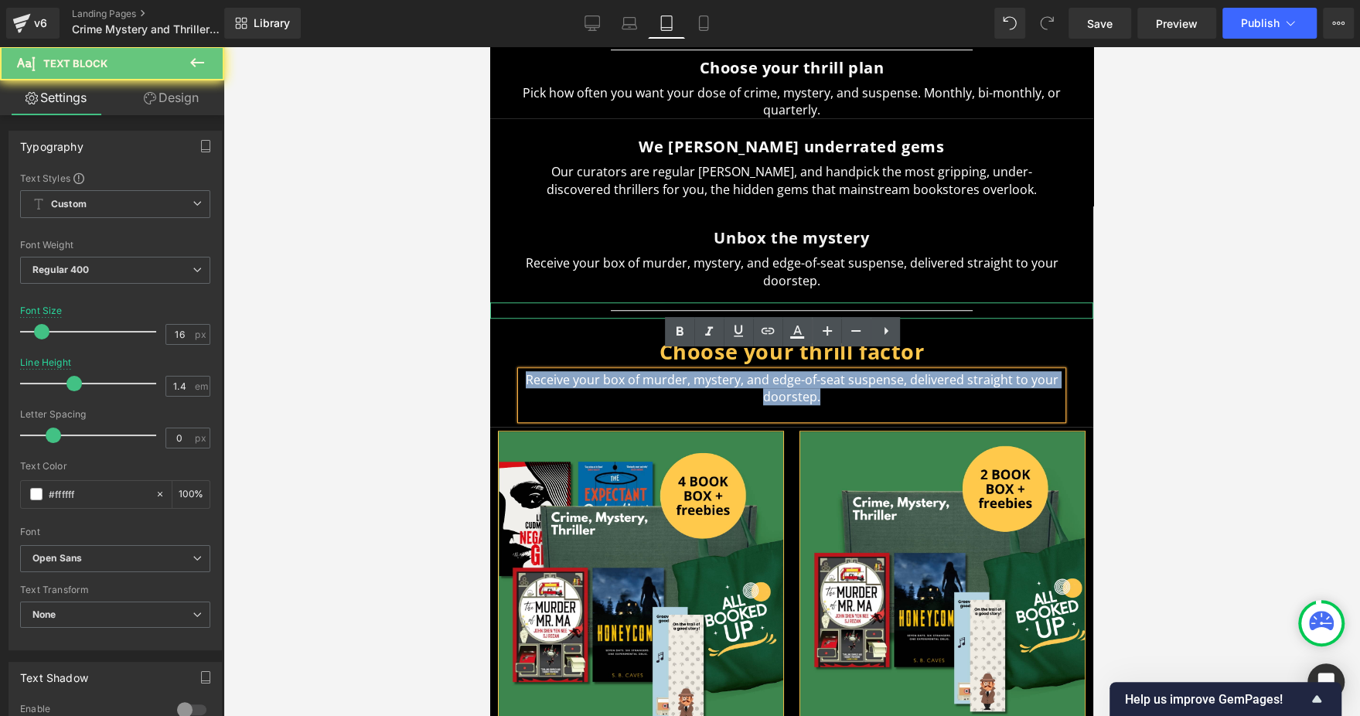
click at [645, 371] on p "Receive your box of murder, mystery, and edge-of-seat suspense, delivered strai…" at bounding box center [791, 388] width 541 height 35
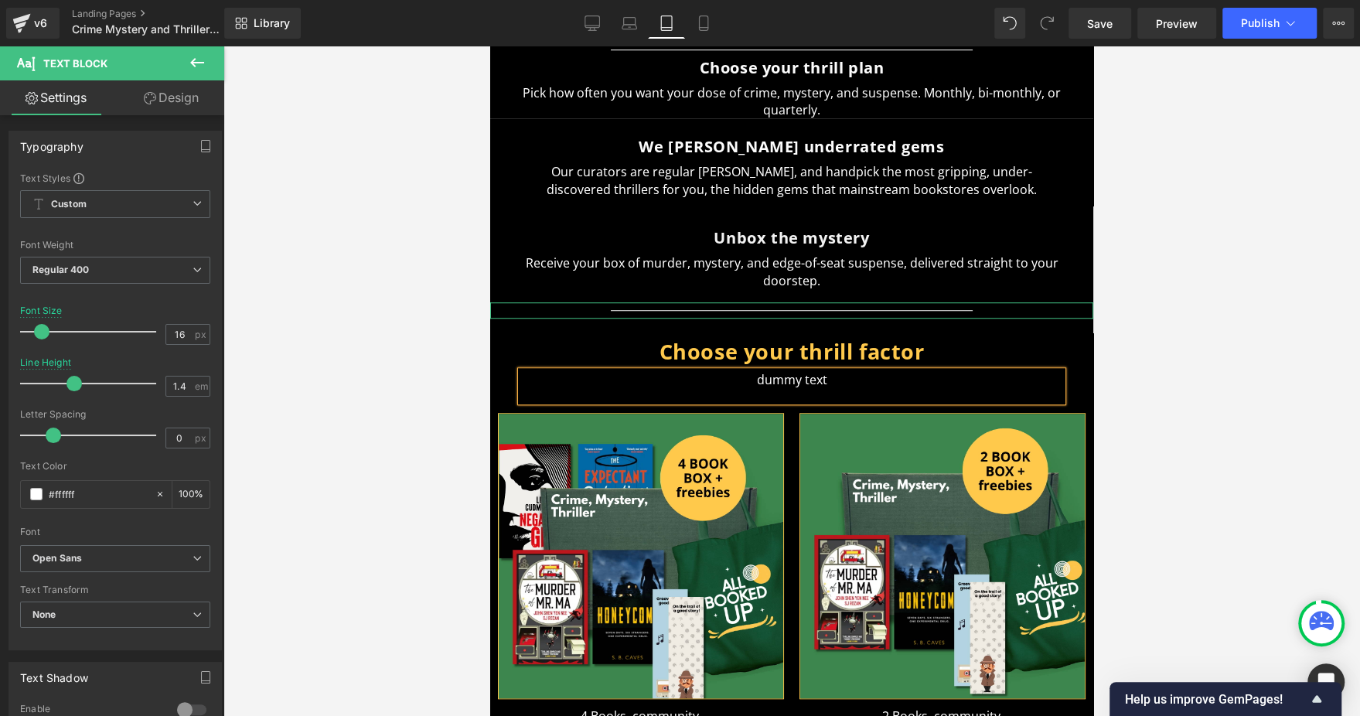
click at [1208, 376] on div at bounding box center [791, 381] width 1137 height 670
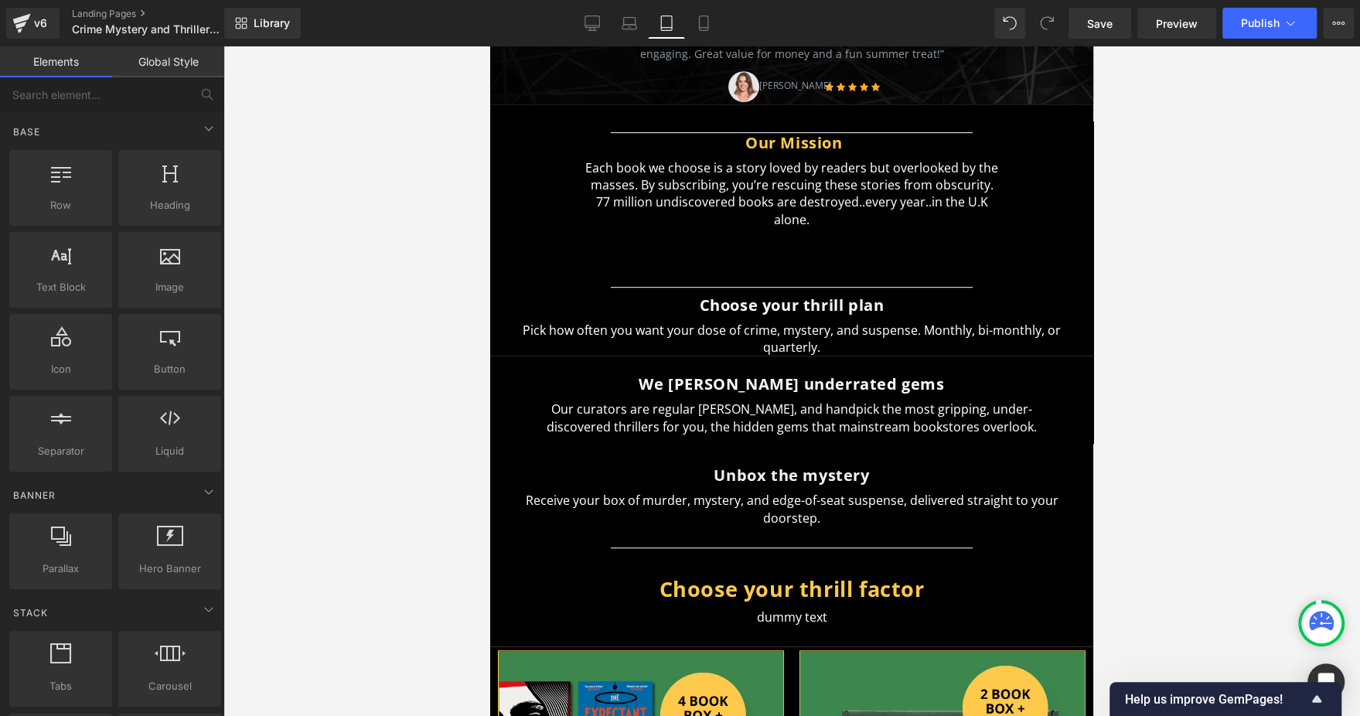
scroll to position [499, 0]
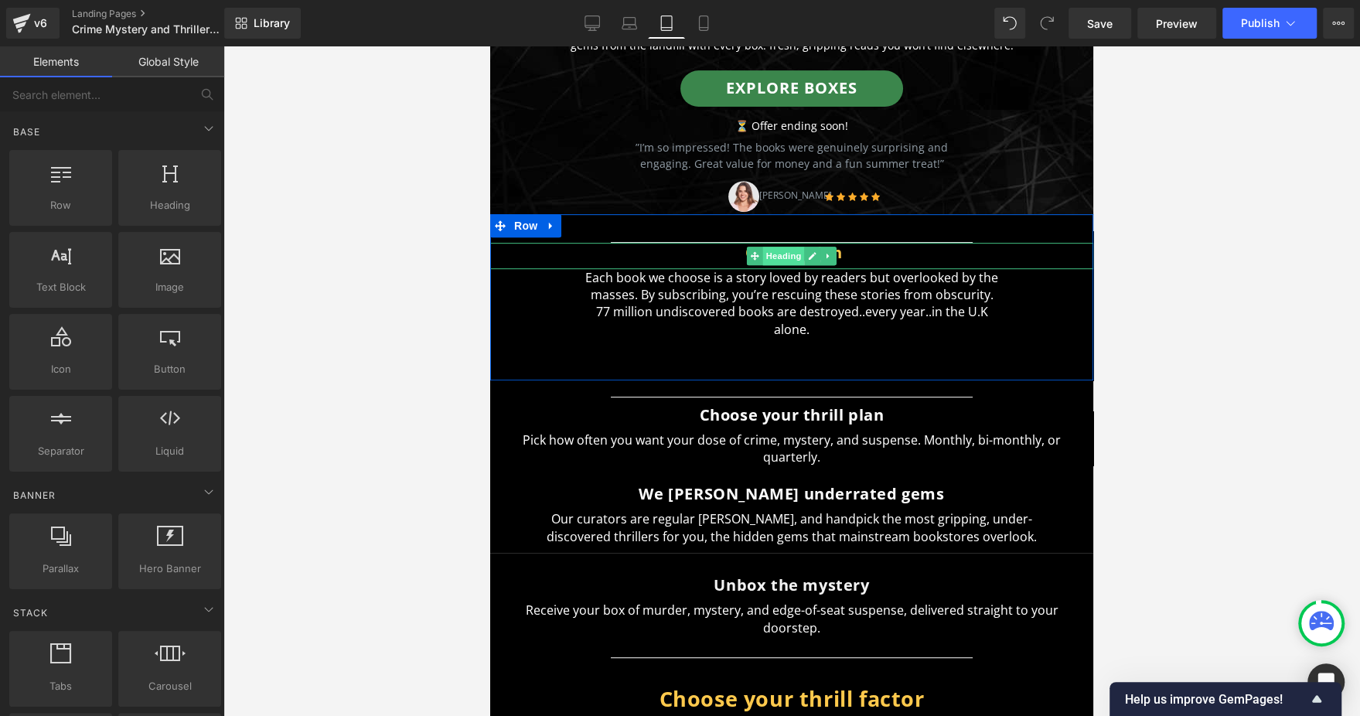
click at [786, 257] on span "Heading" at bounding box center [784, 256] width 42 height 19
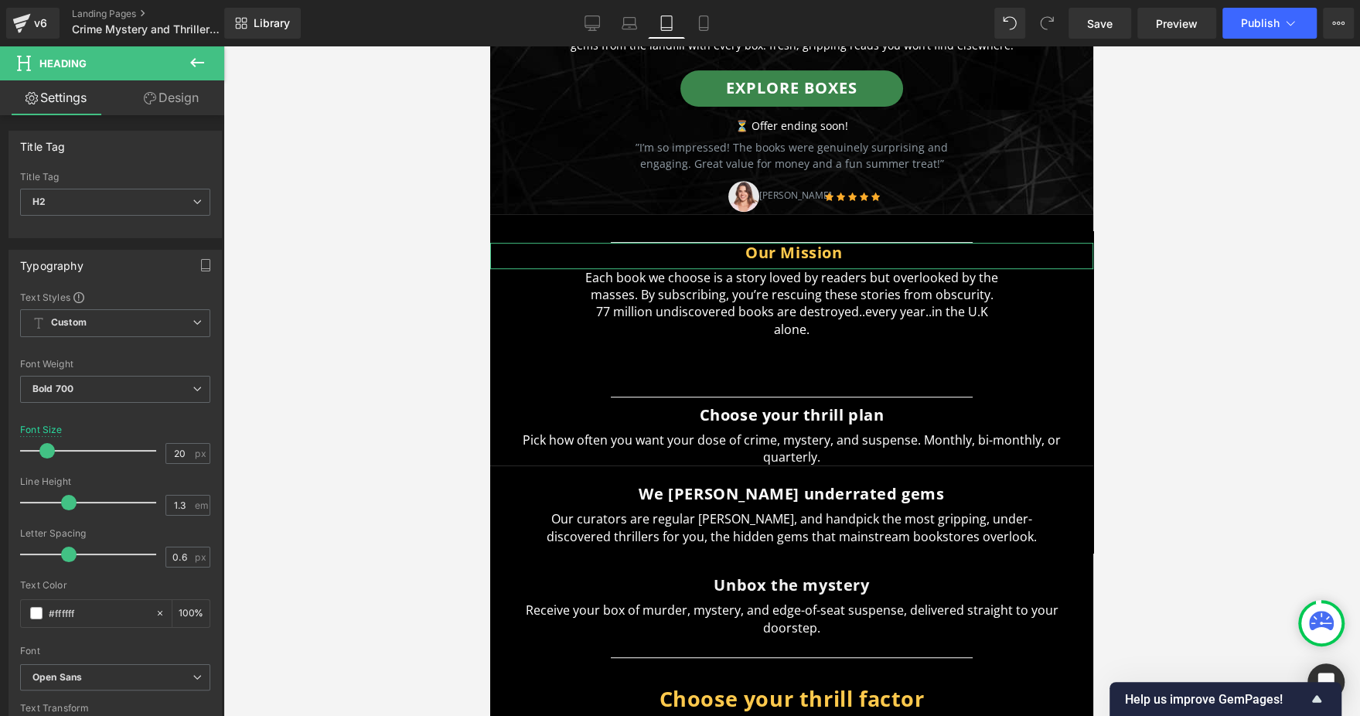
click at [182, 111] on link "Design" at bounding box center [171, 97] width 112 height 35
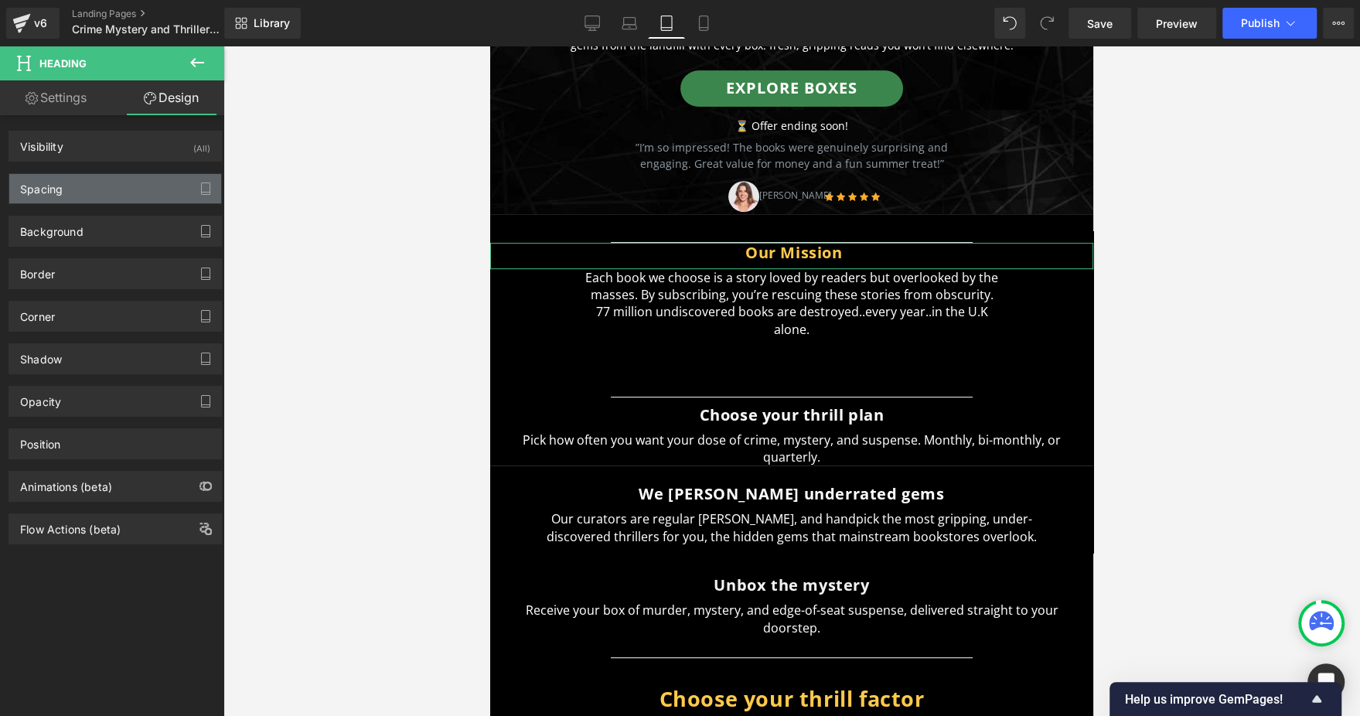
click at [88, 188] on div "Spacing" at bounding box center [115, 188] width 212 height 29
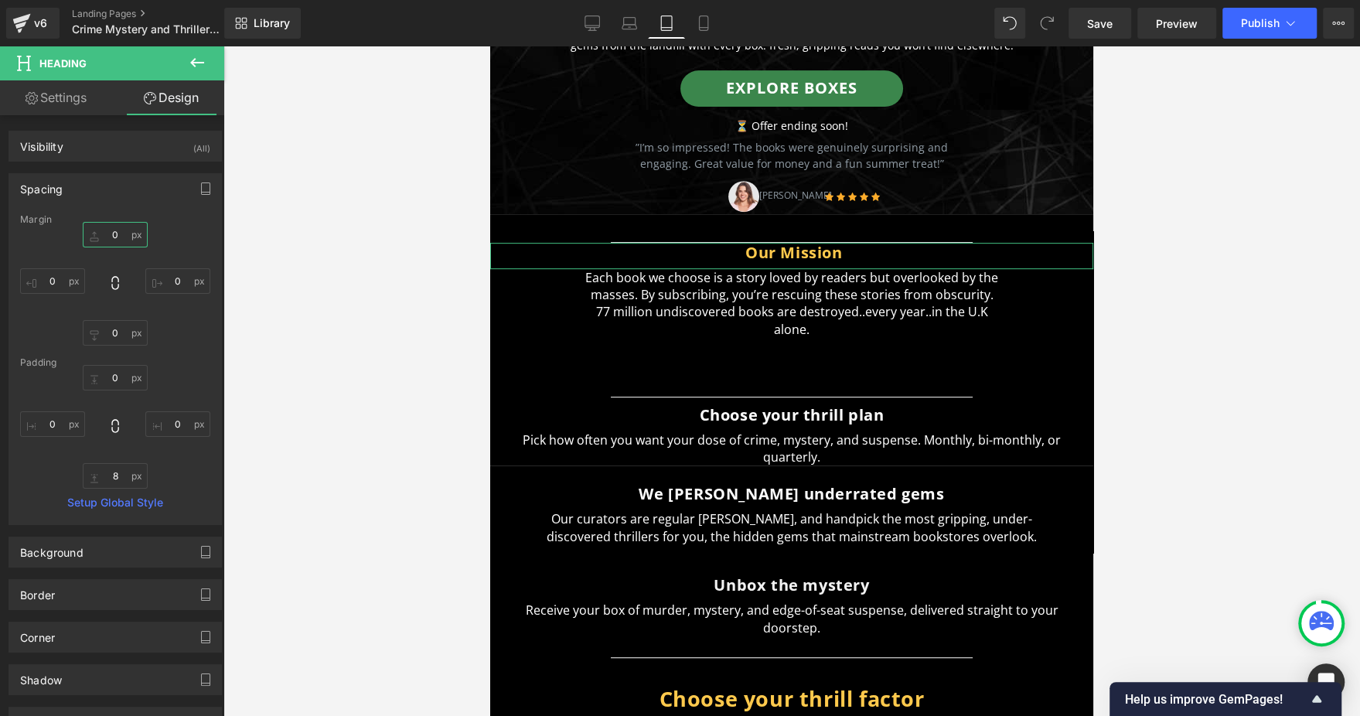
click at [106, 240] on input "text" at bounding box center [115, 235] width 65 height 26
type input "20"
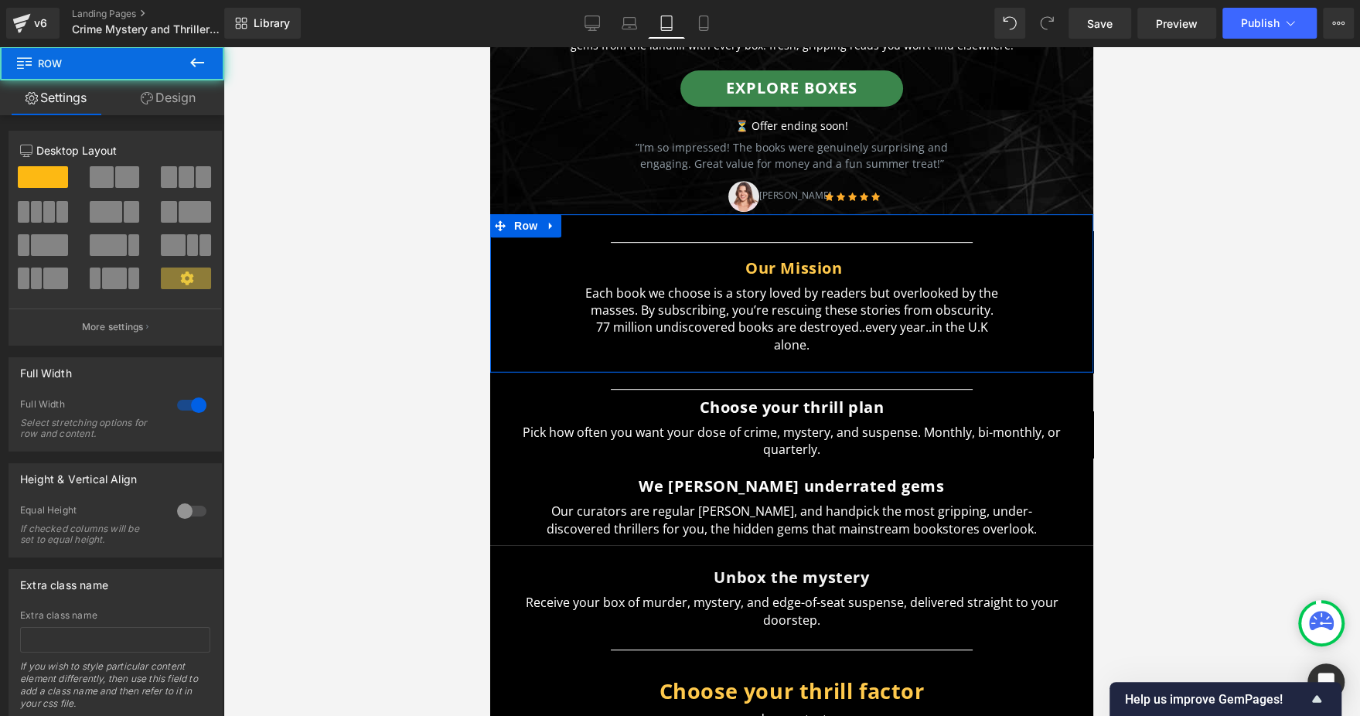
drag, startPoint x: 697, startPoint y: 370, endPoint x: 697, endPoint y: 347, distance: 23.2
click at [697, 347] on div "Separator Our Mission Heading Each book we choose is a story loved by readers b…" at bounding box center [791, 293] width 603 height 158
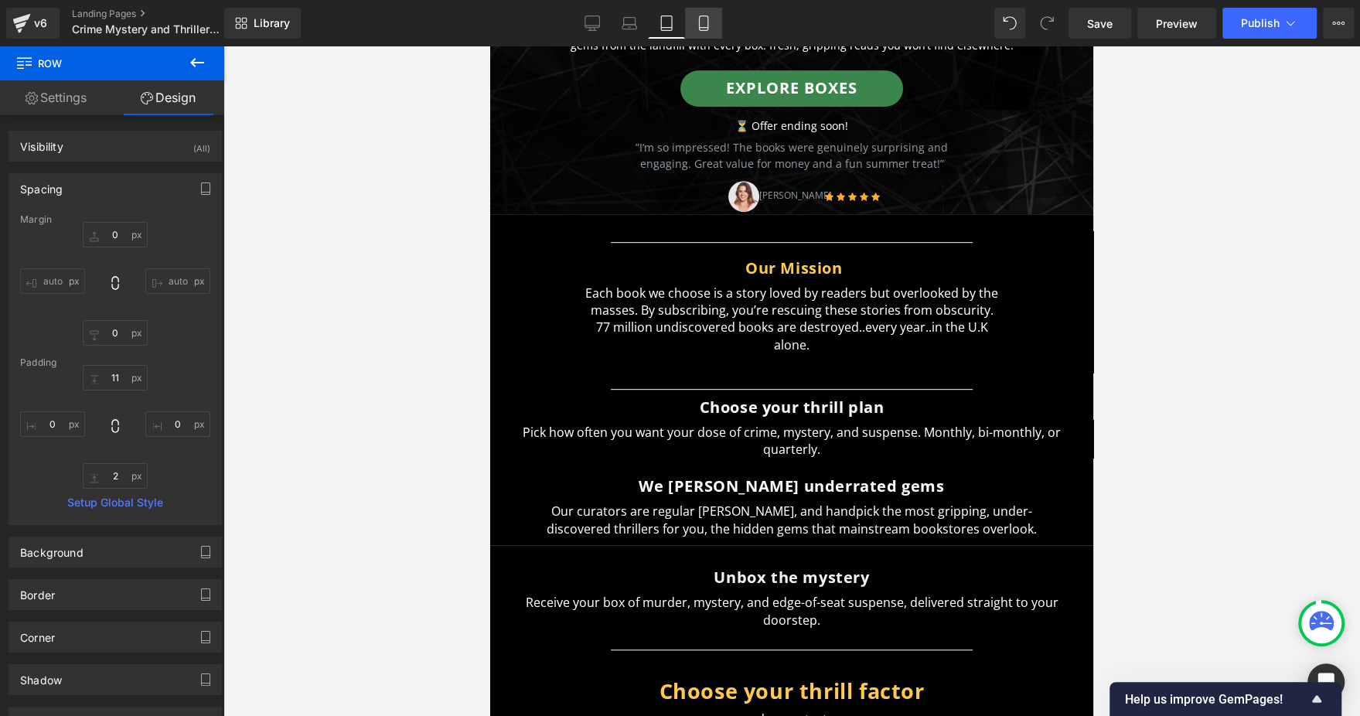
click at [703, 13] on link "Mobile" at bounding box center [703, 23] width 37 height 31
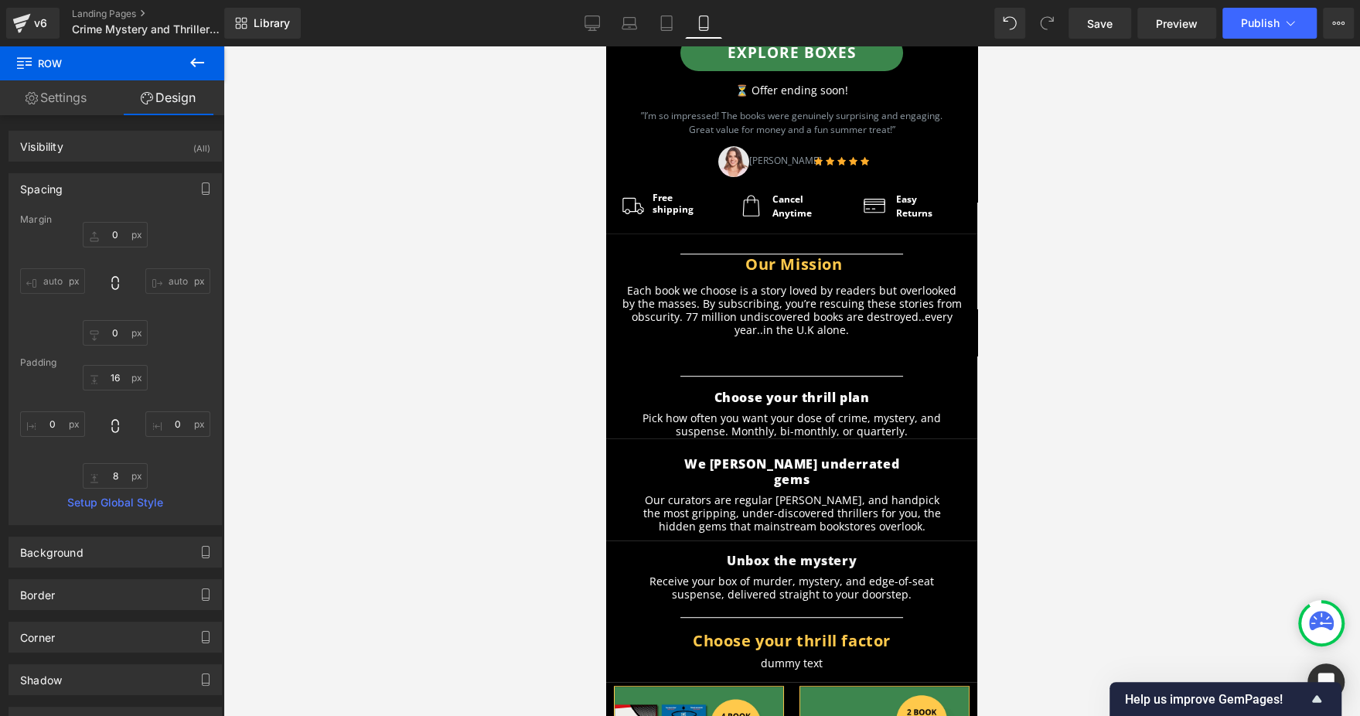
scroll to position [427, 0]
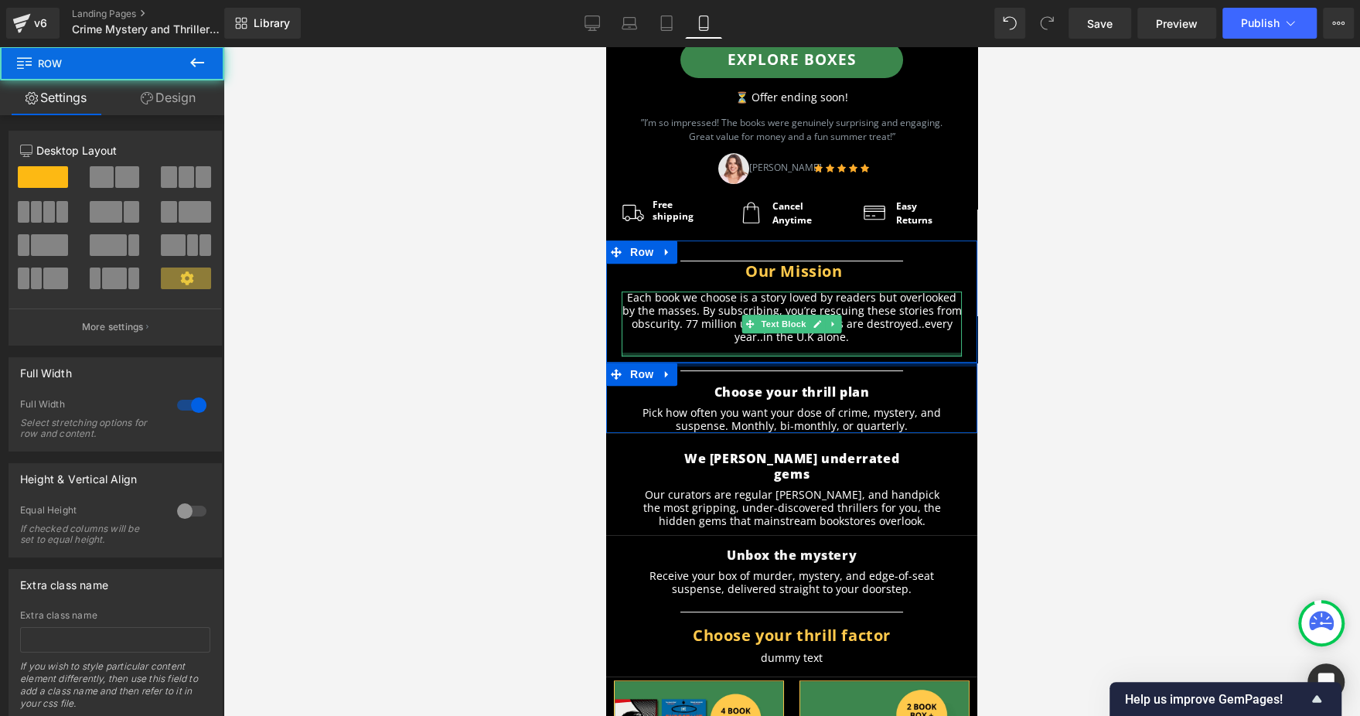
drag, startPoint x: 793, startPoint y: 345, endPoint x: 795, endPoint y: 329, distance: 16.3
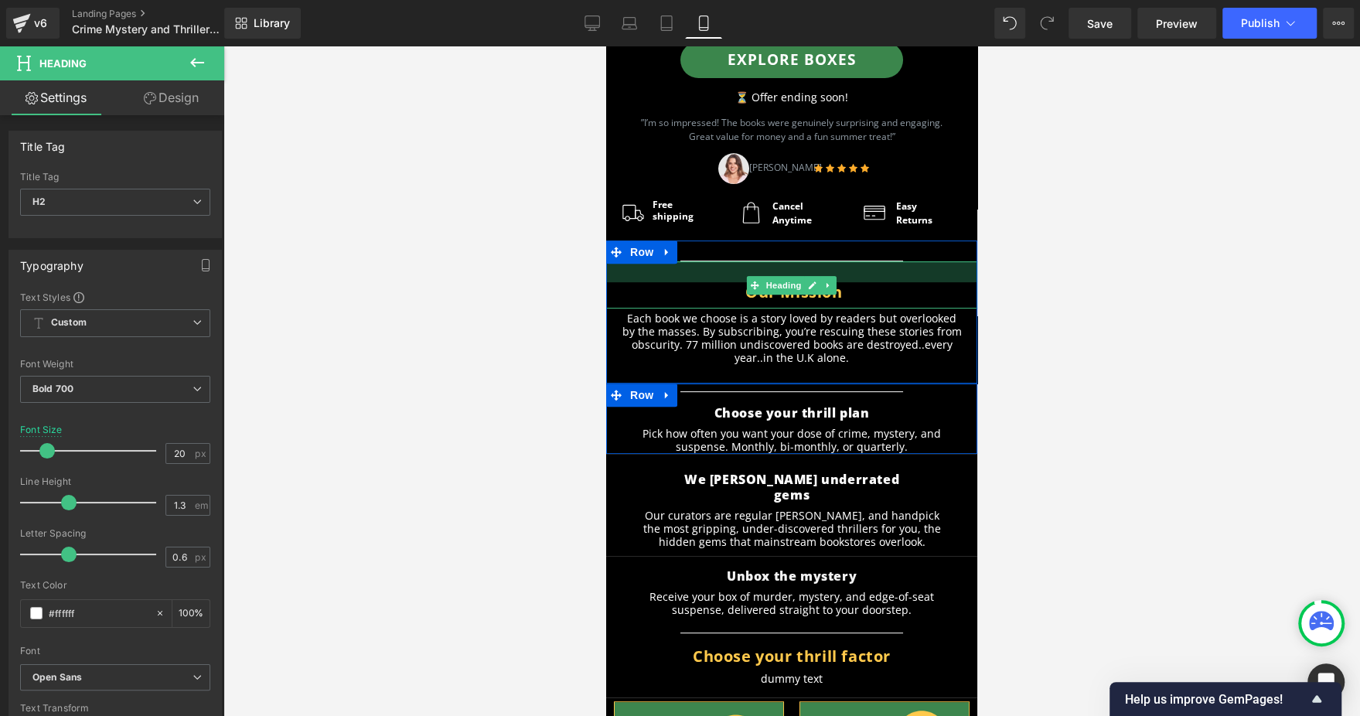
click at [893, 261] on div "Our Mission Heading" at bounding box center [791, 284] width 371 height 47
click at [1063, 266] on div at bounding box center [791, 381] width 1137 height 670
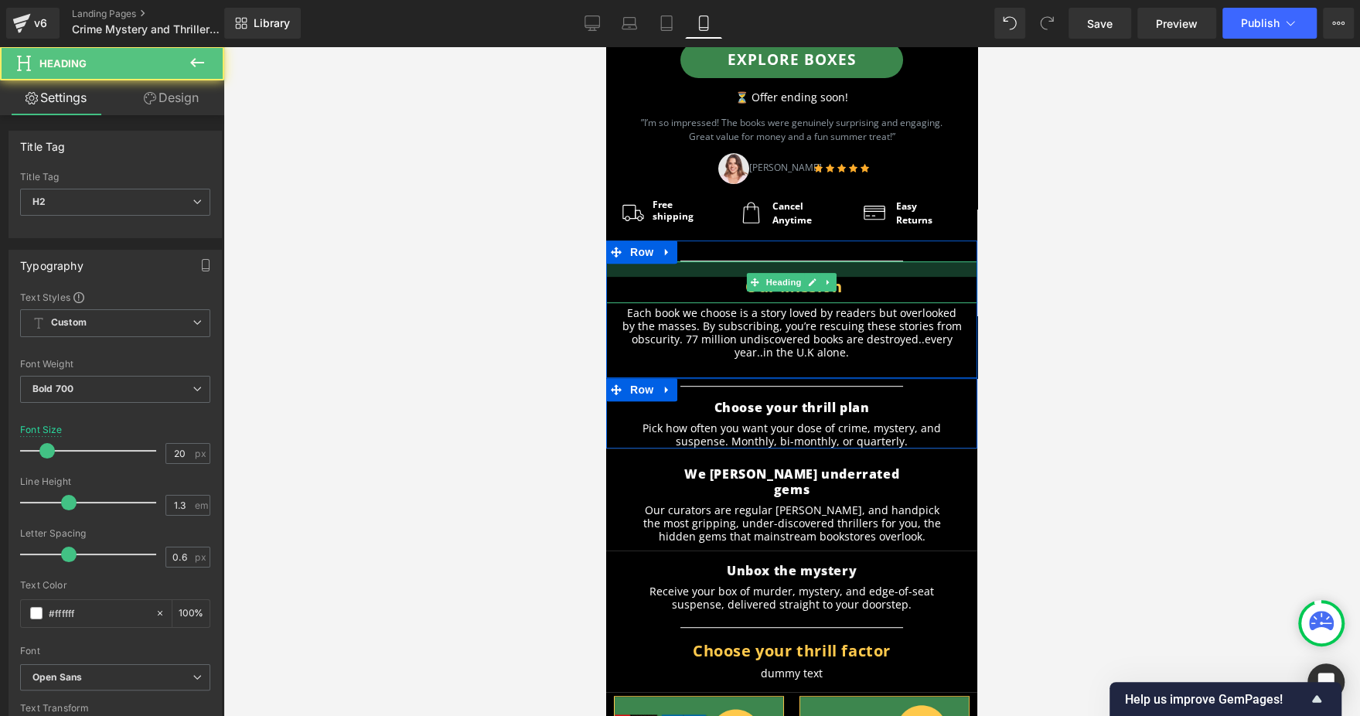
click at [885, 261] on div at bounding box center [791, 268] width 371 height 15
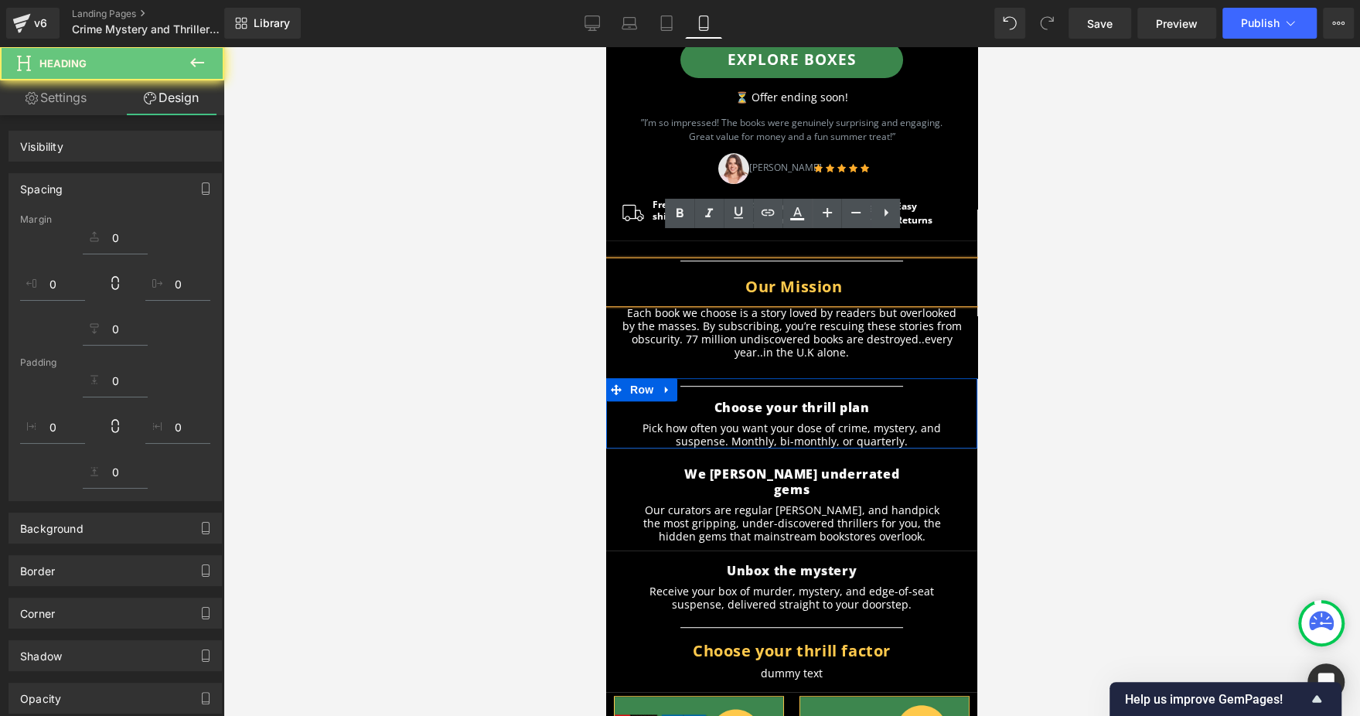
click at [1137, 268] on div at bounding box center [791, 381] width 1137 height 670
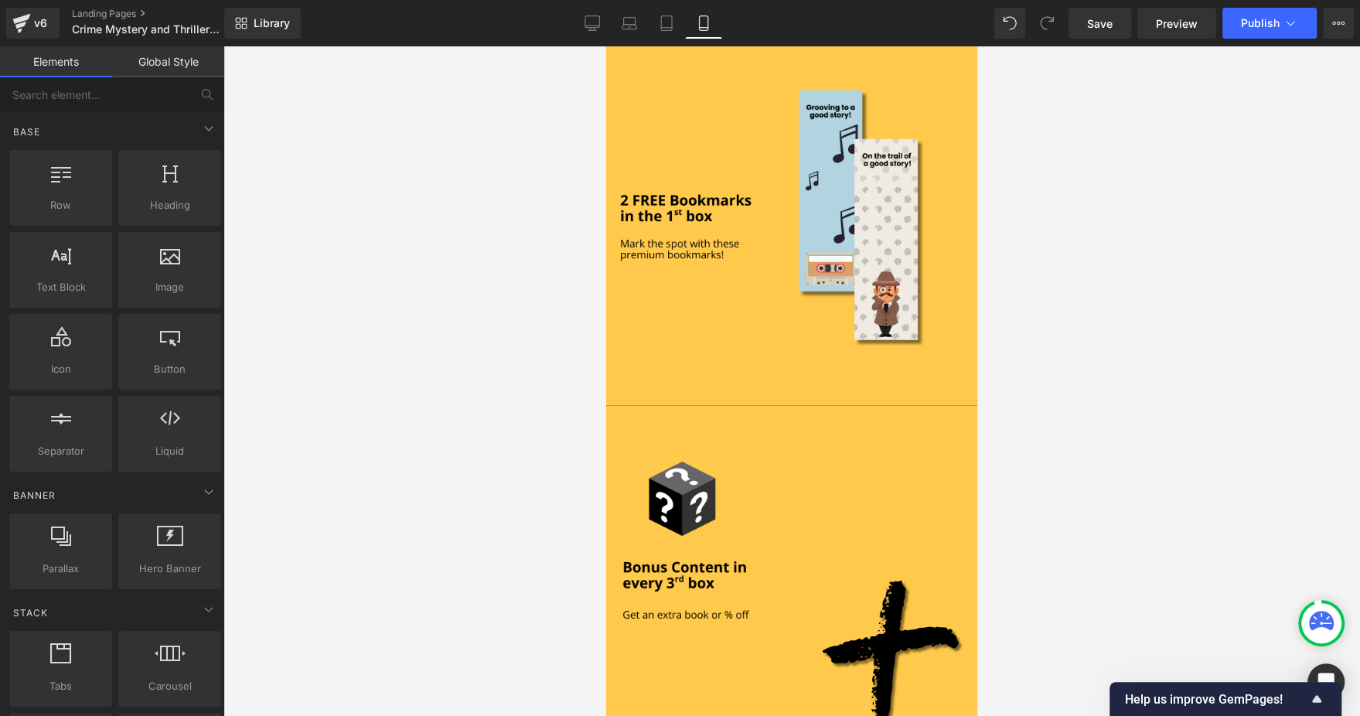
scroll to position [2398, 0]
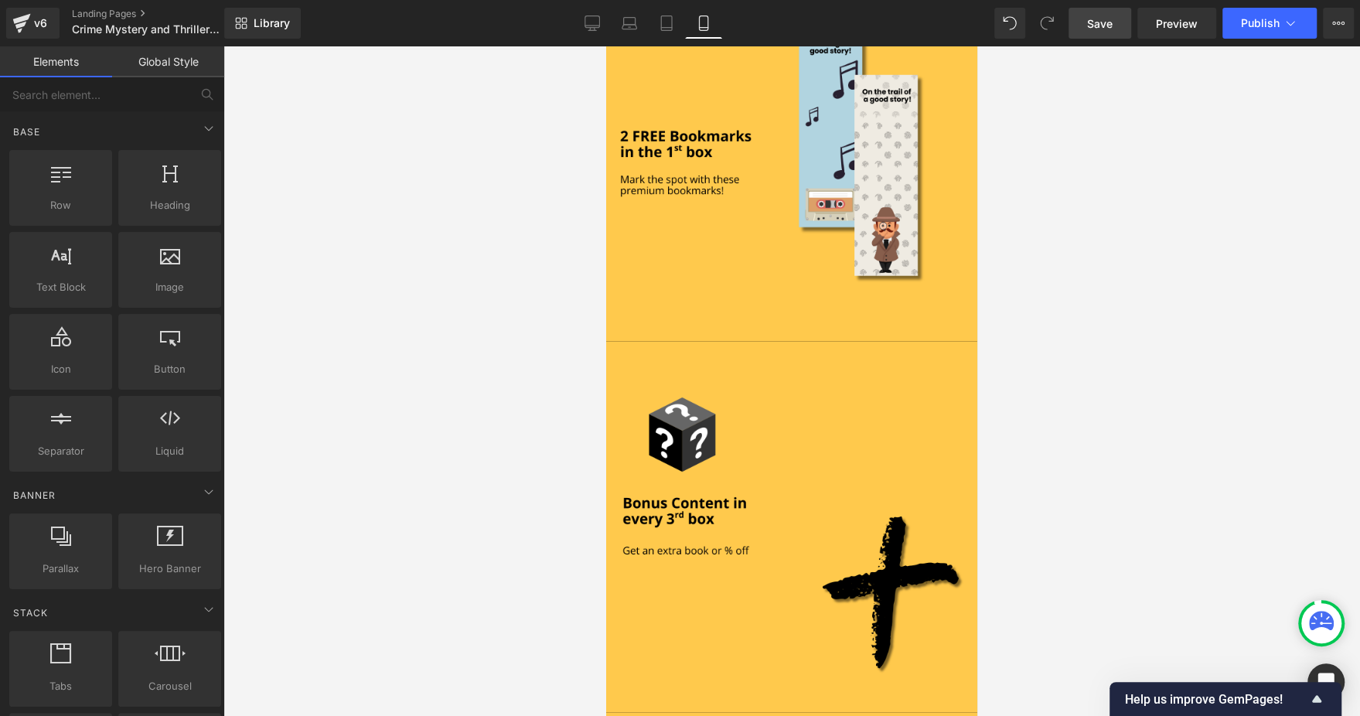
click at [1086, 22] on link "Save" at bounding box center [1100, 23] width 63 height 31
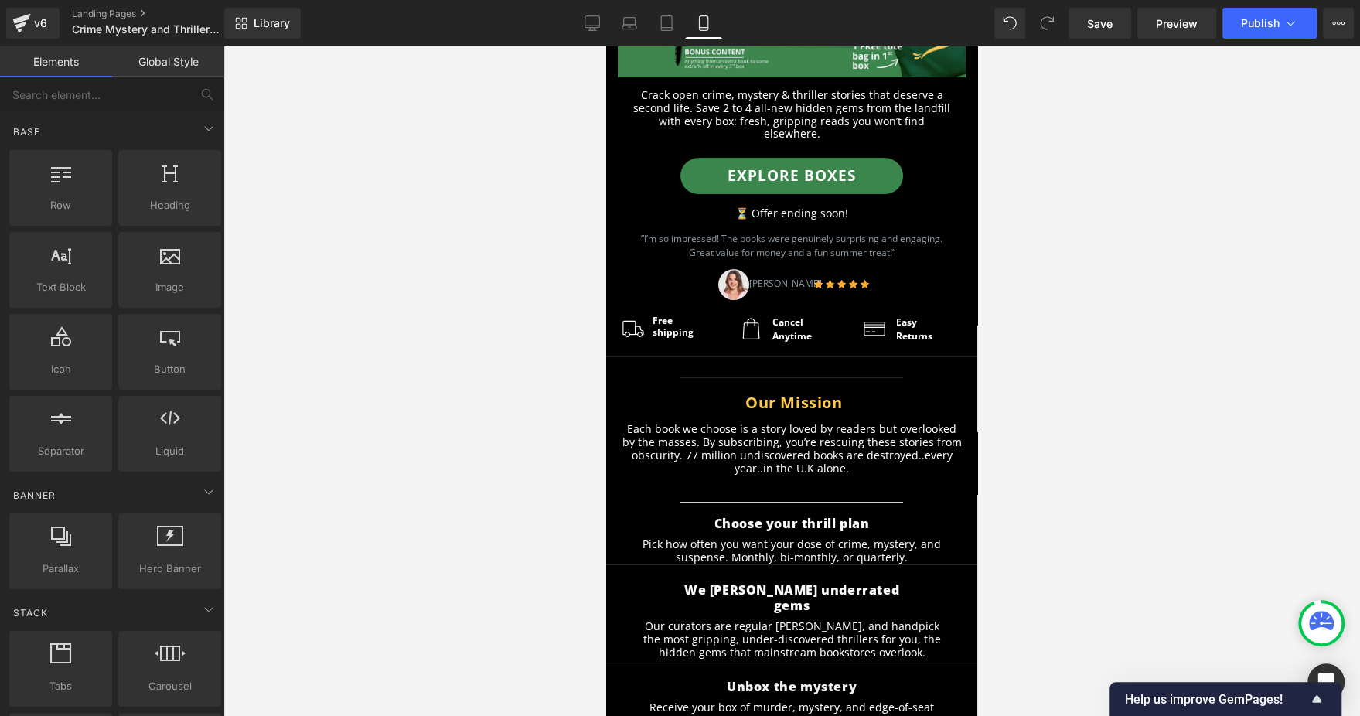
scroll to position [0, 0]
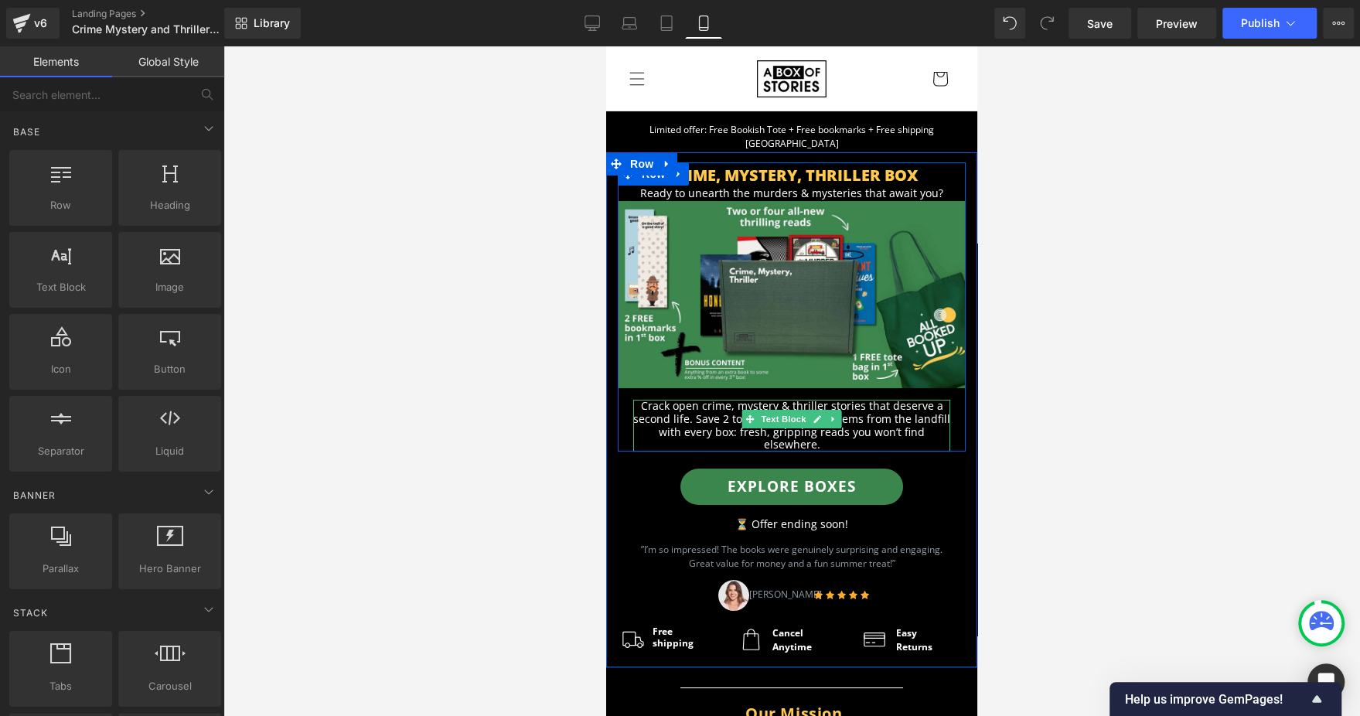
click at [672, 406] on p "Crack open crime, mystery & thriller stories that deserve a second life. Save 2…" at bounding box center [791, 426] width 317 height 52
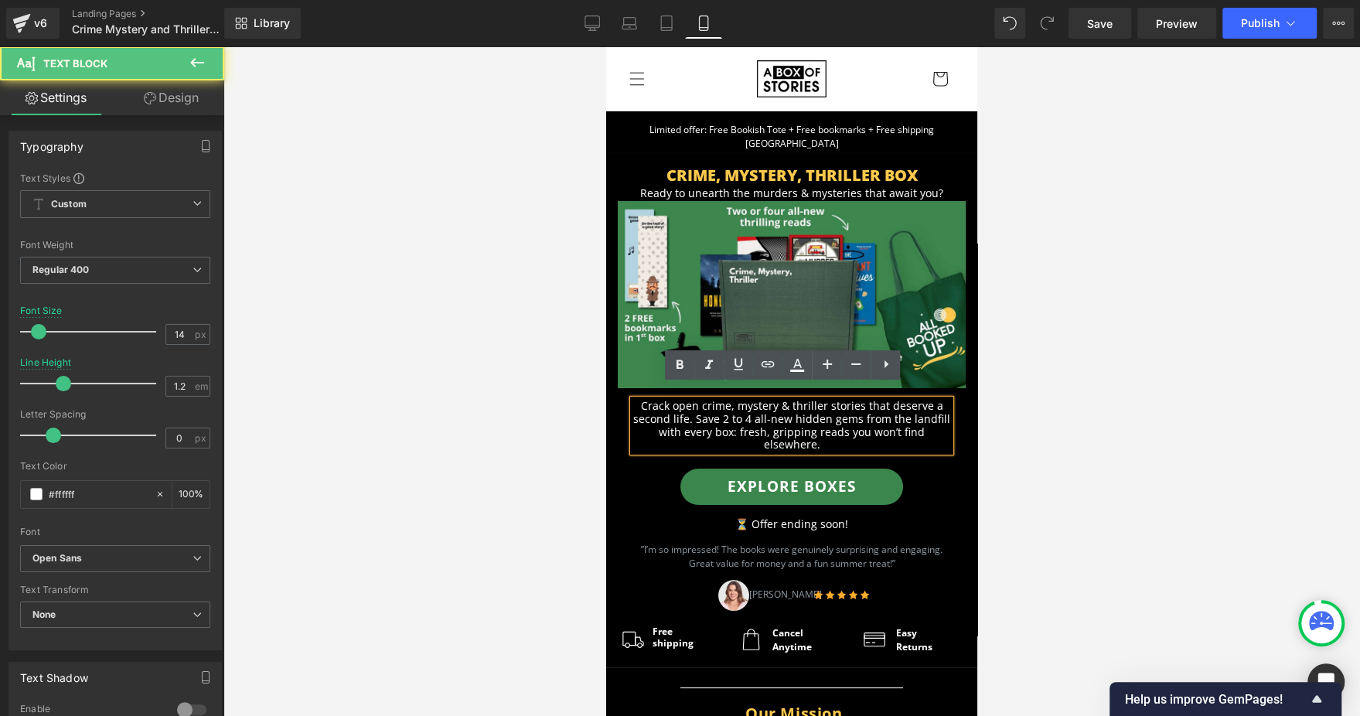
click at [698, 404] on p "Crack open crime, mystery & thriller stories that deserve a second life. Save 2…" at bounding box center [791, 426] width 317 height 52
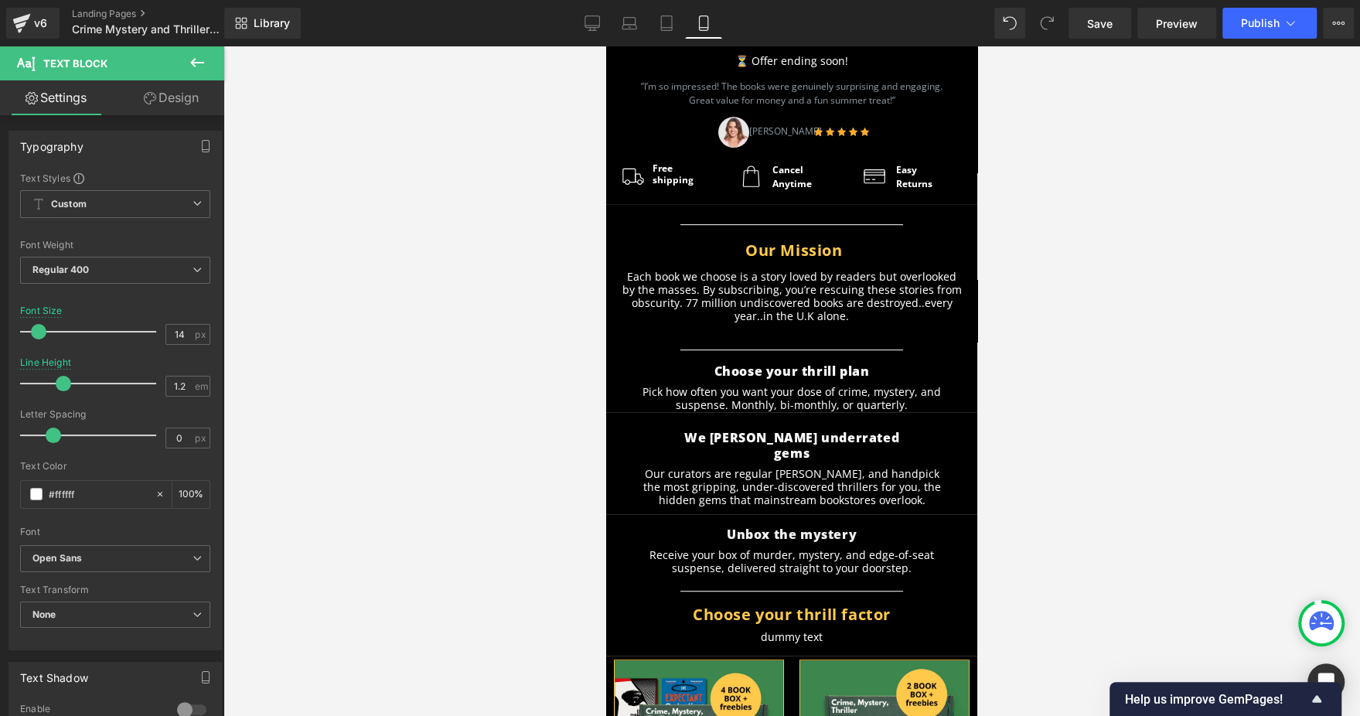
scroll to position [812, 0]
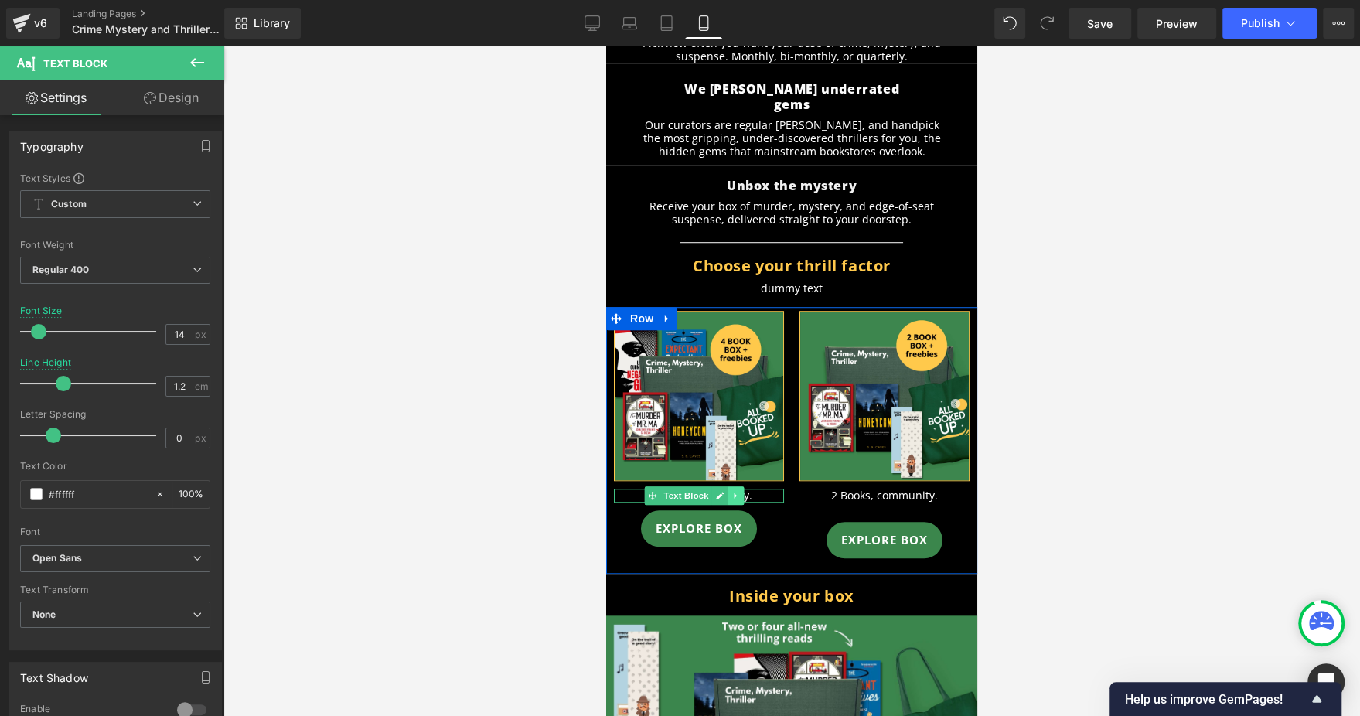
click at [735, 493] on icon at bounding box center [736, 495] width 2 height 5
click at [727, 486] on link at bounding box center [728, 495] width 16 height 19
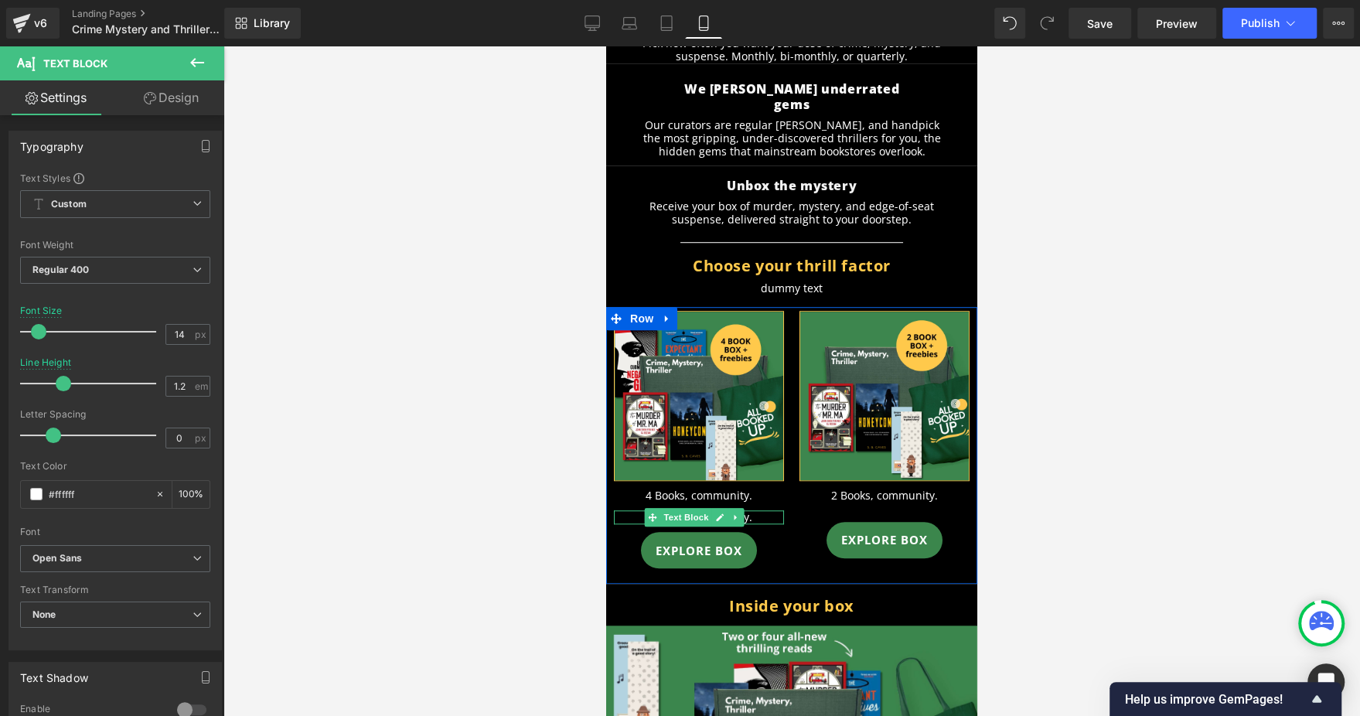
click at [634, 510] on p "4 Books, community." at bounding box center [699, 517] width 170 height 14
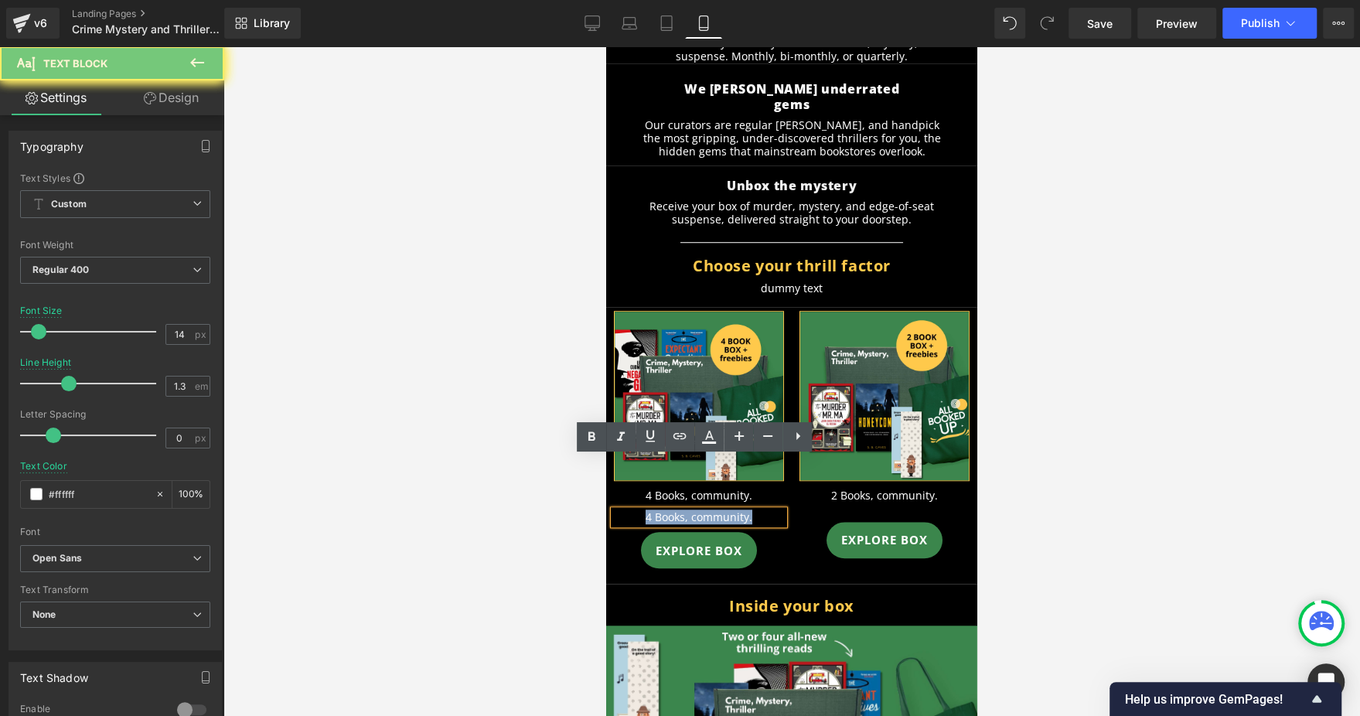
click at [634, 510] on p "4 Books, community." at bounding box center [699, 517] width 170 height 14
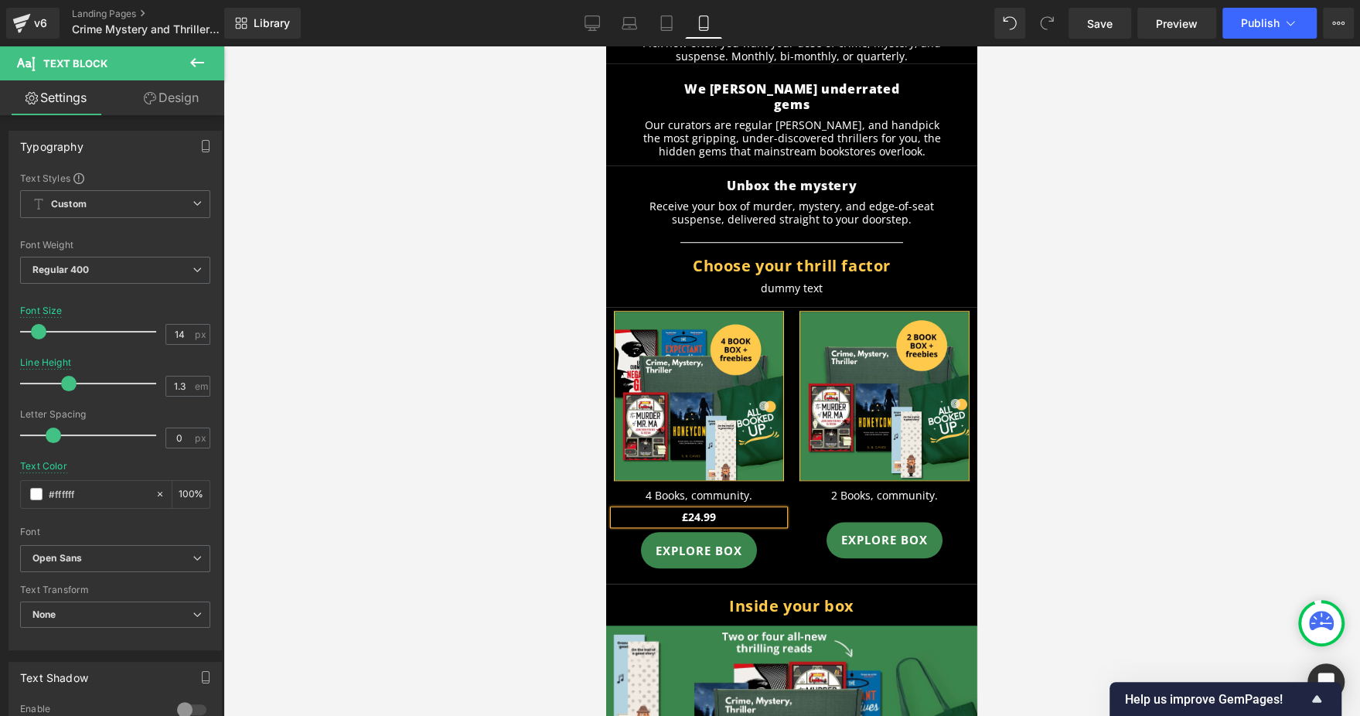
click at [1097, 439] on div at bounding box center [791, 381] width 1137 height 670
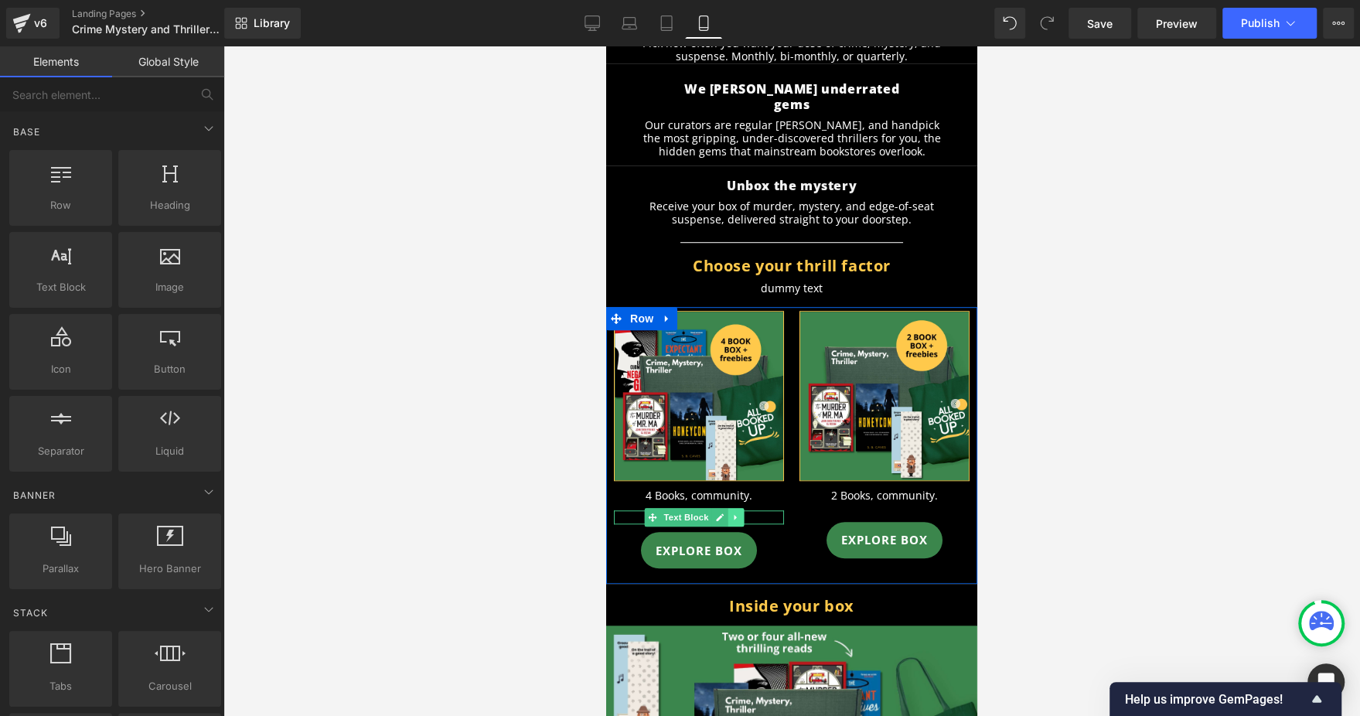
click at [735, 513] on icon at bounding box center [736, 517] width 9 height 9
click at [734, 508] on link at bounding box center [728, 517] width 16 height 19
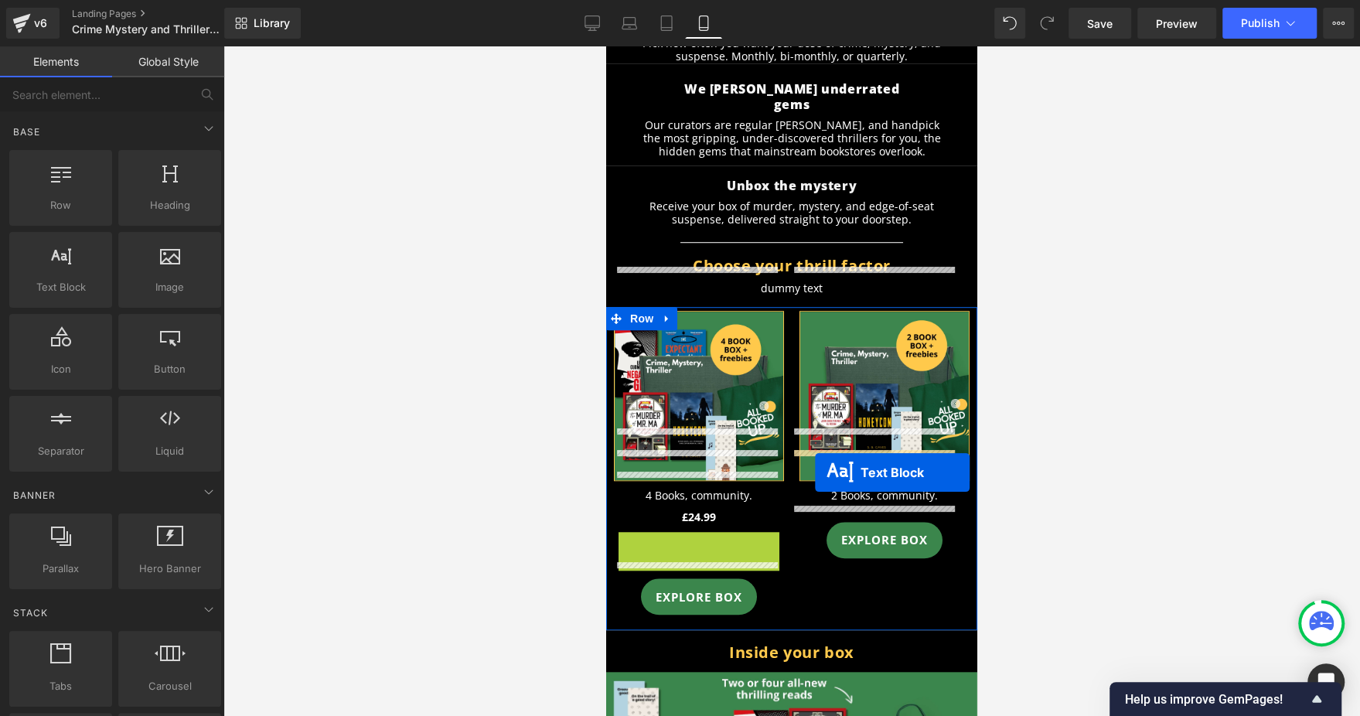
drag, startPoint x: 694, startPoint y: 490, endPoint x: 815, endPoint y: 472, distance: 122.8
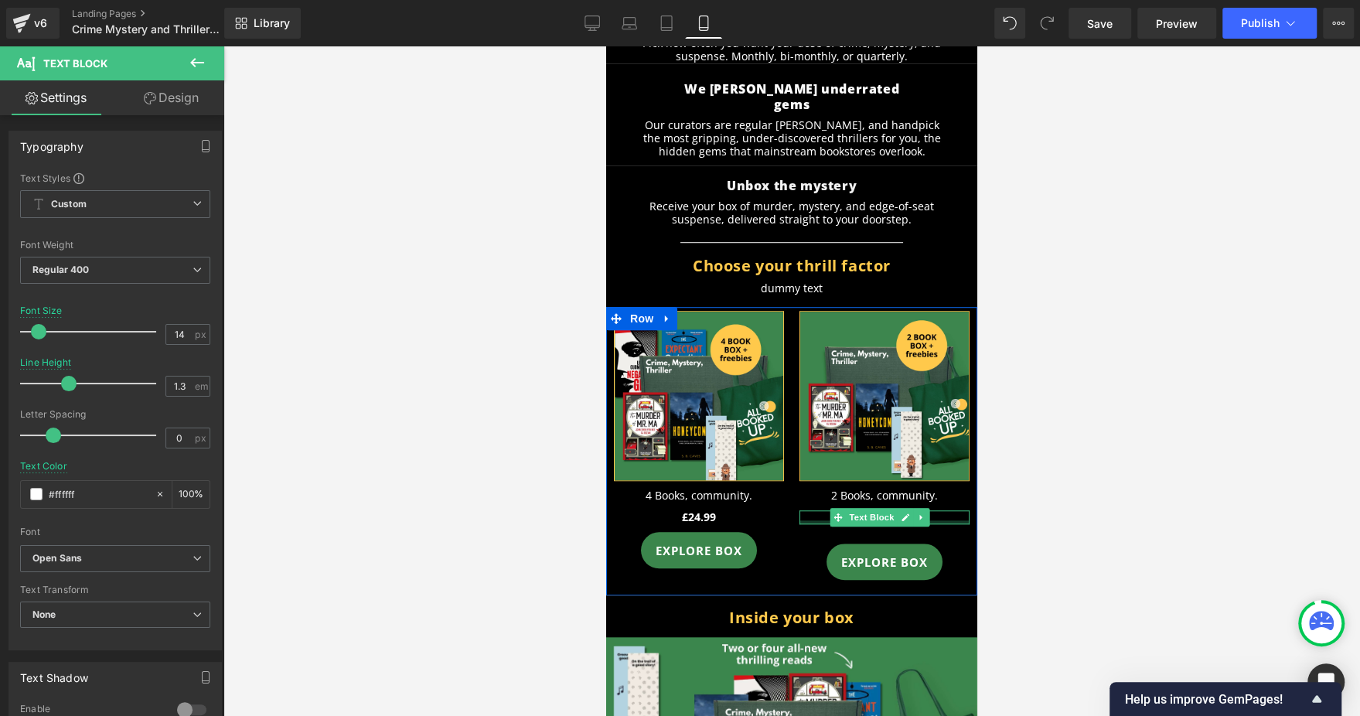
click at [814, 520] on div at bounding box center [884, 522] width 170 height 4
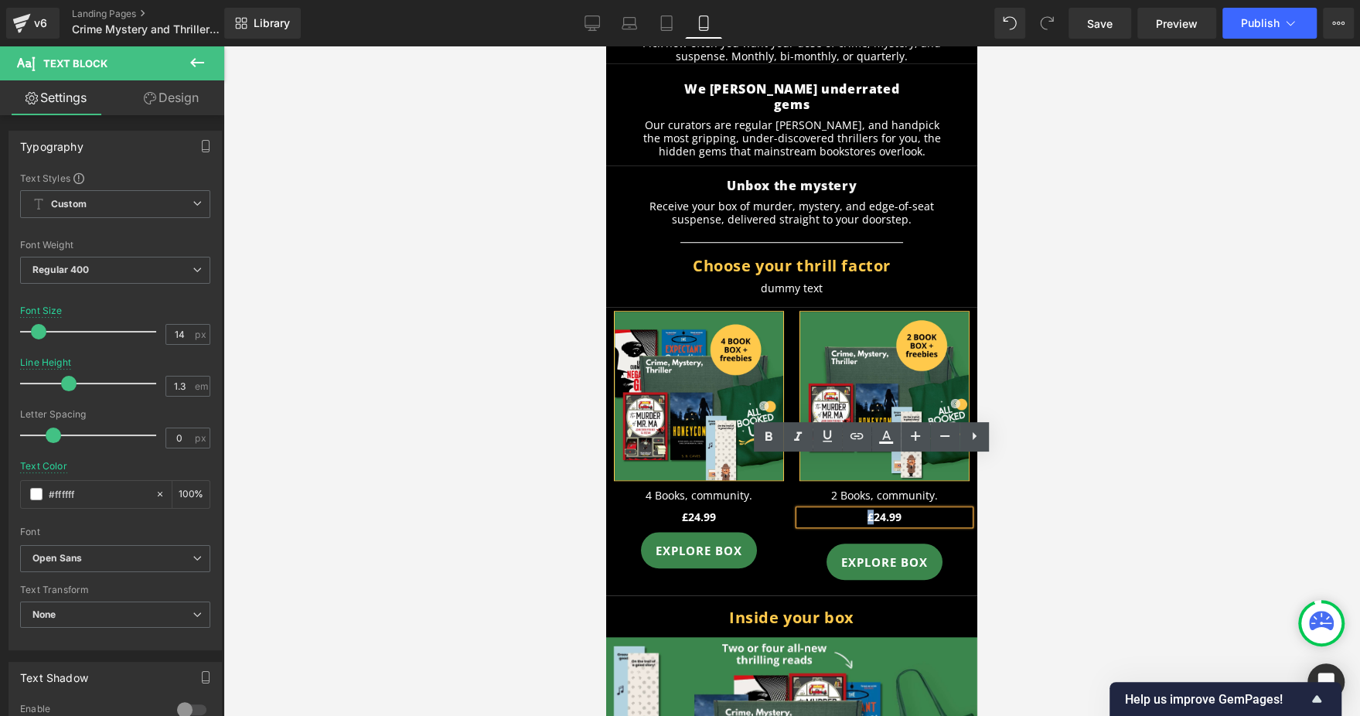
click at [814, 510] on p "£24.99" at bounding box center [884, 517] width 170 height 14
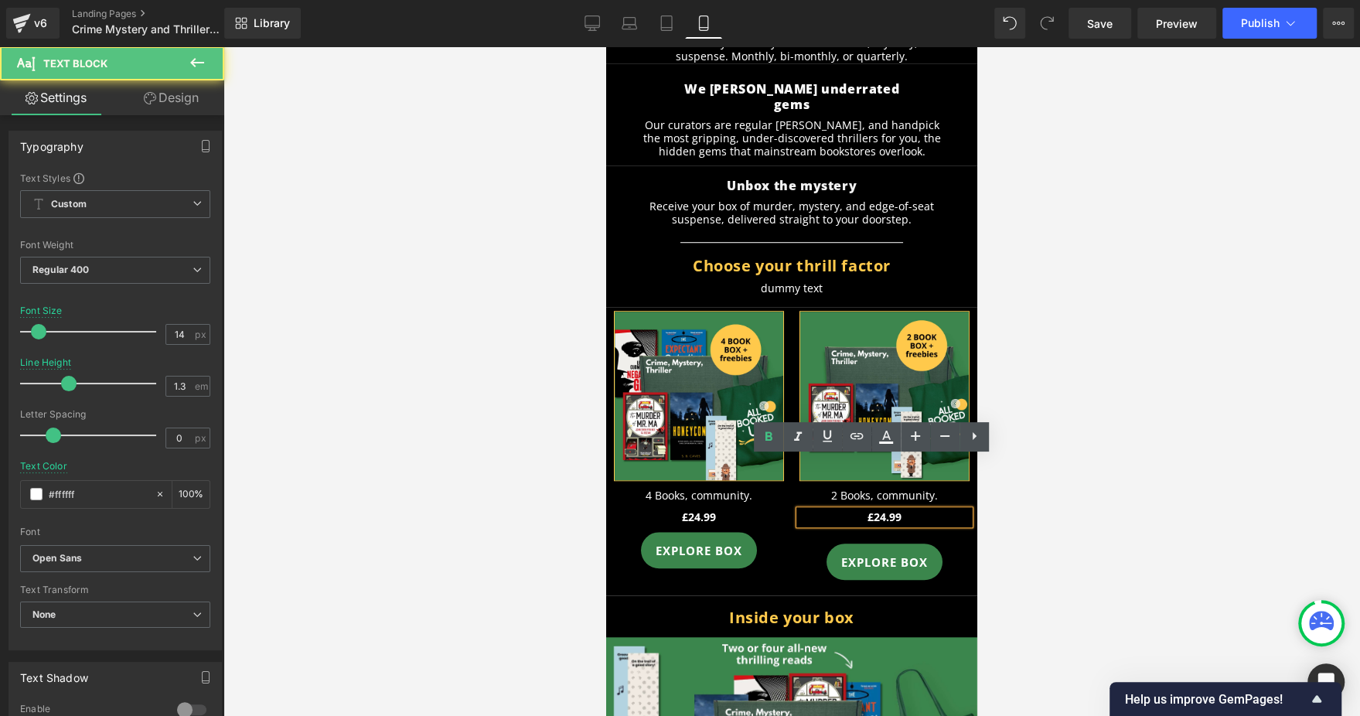
click at [888, 510] on p "£24.99" at bounding box center [884, 517] width 170 height 14
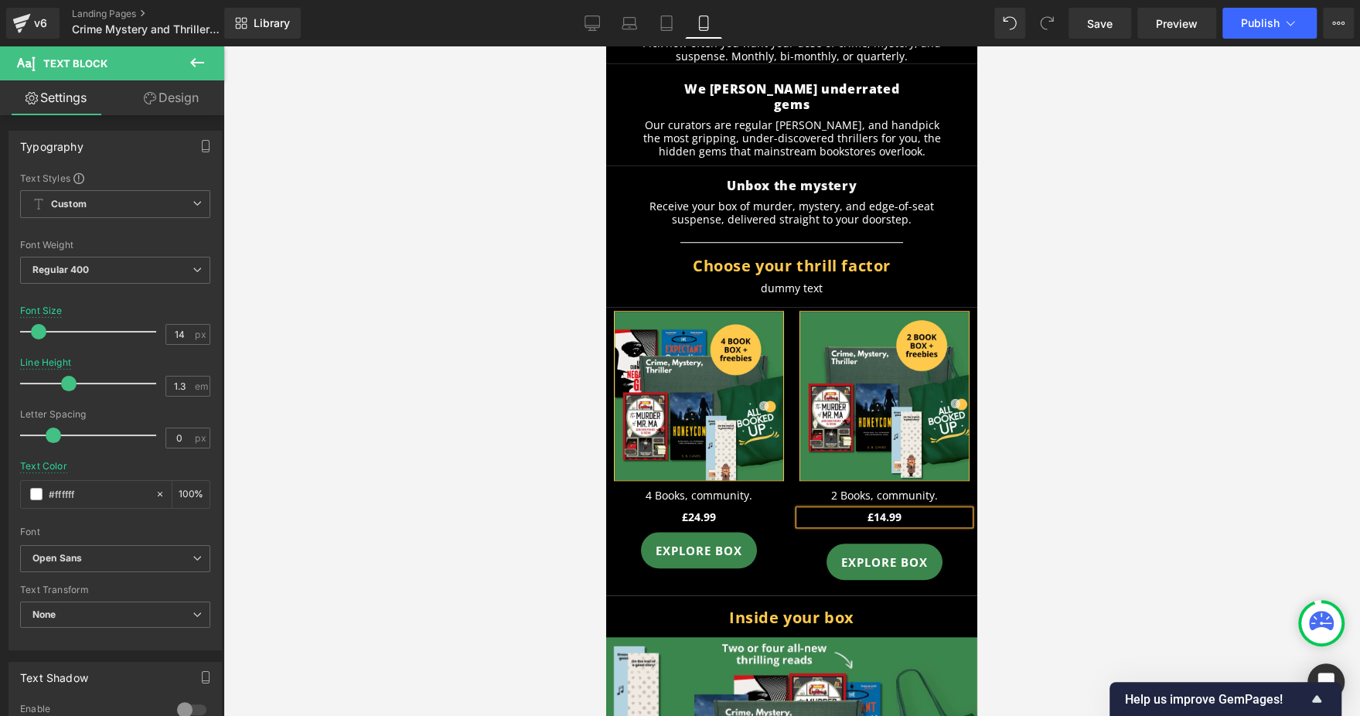
click at [1123, 469] on div at bounding box center [791, 381] width 1137 height 670
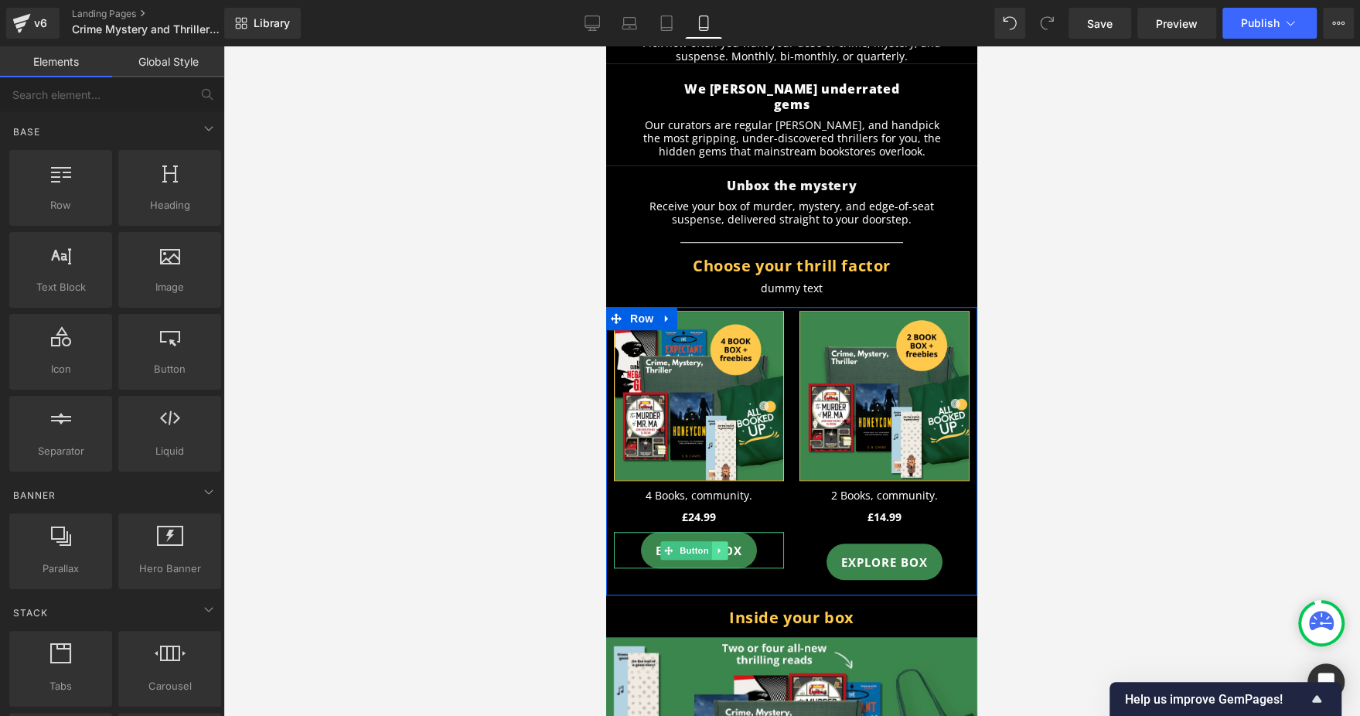
click at [720, 546] on icon at bounding box center [720, 550] width 9 height 9
click at [709, 546] on icon at bounding box center [712, 550] width 9 height 9
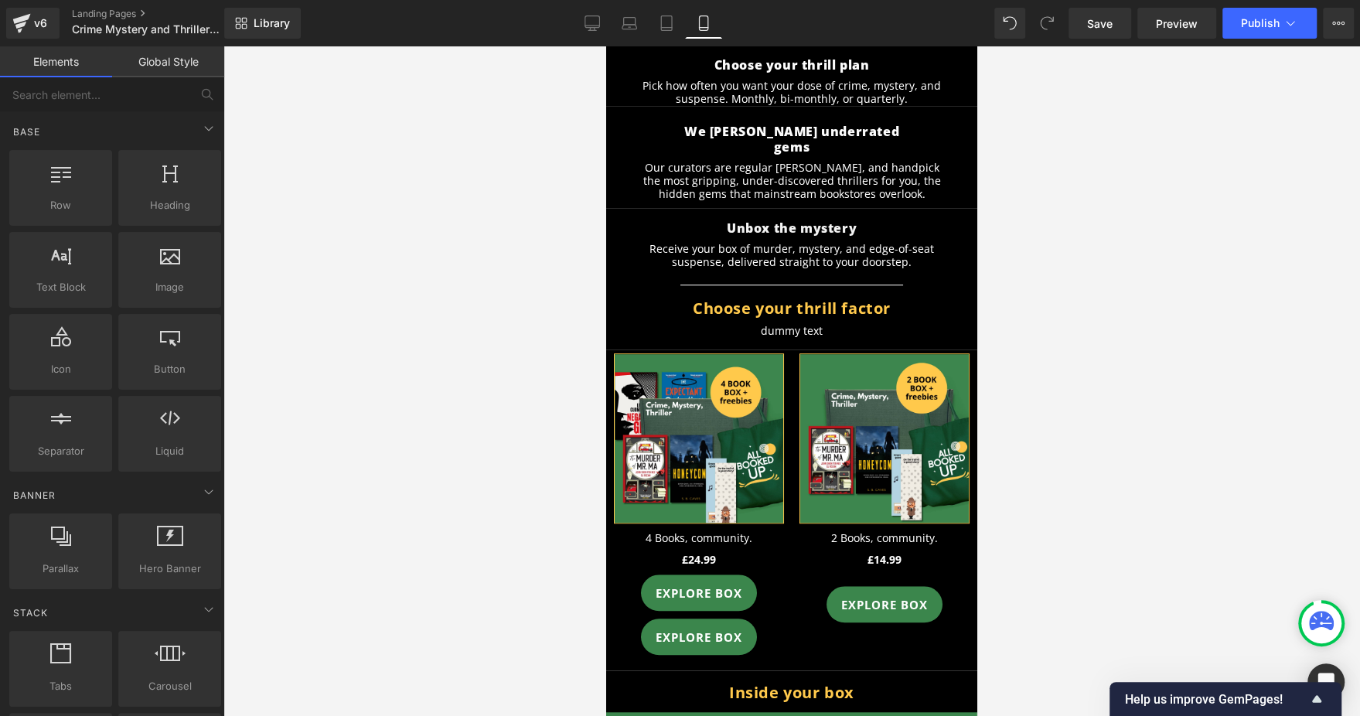
scroll to position [764, 0]
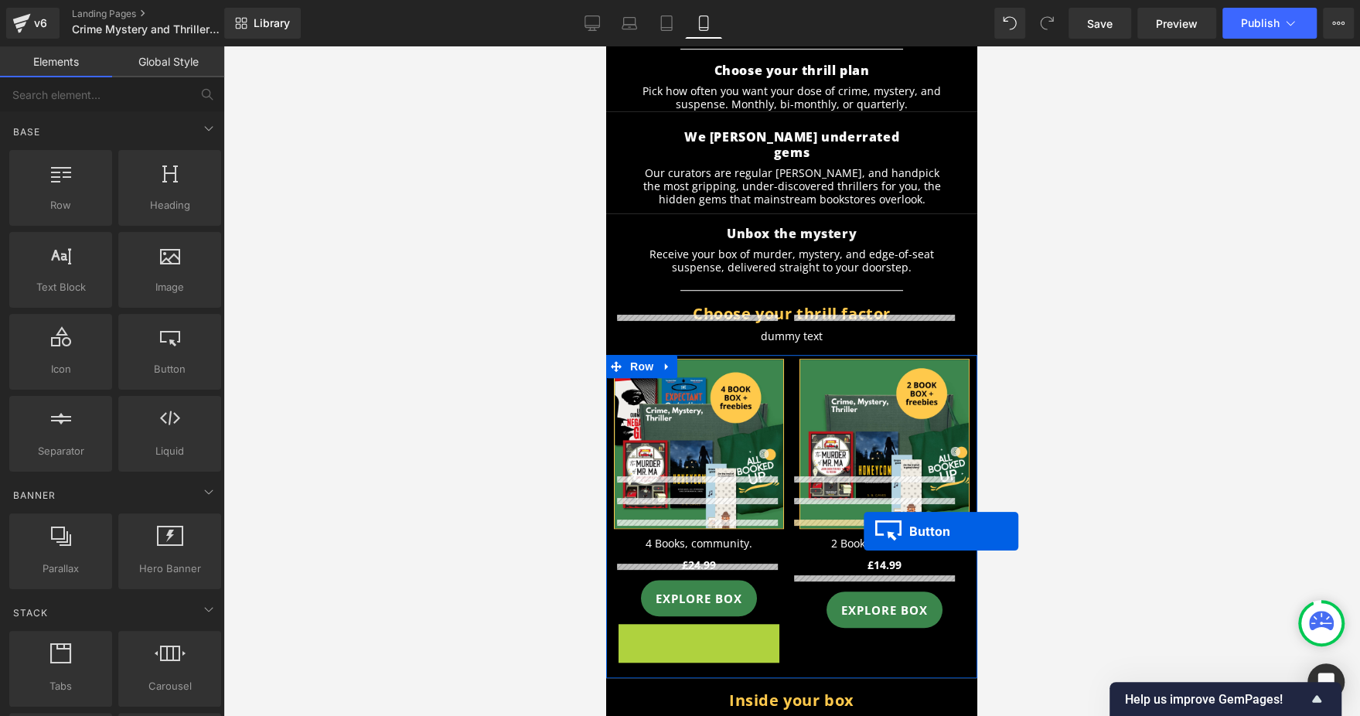
drag, startPoint x: 671, startPoint y: 587, endPoint x: 864, endPoint y: 531, distance: 200.4
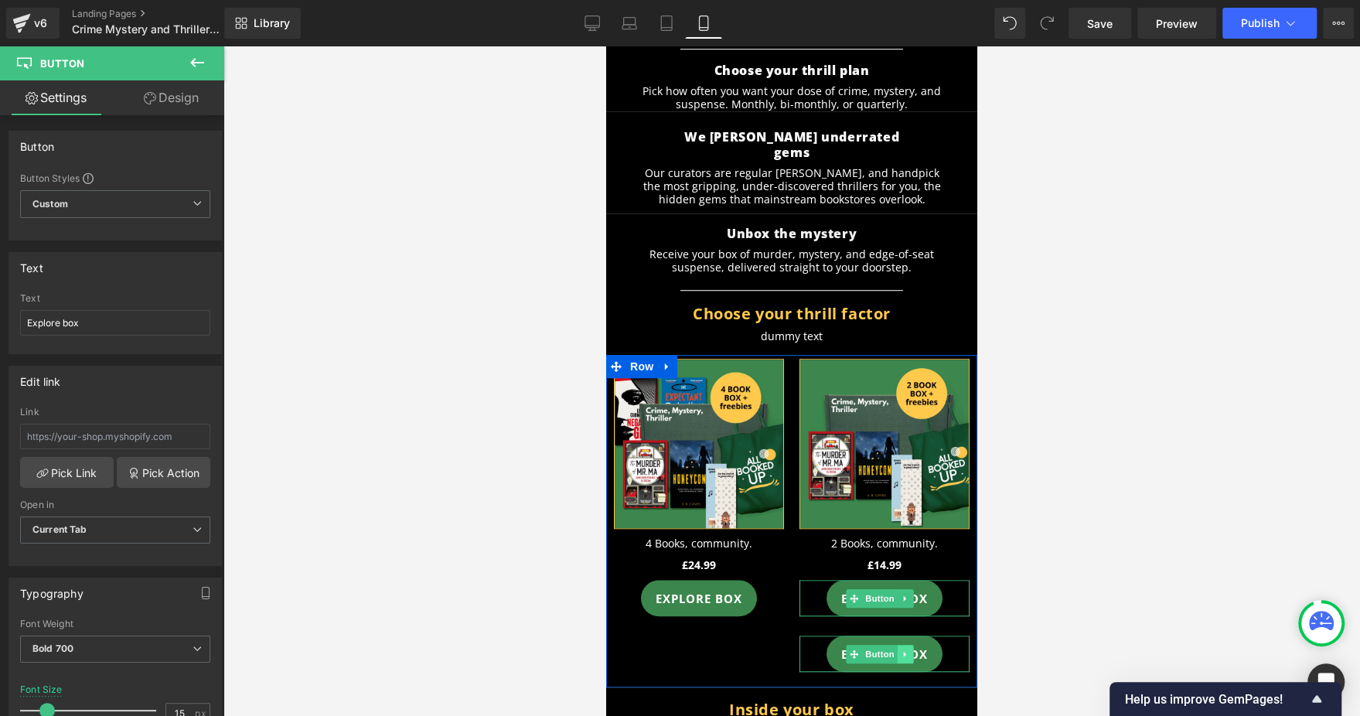
click at [902, 636] on link at bounding box center [906, 654] width 16 height 19
click at [909, 636] on icon at bounding box center [913, 653] width 9 height 9
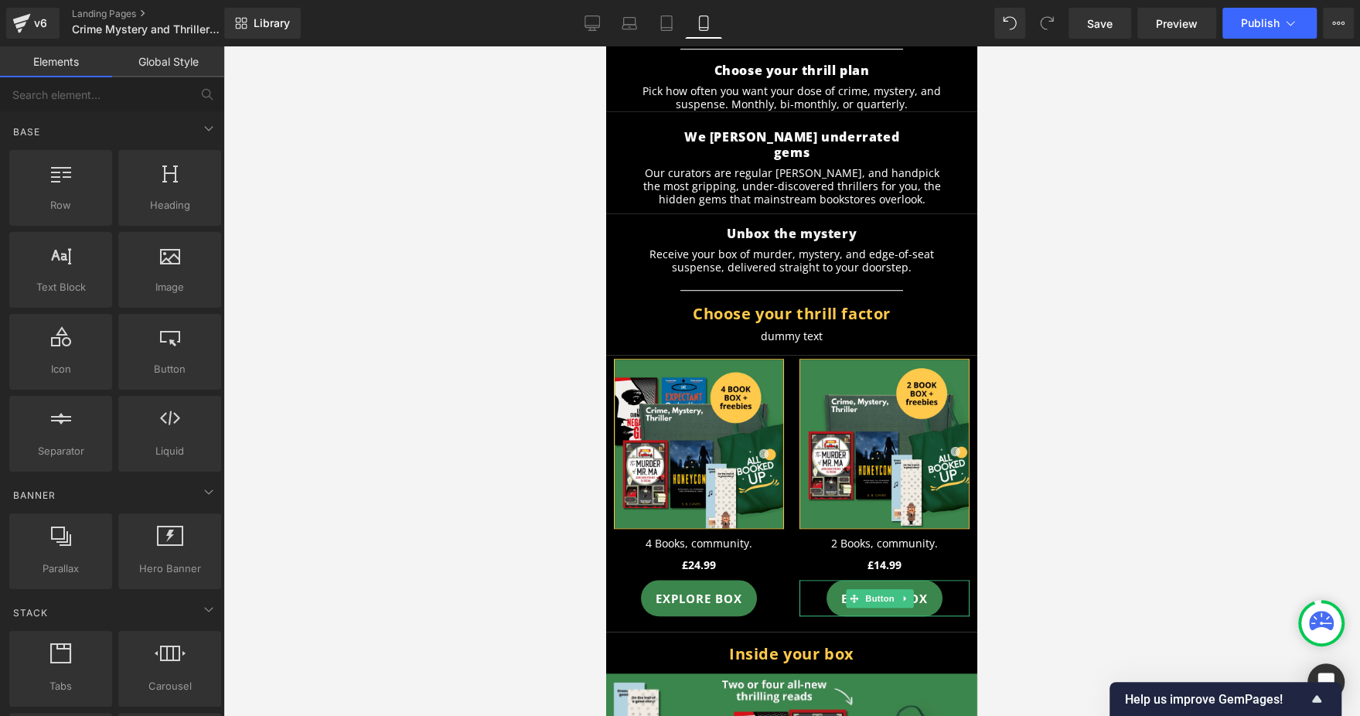
click at [1181, 476] on div at bounding box center [791, 381] width 1137 height 670
click at [1061, 308] on div at bounding box center [791, 381] width 1137 height 670
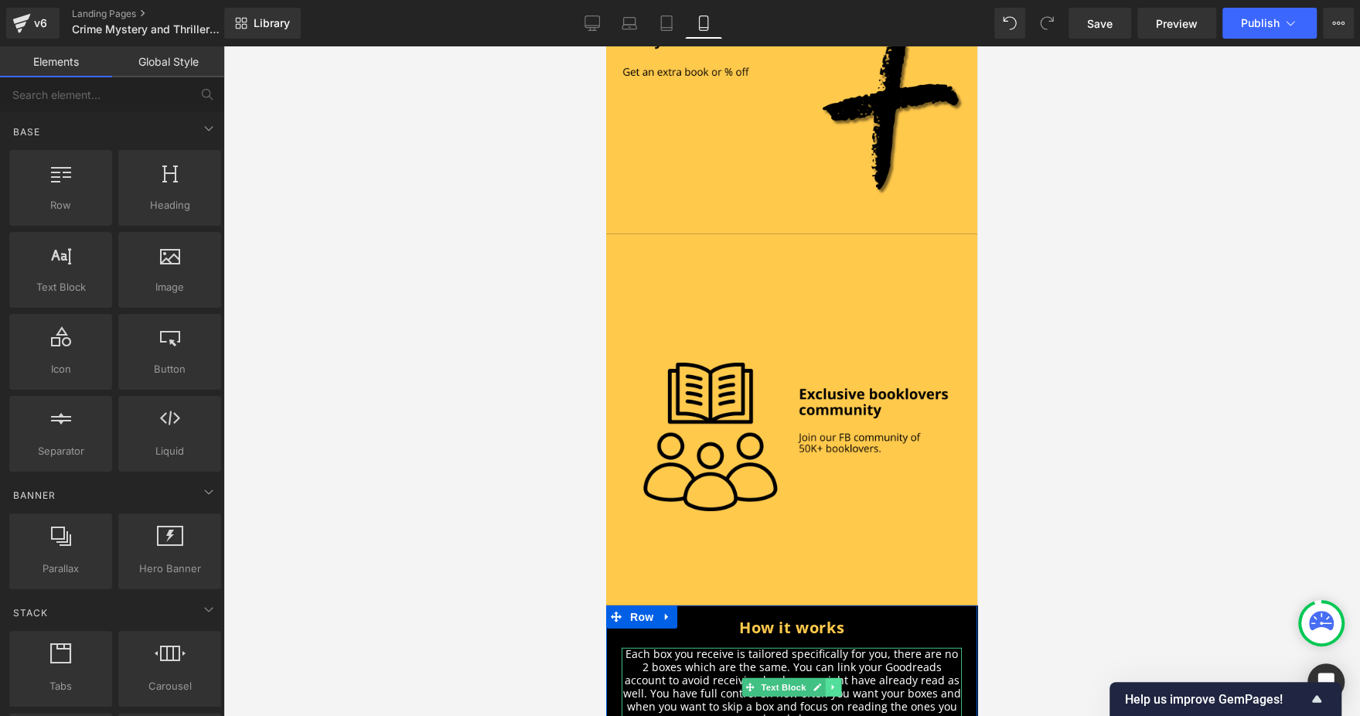
scroll to position [2851, 0]
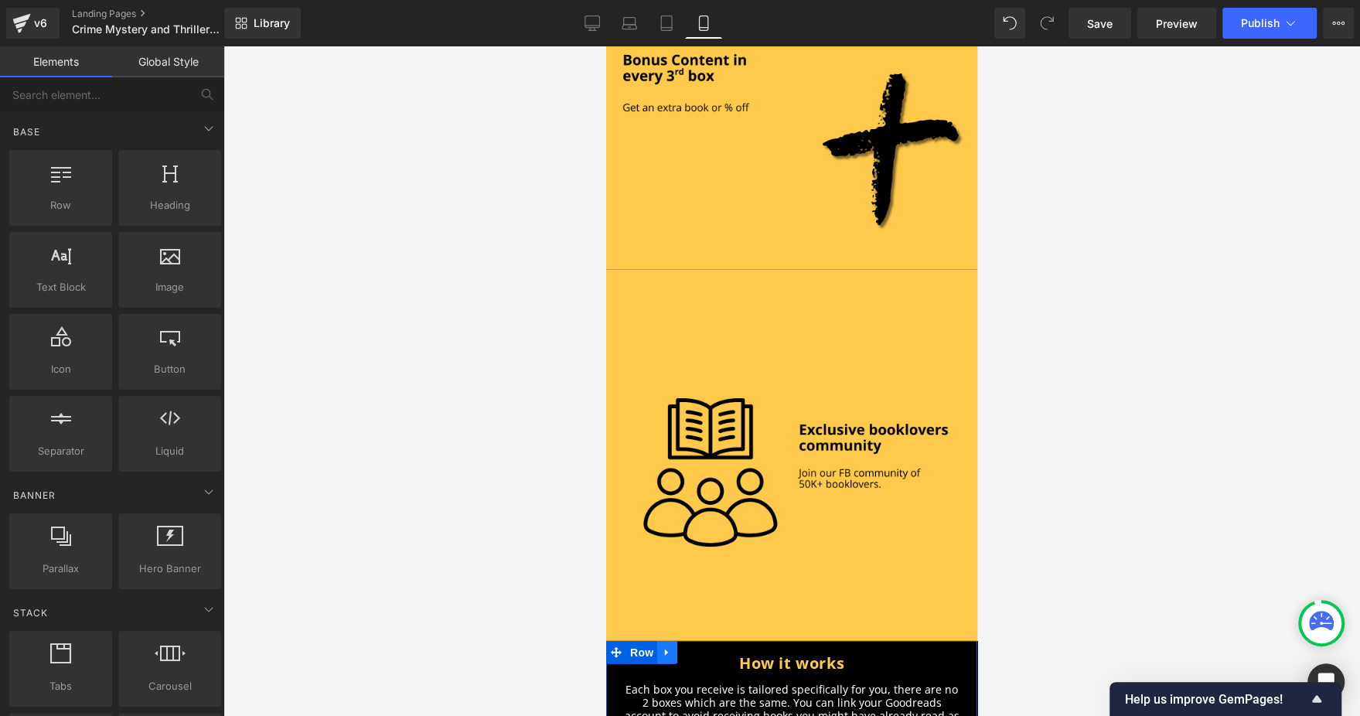
click at [657, 636] on link at bounding box center [667, 652] width 20 height 23
click at [682, 636] on icon at bounding box center [687, 653] width 11 height 12
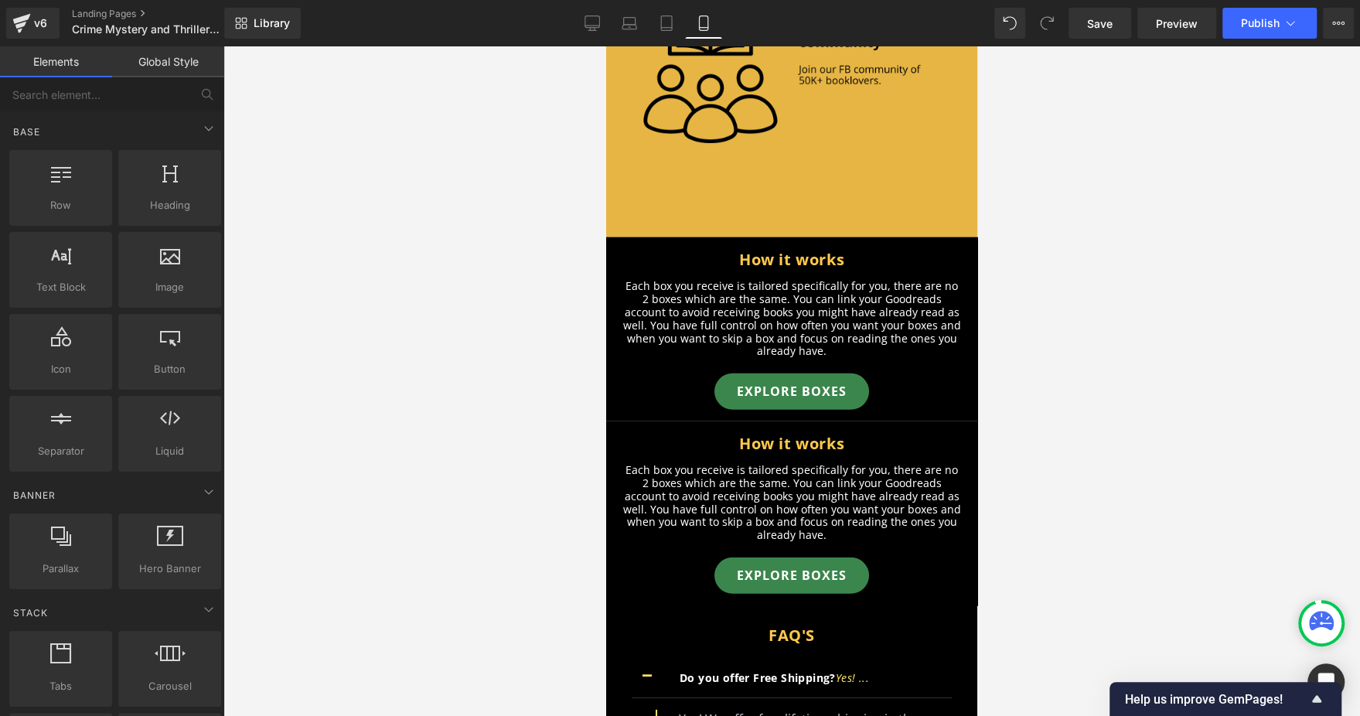
scroll to position [3069, 0]
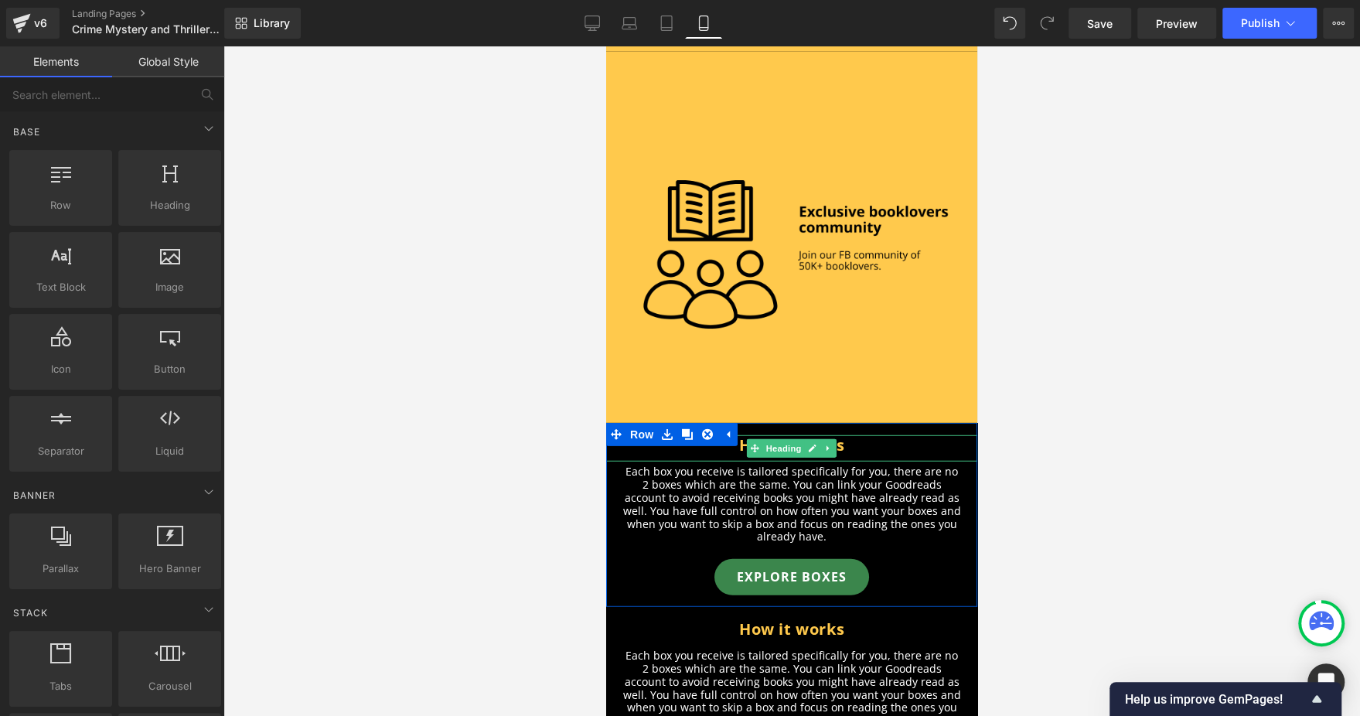
click at [850, 435] on h2 "How it works" at bounding box center [791, 445] width 371 height 20
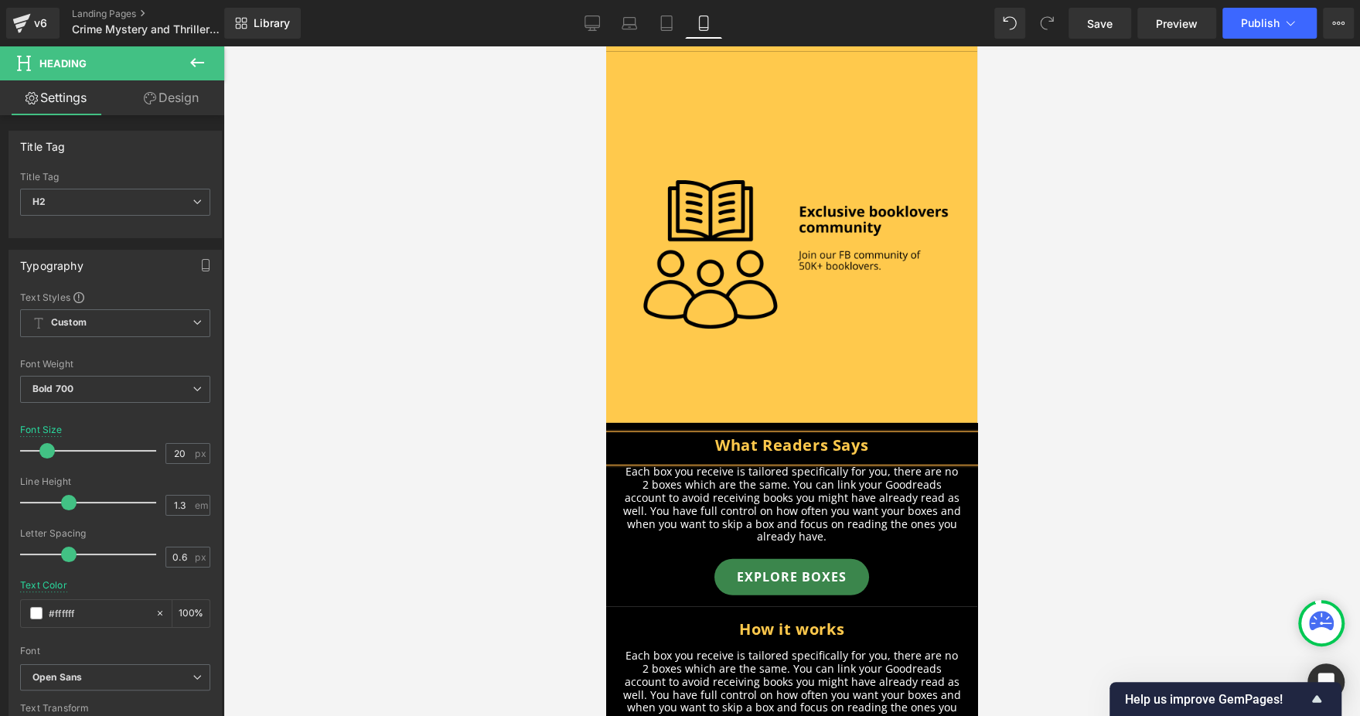
click at [1110, 363] on div at bounding box center [791, 381] width 1137 height 670
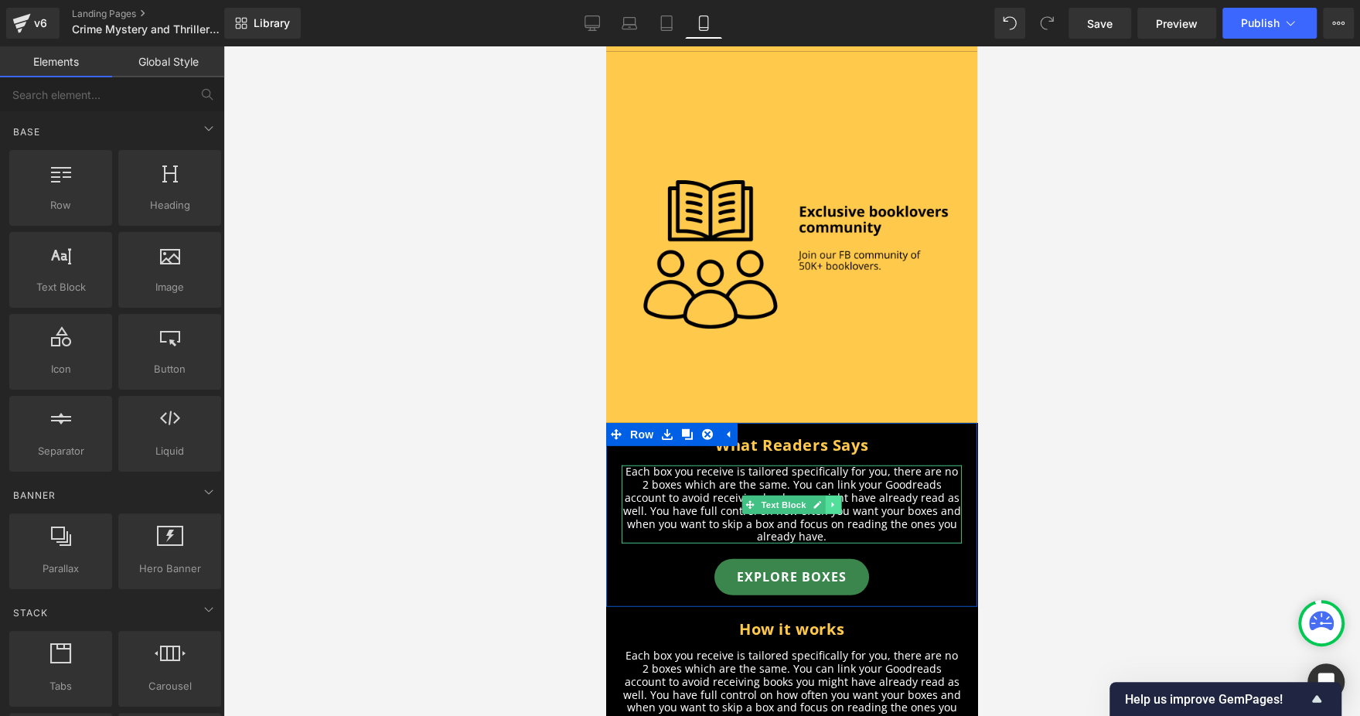
click at [826, 496] on link at bounding box center [834, 505] width 16 height 19
click at [833, 496] on link at bounding box center [841, 505] width 16 height 19
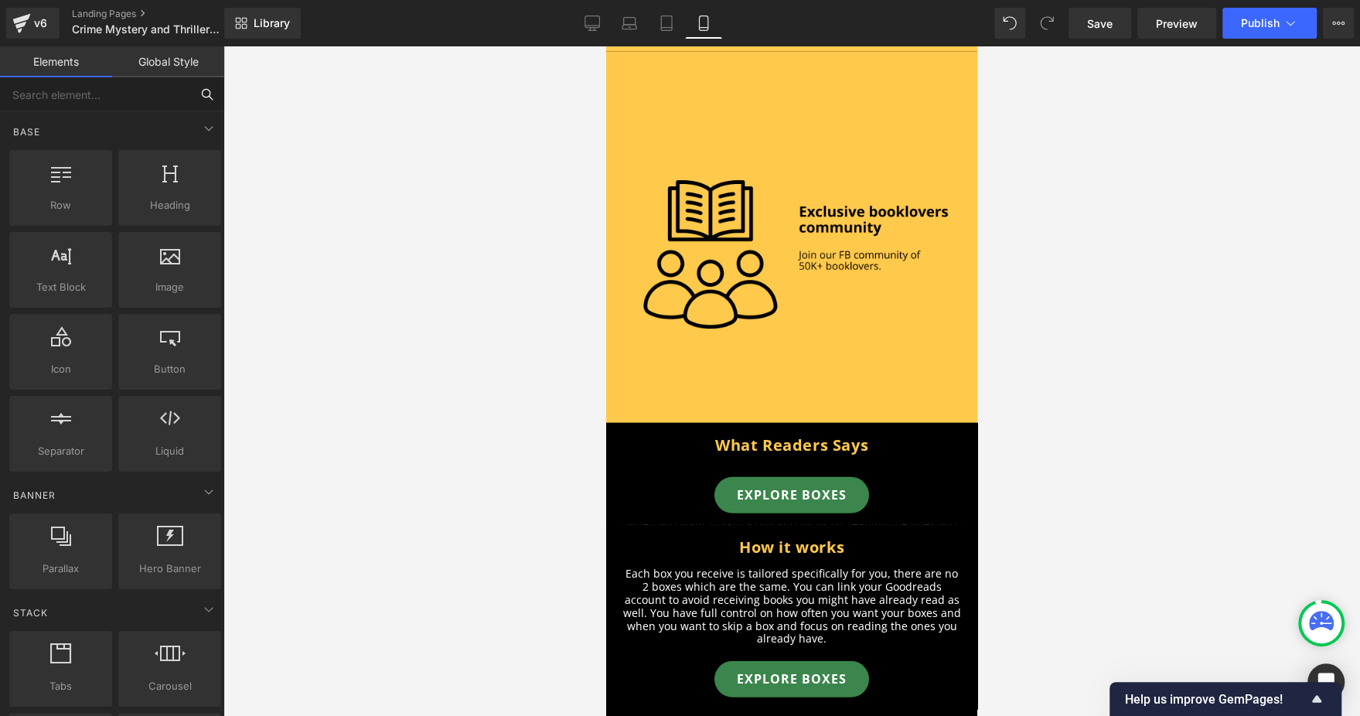
click at [104, 101] on input "text" at bounding box center [95, 94] width 190 height 34
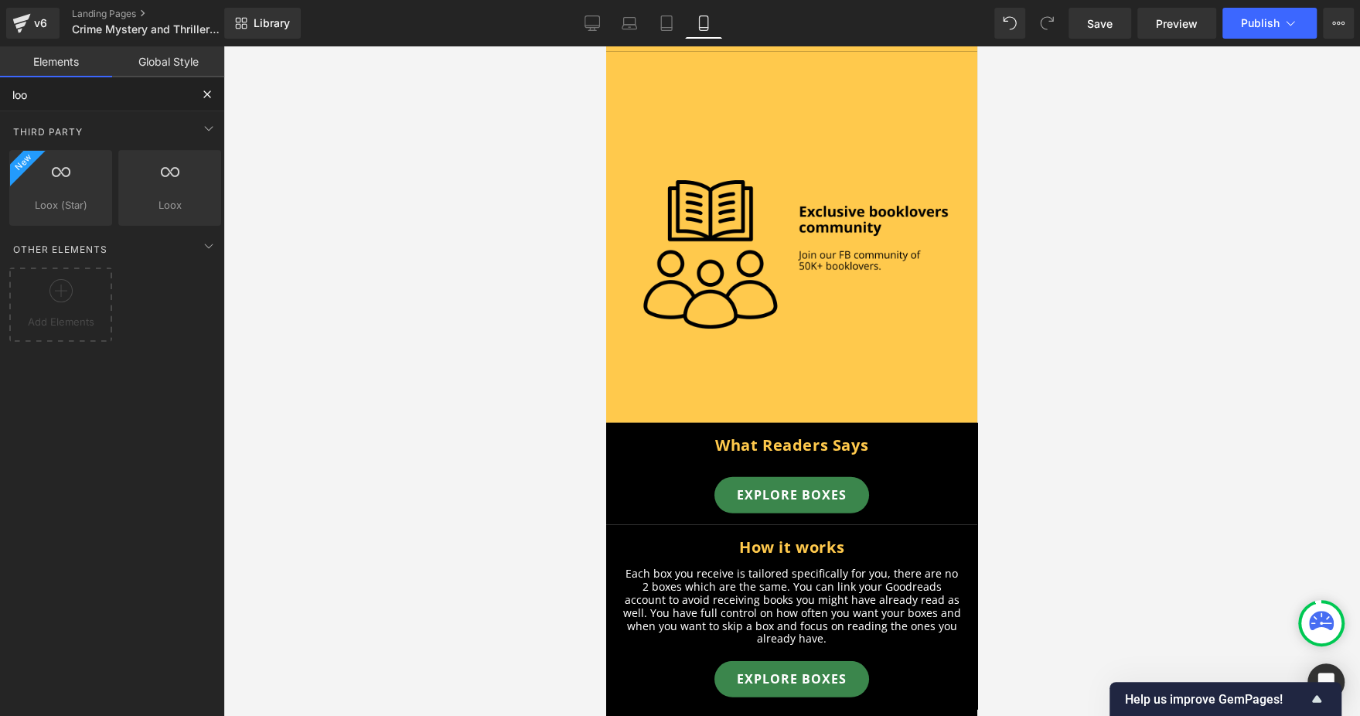
type input "loox"
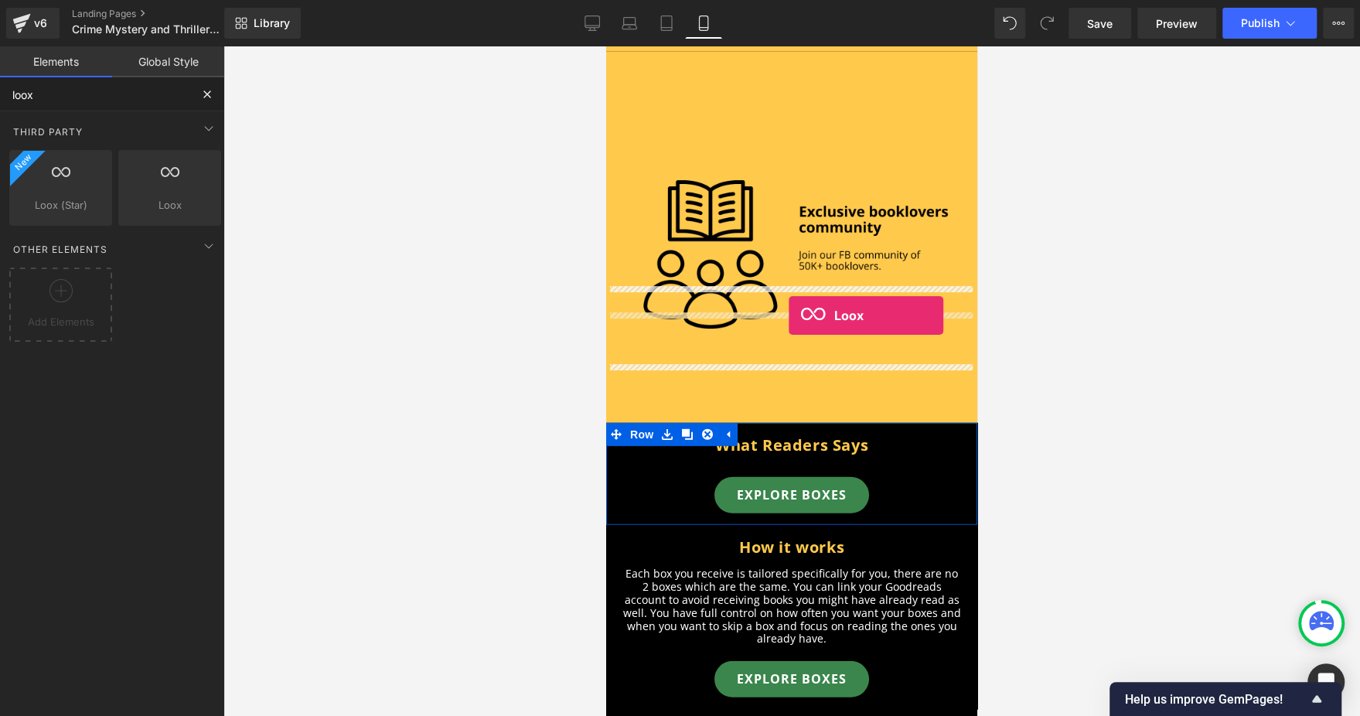
drag, startPoint x: 749, startPoint y: 254, endPoint x: 789, endPoint y: 315, distance: 73.4
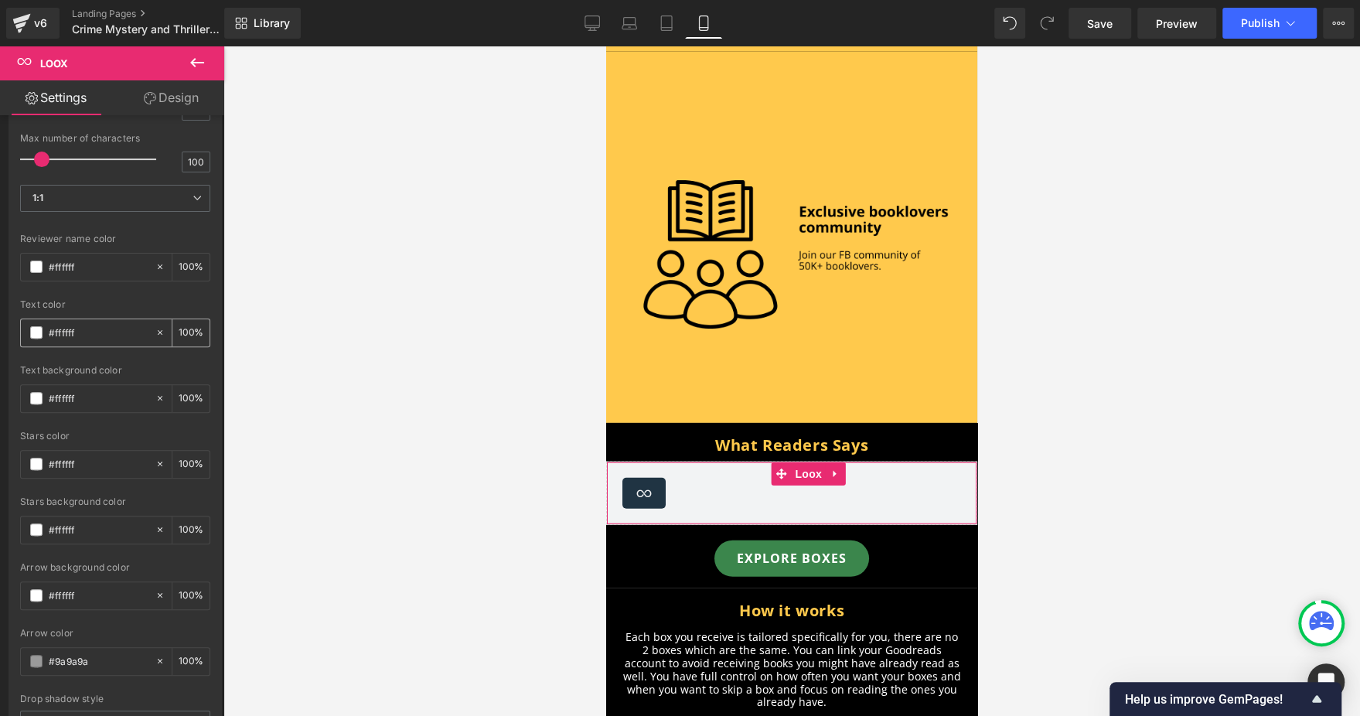
scroll to position [0, 0]
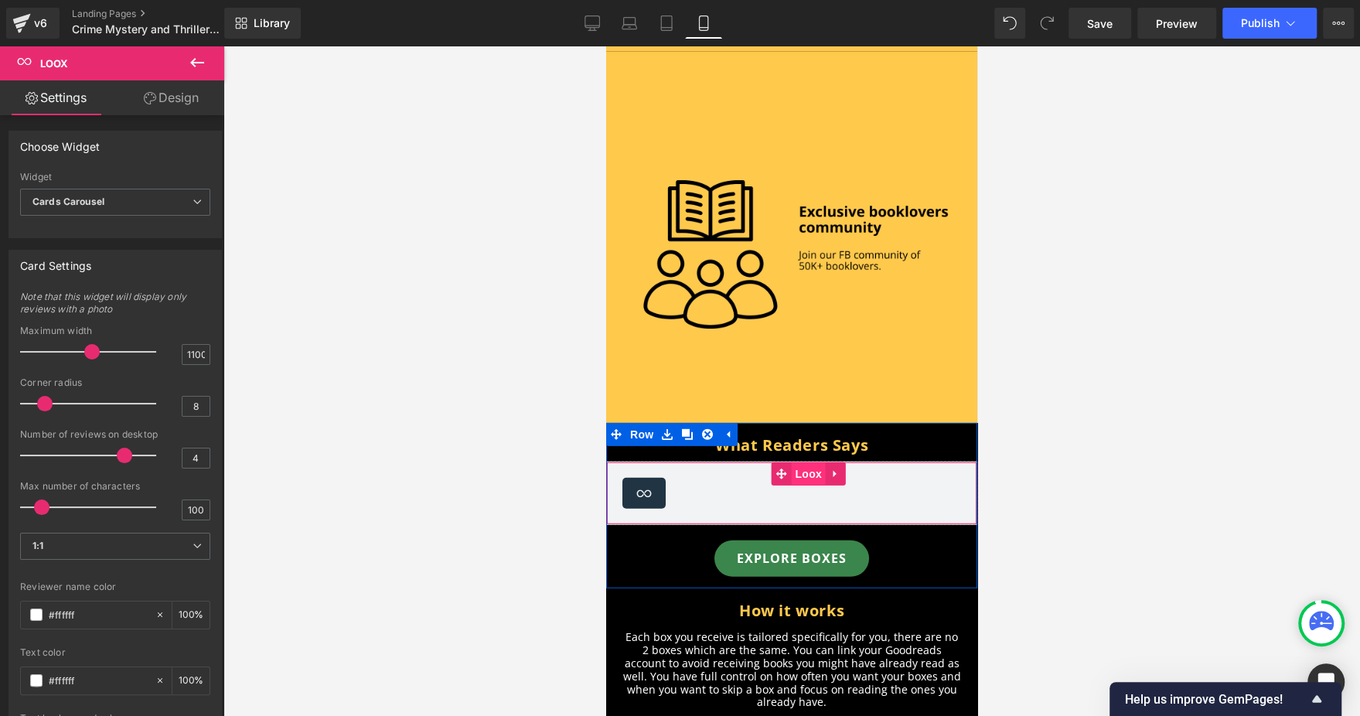
click at [811, 462] on span "Loox" at bounding box center [808, 473] width 35 height 23
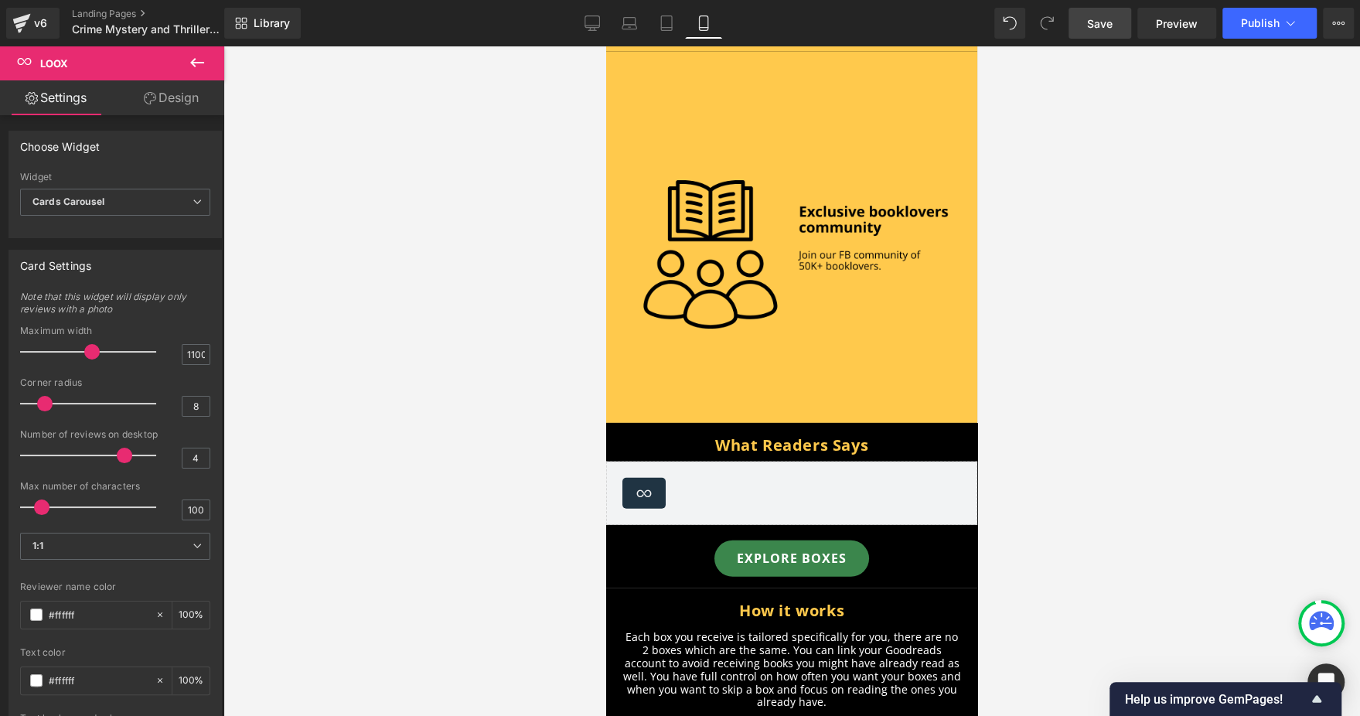
click at [1105, 20] on span "Save" at bounding box center [1100, 23] width 26 height 16
